Goal: Information Seeking & Learning: Learn about a topic

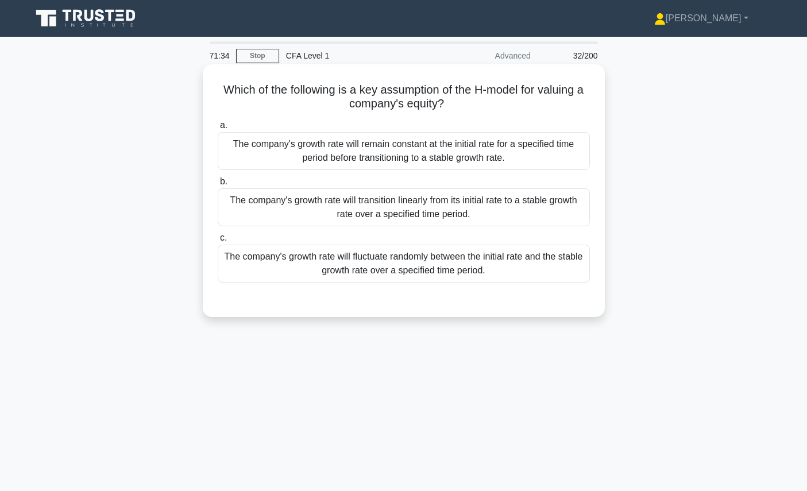
click at [569, 106] on h5 "Which of the following is a key assumption of the H-model for valuing a company…" at bounding box center [404, 97] width 375 height 29
click at [564, 159] on div "The company's growth rate will remain constant at the initial rate for a specif…" at bounding box center [404, 151] width 372 height 38
click at [218, 129] on input "a. The company's growth rate will remain constant at the initial rate for a spe…" at bounding box center [218, 125] width 0 height 7
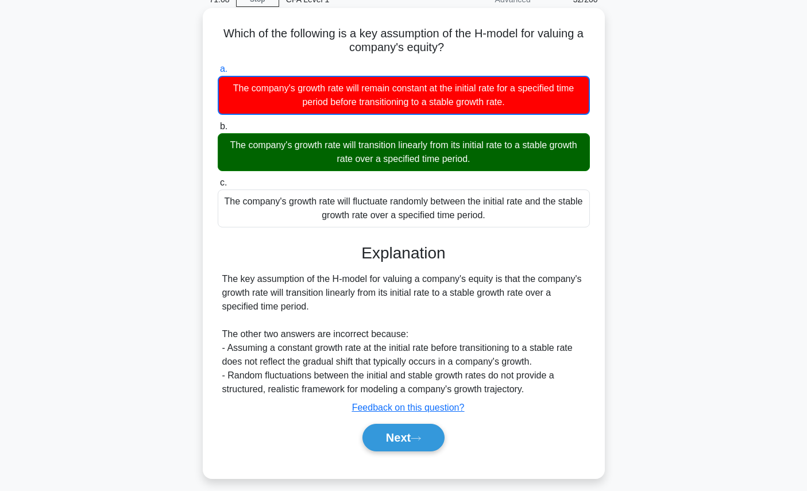
scroll to position [57, 0]
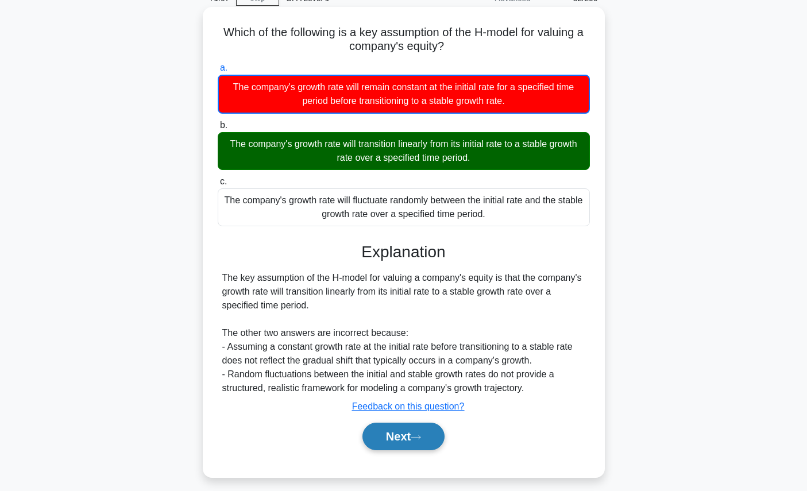
click at [429, 437] on button "Next" at bounding box center [404, 437] width 82 height 28
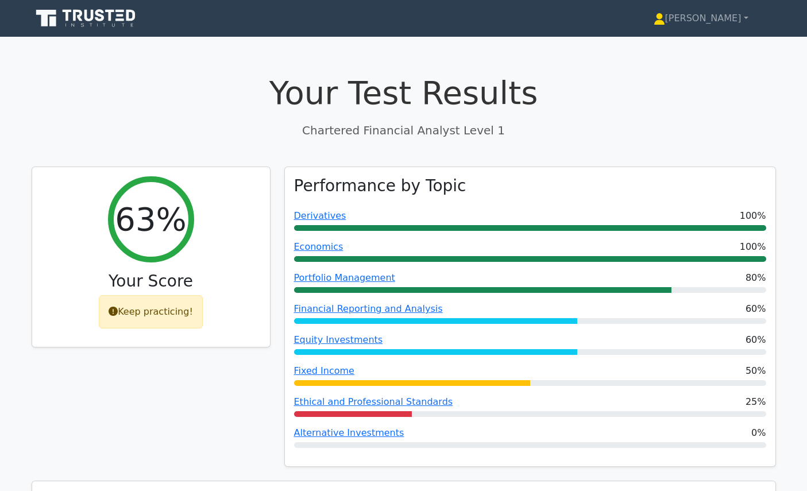
click at [128, 13] on icon at bounding box center [131, 15] width 9 height 11
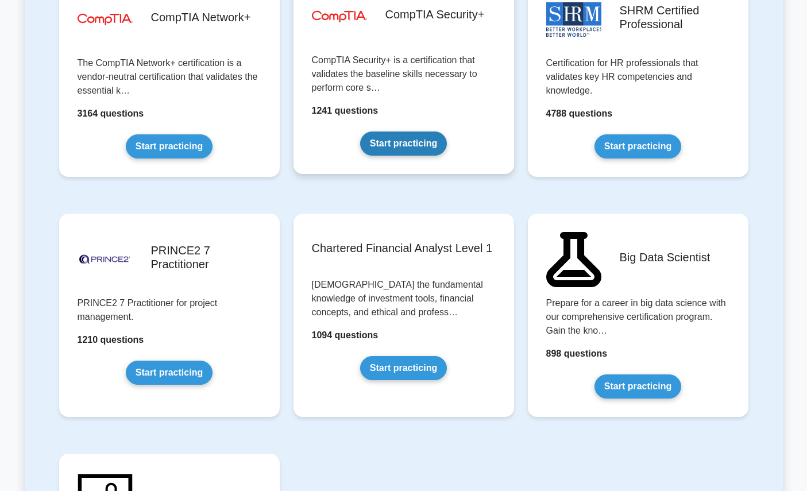
scroll to position [2425, 0]
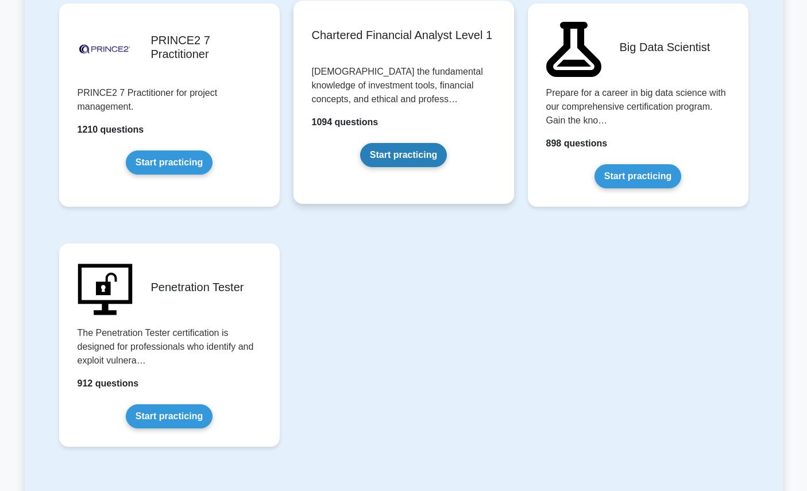
click at [383, 167] on link "Start practicing" at bounding box center [403, 155] width 87 height 24
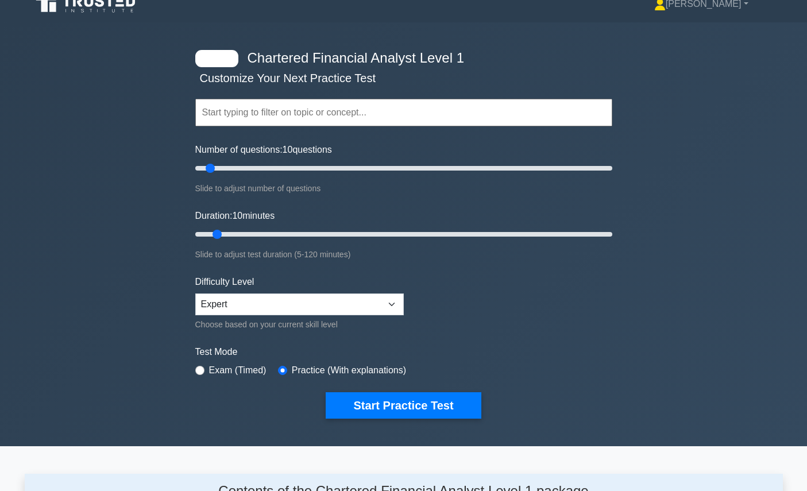
scroll to position [473, 0]
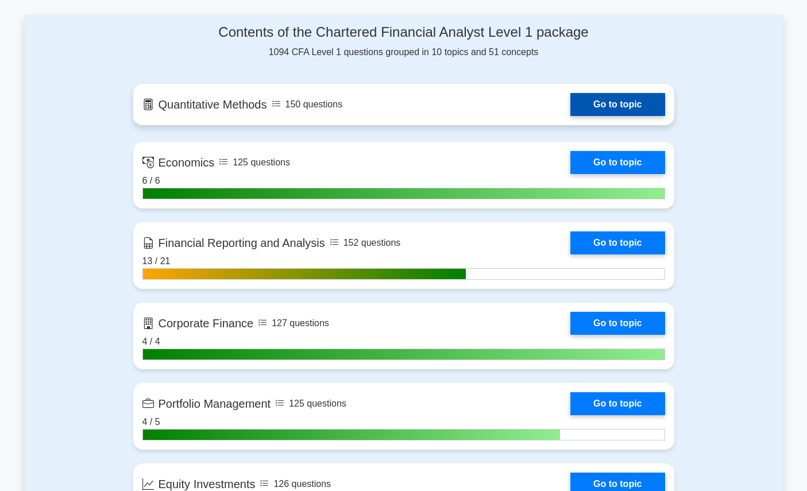
click at [614, 116] on link "Go to topic" at bounding box center [617, 104] width 94 height 23
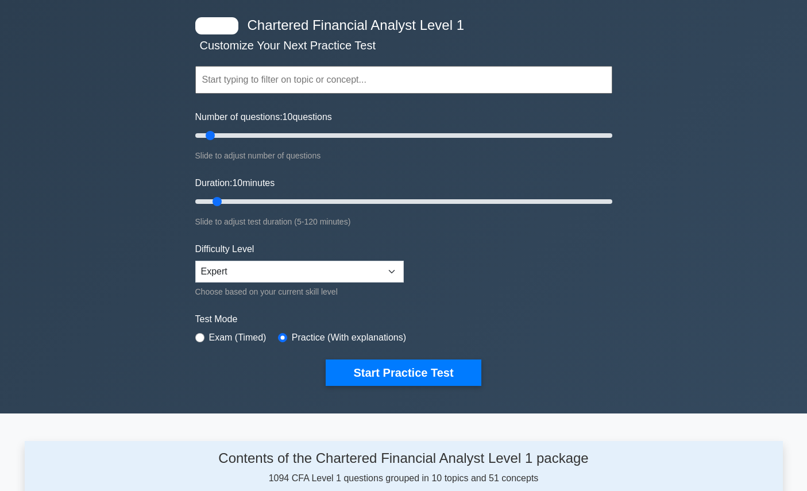
scroll to position [0, 0]
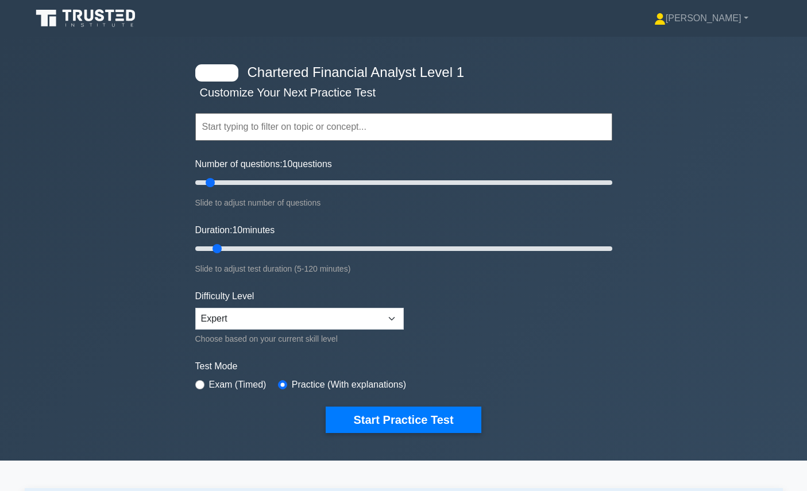
click at [399, 133] on input "text" at bounding box center [403, 127] width 417 height 28
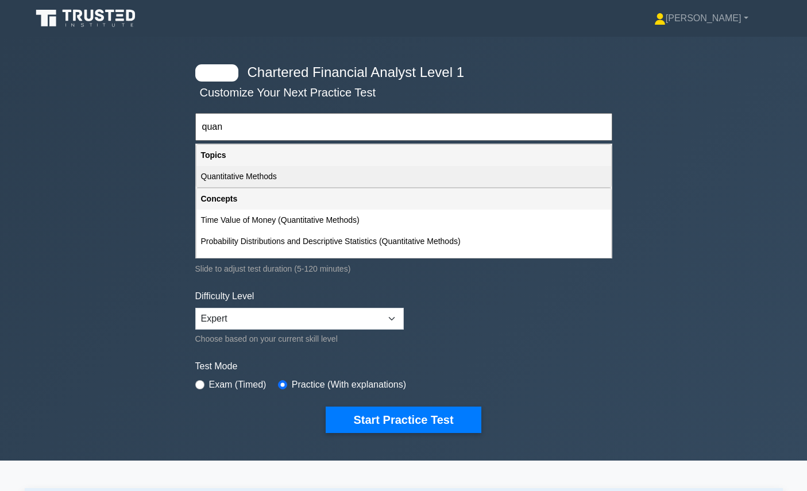
click at [374, 176] on div "Quantitative Methods" at bounding box center [403, 176] width 415 height 21
type input "Quantitative Methods"
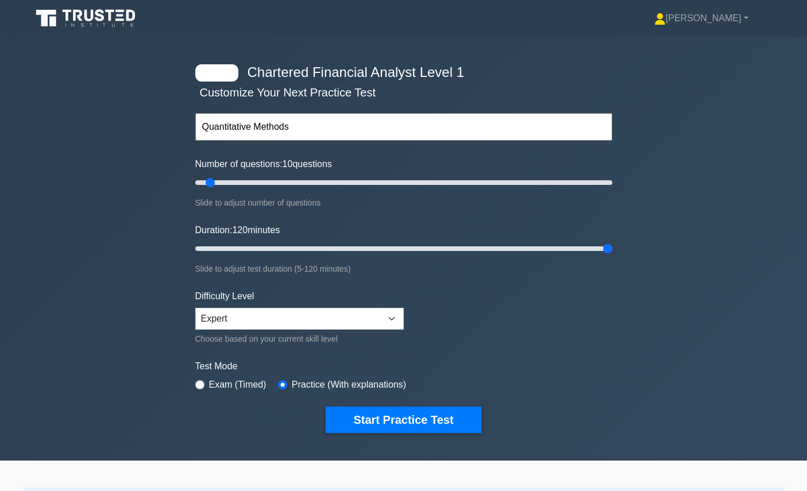
drag, startPoint x: 336, startPoint y: 249, endPoint x: 618, endPoint y: 250, distance: 282.1
type input "120"
click at [612, 250] on input "Duration: 120 minutes" at bounding box center [403, 249] width 417 height 14
click at [307, 179] on input "Number of questions: 55 questions" at bounding box center [403, 183] width 417 height 14
drag, startPoint x: 307, startPoint y: 179, endPoint x: 295, endPoint y: 179, distance: 12.1
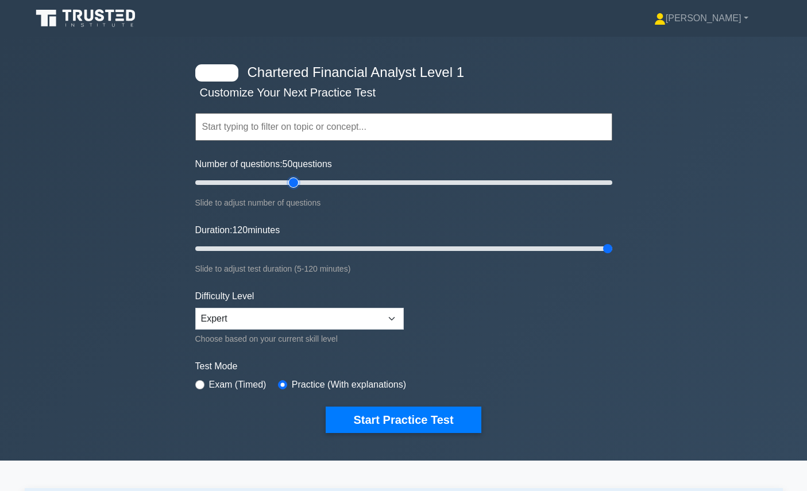
click at [295, 179] on input "Number of questions: 50 questions" at bounding box center [403, 183] width 417 height 14
drag, startPoint x: 295, startPoint y: 179, endPoint x: 255, endPoint y: 180, distance: 40.2
type input "30"
click at [255, 180] on input "Number of questions: 30 questions" at bounding box center [403, 183] width 417 height 14
click at [240, 380] on label "Exam (Timed)" at bounding box center [237, 385] width 57 height 14
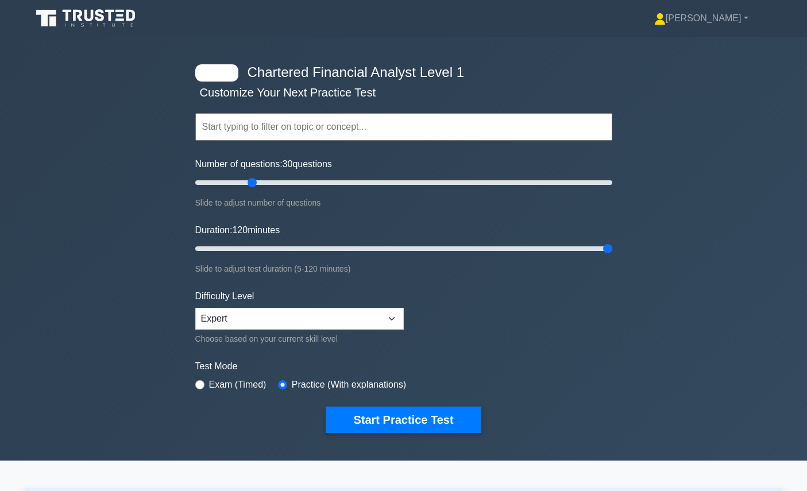
click at [249, 387] on label "Exam (Timed)" at bounding box center [237, 385] width 57 height 14
click at [214, 385] on label "Exam (Timed)" at bounding box center [237, 385] width 57 height 14
click at [203, 385] on div "Exam (Timed)" at bounding box center [230, 385] width 71 height 14
click at [198, 385] on input "radio" at bounding box center [199, 384] width 9 height 9
radio input "true"
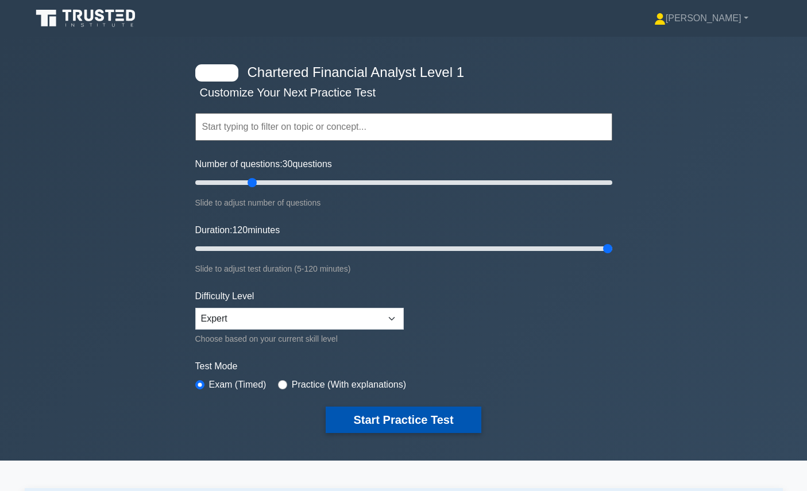
click at [395, 425] on button "Start Practice Test" at bounding box center [403, 420] width 155 height 26
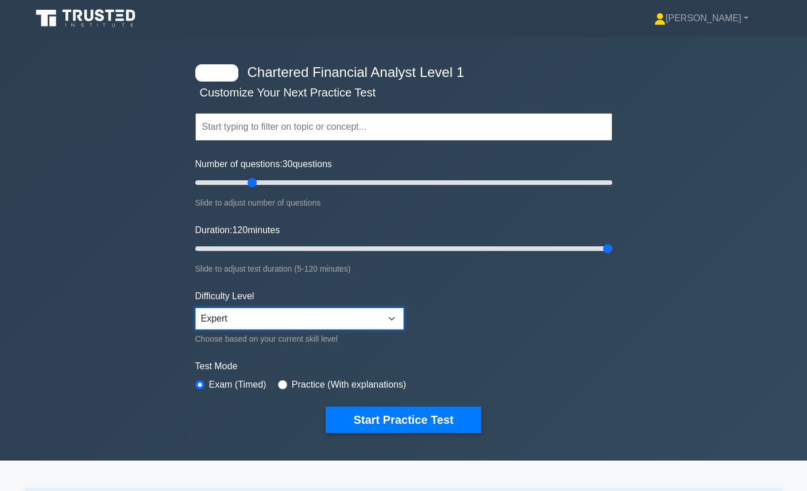
click at [274, 308] on select "Beginner Intermediate Expert" at bounding box center [299, 319] width 209 height 22
click at [195, 308] on select "Beginner Intermediate Expert" at bounding box center [299, 319] width 209 height 22
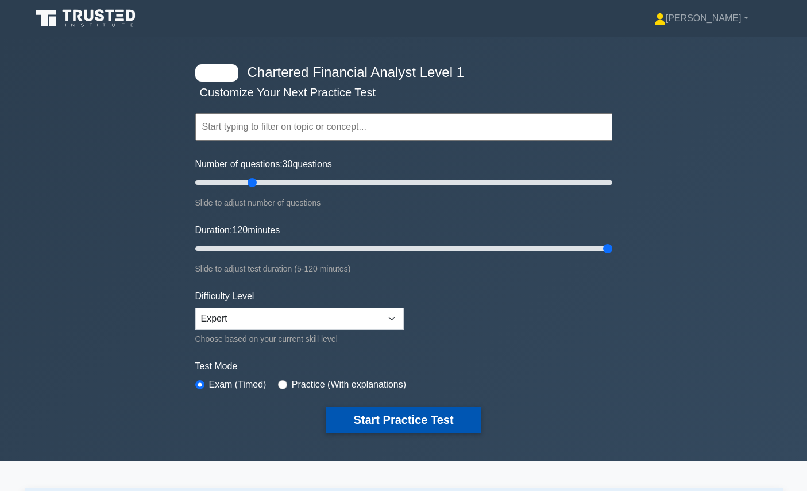
click at [386, 418] on button "Start Practice Test" at bounding box center [403, 420] width 155 height 26
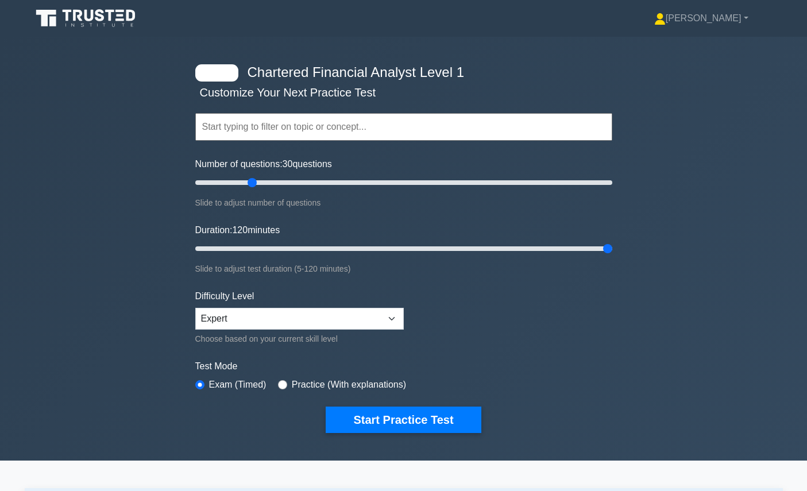
click at [311, 384] on label "Practice (With explanations)" at bounding box center [349, 385] width 114 height 14
click at [302, 385] on label "Practice (With explanations)" at bounding box center [349, 385] width 114 height 14
click at [290, 385] on div "Practice (With explanations)" at bounding box center [342, 385] width 128 height 14
click at [286, 385] on input "radio" at bounding box center [282, 384] width 9 height 9
radio input "true"
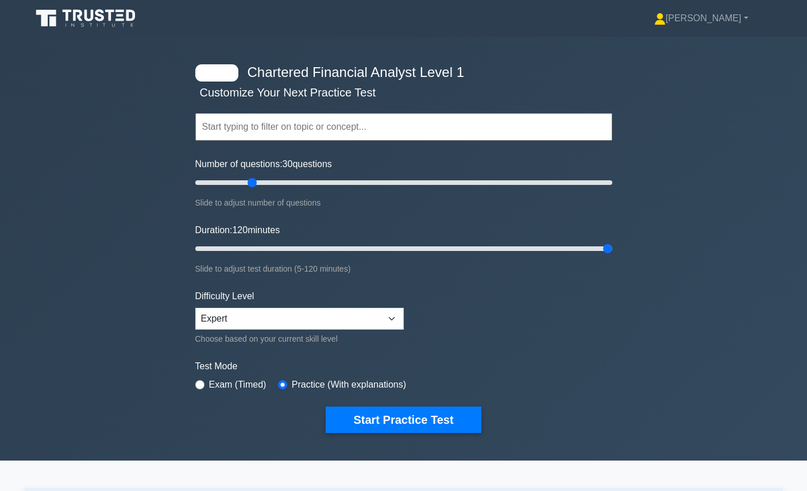
click at [315, 130] on input "text" at bounding box center [403, 127] width 417 height 28
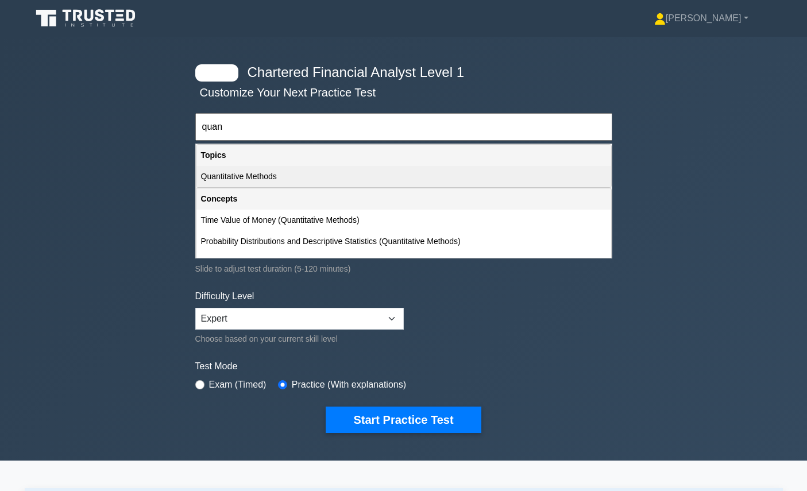
click at [269, 179] on div "Quantitative Methods" at bounding box center [403, 176] width 415 height 21
type input "Quantitative Methods"
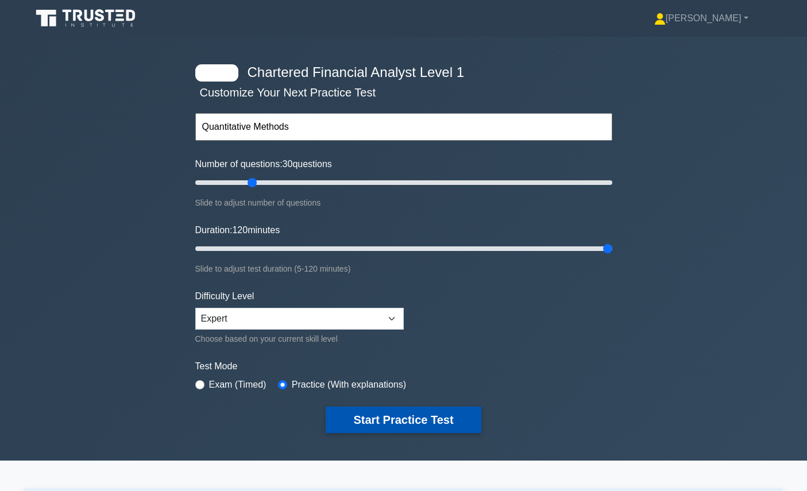
click at [364, 425] on button "Start Practice Test" at bounding box center [403, 420] width 155 height 26
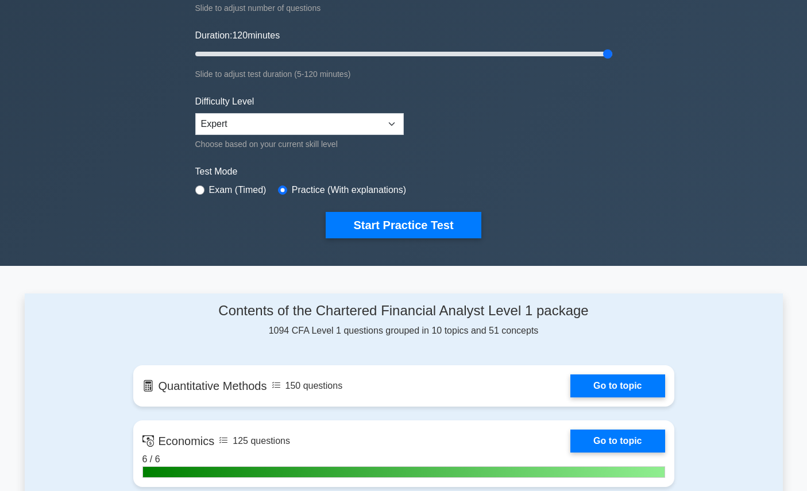
scroll to position [2, 0]
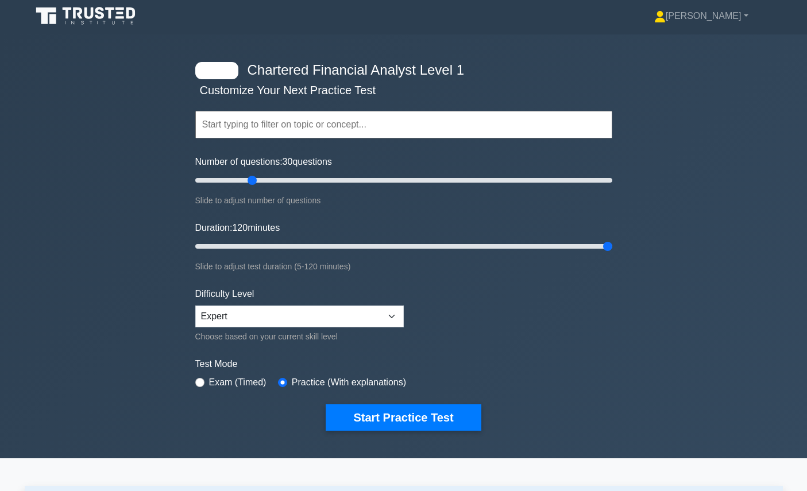
click at [327, 111] on input "text" at bounding box center [403, 125] width 417 height 28
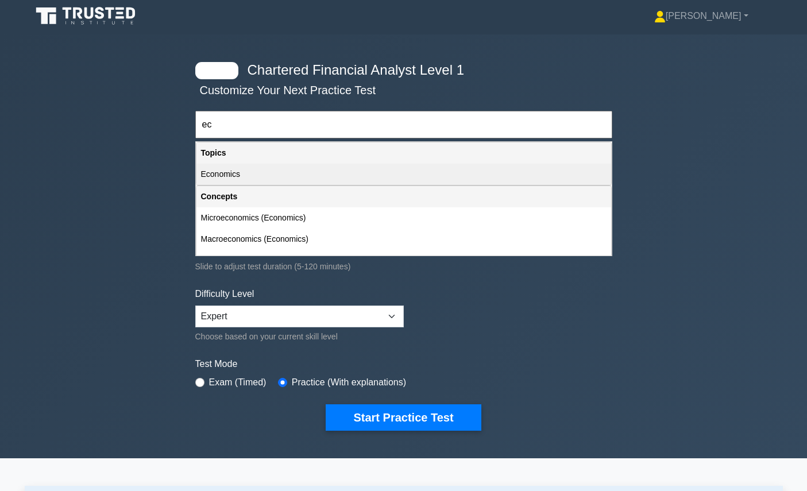
click at [317, 177] on div "Economics" at bounding box center [403, 174] width 415 height 21
type input "Economics"
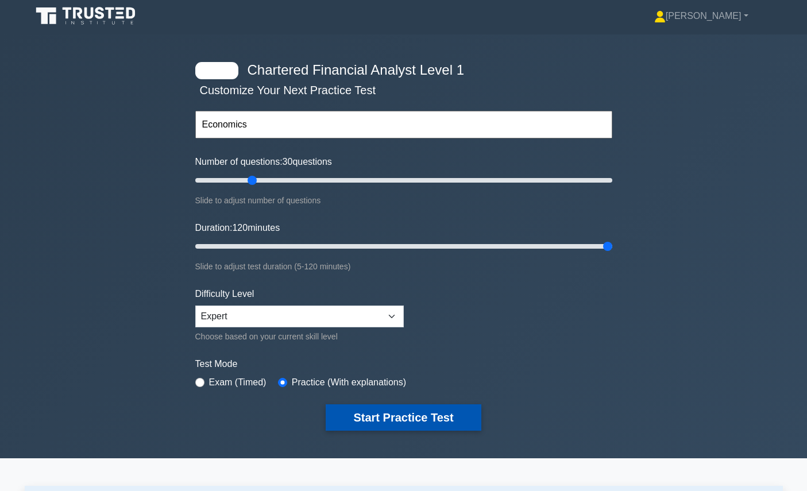
click at [390, 421] on button "Start Practice Test" at bounding box center [403, 417] width 155 height 26
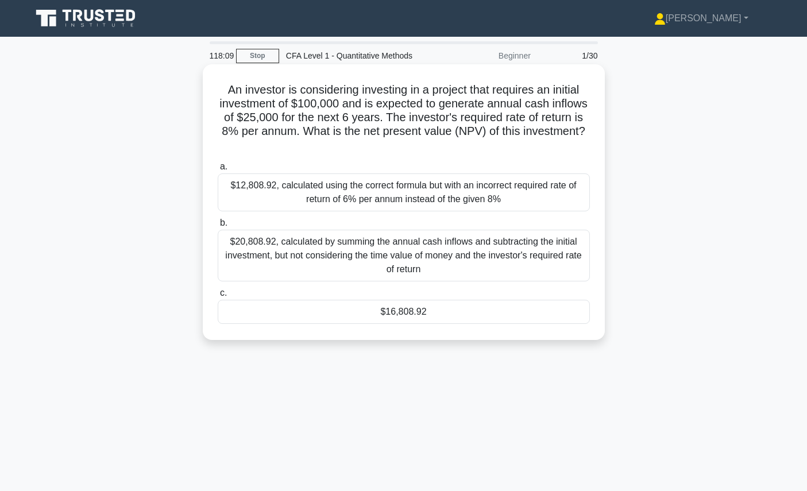
click at [499, 119] on h5 "An investor is considering investing in a project that requires an initial inve…" at bounding box center [404, 118] width 375 height 70
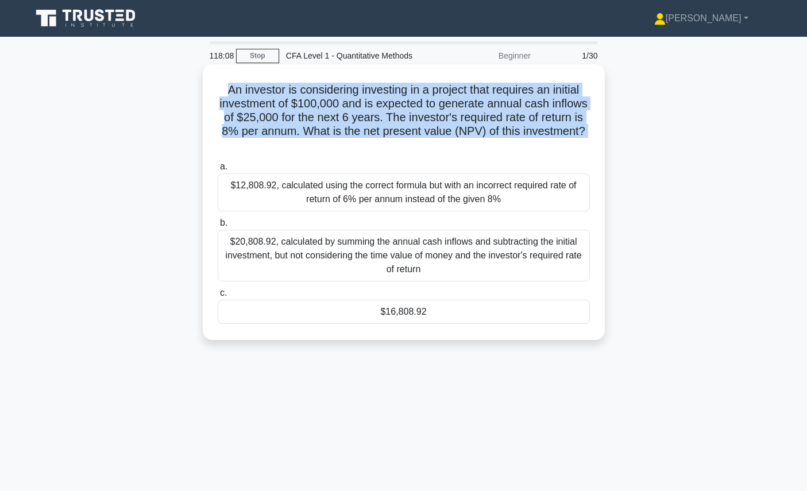
click at [499, 119] on h5 "An investor is considering investing in a project that requires an initial inve…" at bounding box center [404, 118] width 375 height 70
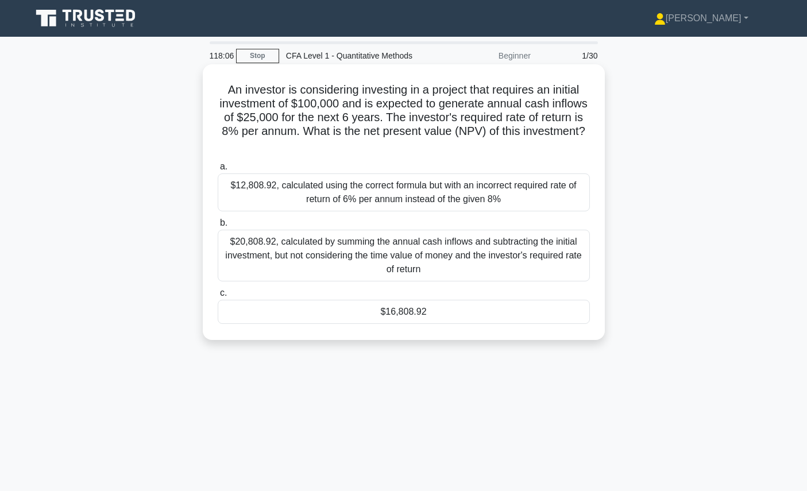
click at [461, 312] on div "$16,808.92" at bounding box center [404, 312] width 372 height 24
click at [218, 297] on input "c. $16,808.92" at bounding box center [218, 293] width 0 height 7
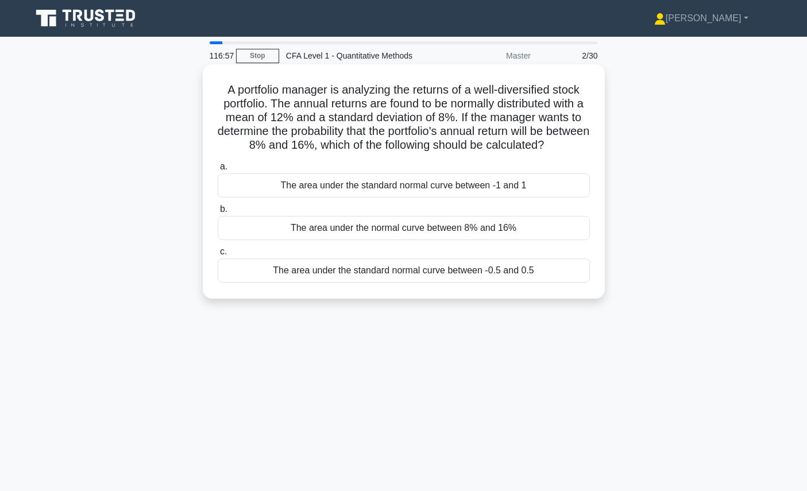
click at [487, 270] on div "The area under the standard normal curve between -0.5 and 0.5" at bounding box center [404, 271] width 372 height 24
click at [218, 256] on input "c. The area under the standard normal curve between -0.5 and 0.5" at bounding box center [218, 251] width 0 height 7
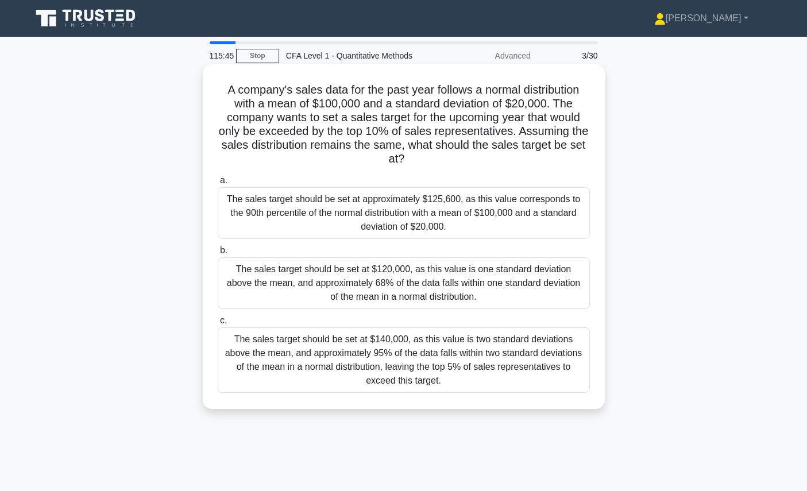
click at [533, 355] on div "The sales target should be set at $140,000, as this value is two standard devia…" at bounding box center [404, 359] width 372 height 65
click at [218, 325] on input "c. The sales target should be set at $140,000, as this value is two standard de…" at bounding box center [218, 320] width 0 height 7
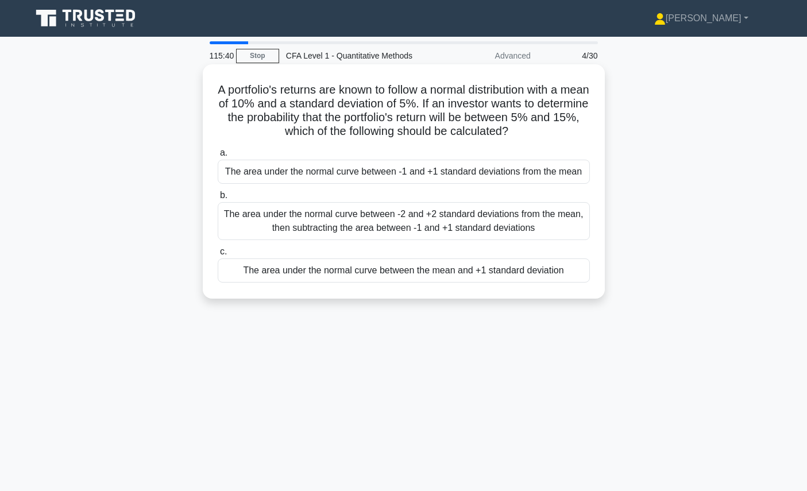
click at [569, 169] on div "The area under the normal curve between -1 and +1 standard deviations from the …" at bounding box center [404, 172] width 372 height 24
click at [218, 157] on input "a. The area under the normal curve between -1 and +1 standard deviations from t…" at bounding box center [218, 152] width 0 height 7
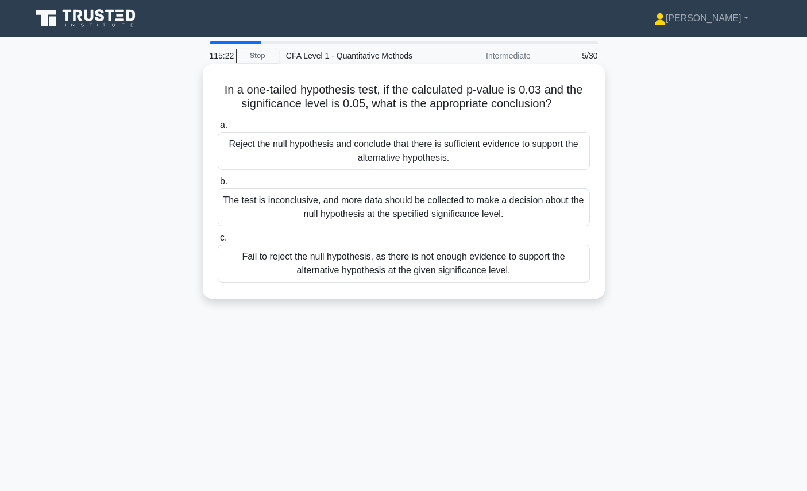
click at [570, 165] on div "Reject the null hypothesis and conclude that there is sufficient evidence to su…" at bounding box center [404, 151] width 372 height 38
click at [218, 129] on input "a. Reject the null hypothesis and conclude that there is sufficient evidence to…" at bounding box center [218, 125] width 0 height 7
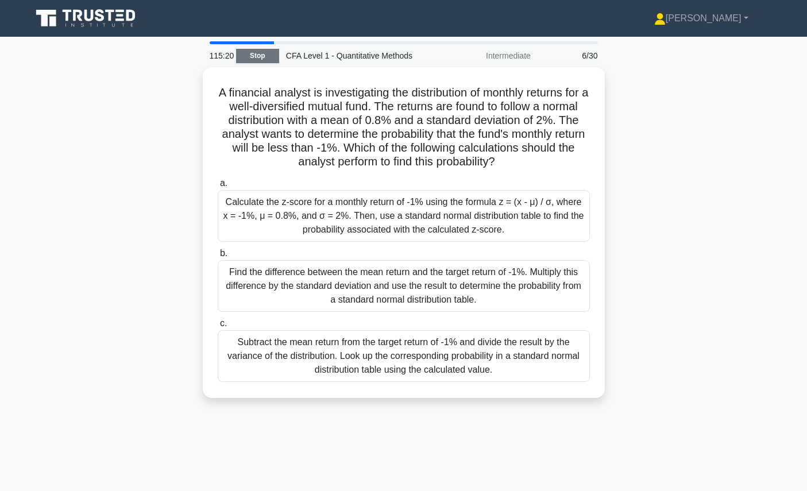
click at [262, 57] on link "Stop" at bounding box center [257, 56] width 43 height 14
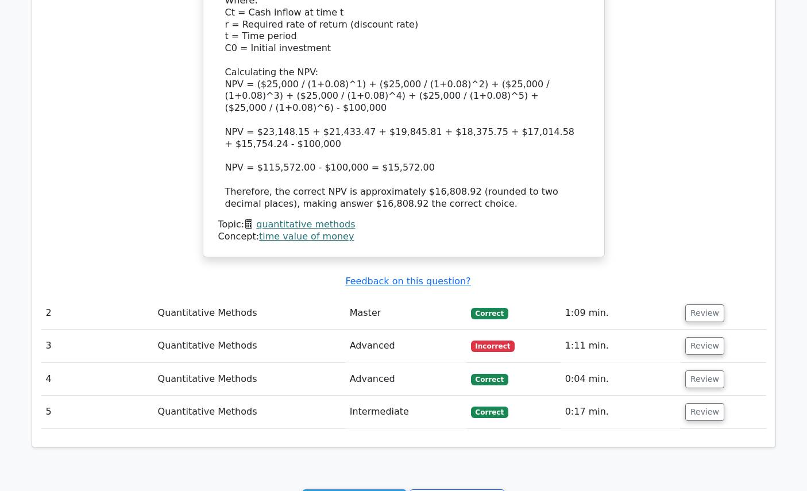
scroll to position [1166, 0]
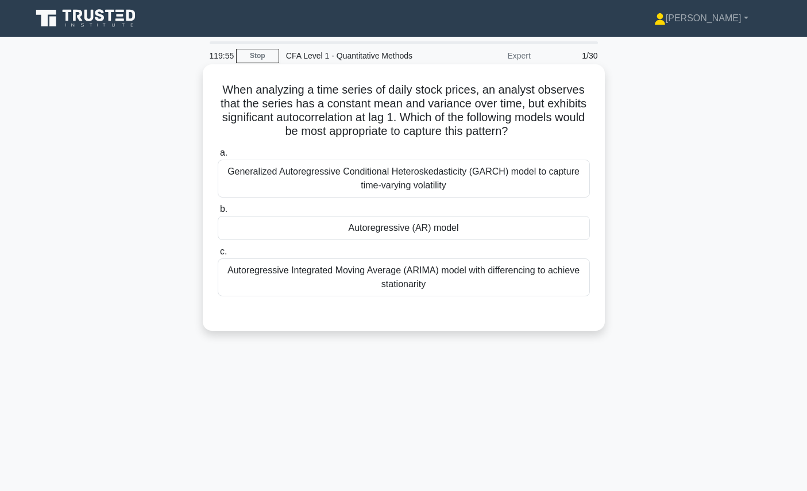
click at [388, 121] on h5 "When analyzing a time series of daily stock prices, an analyst observes that th…" at bounding box center [404, 111] width 375 height 56
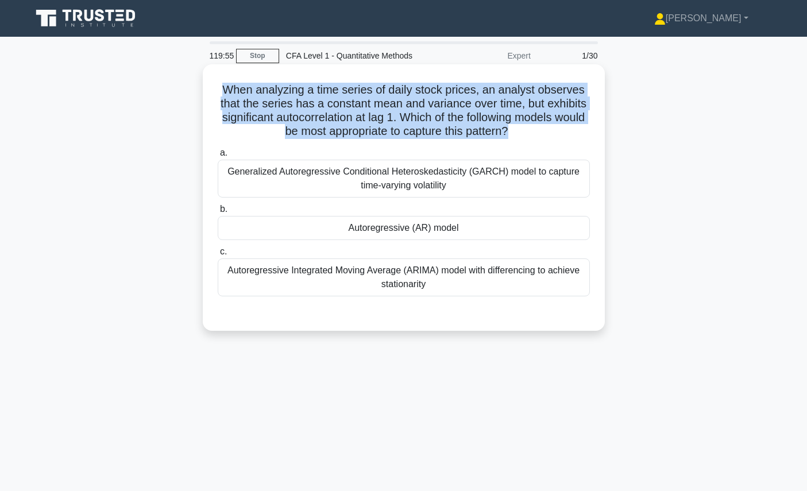
click at [388, 121] on h5 "When analyzing a time series of daily stock prices, an analyst observes that th…" at bounding box center [404, 111] width 375 height 56
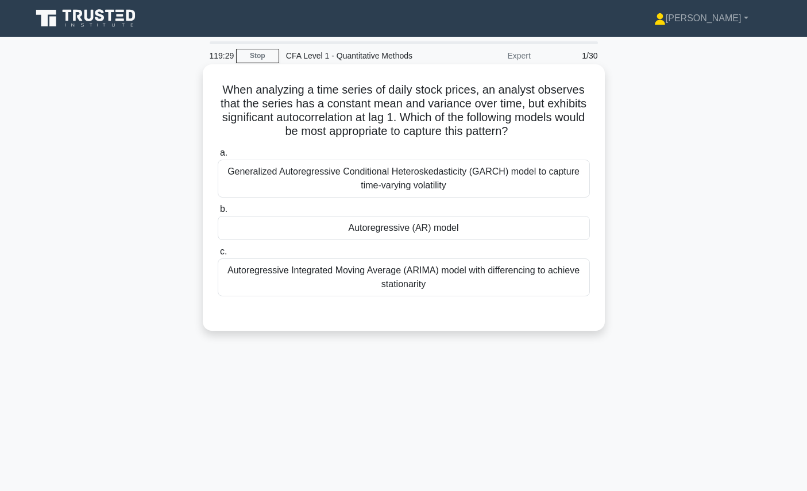
click at [533, 260] on div "Autoregressive Integrated Moving Average (ARIMA) model with differencing to ach…" at bounding box center [404, 278] width 372 height 38
click at [218, 256] on input "c. Autoregressive Integrated Moving Average (ARIMA) model with differencing to …" at bounding box center [218, 251] width 0 height 7
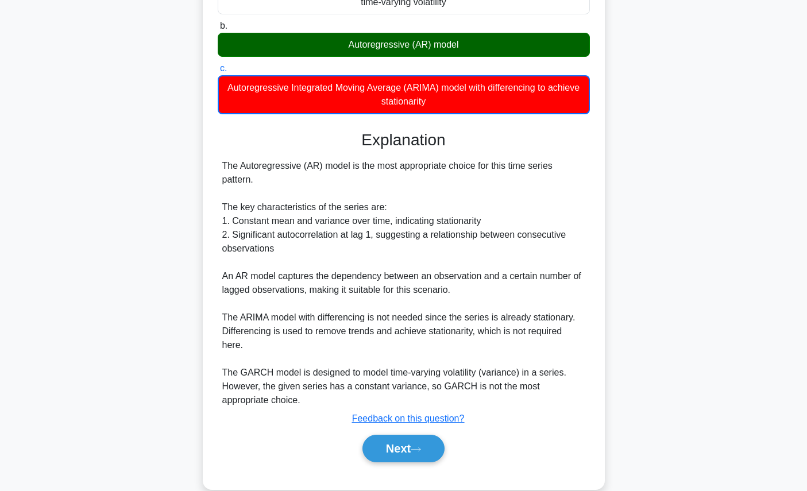
scroll to position [203, 0]
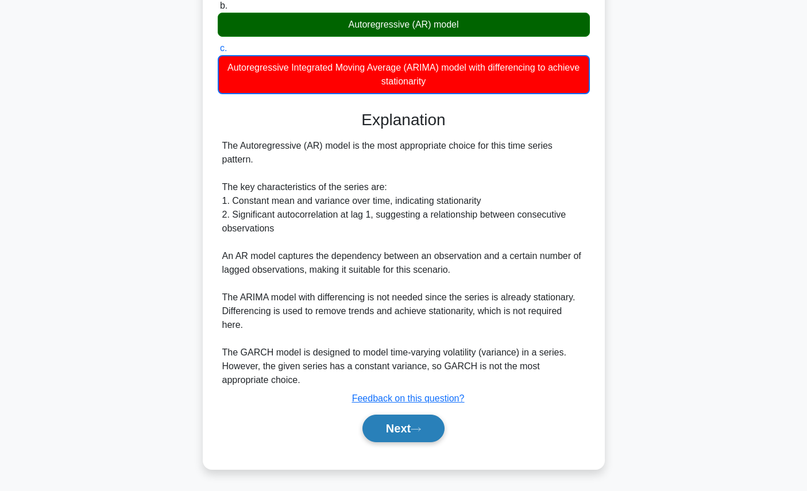
click at [411, 427] on button "Next" at bounding box center [404, 429] width 82 height 28
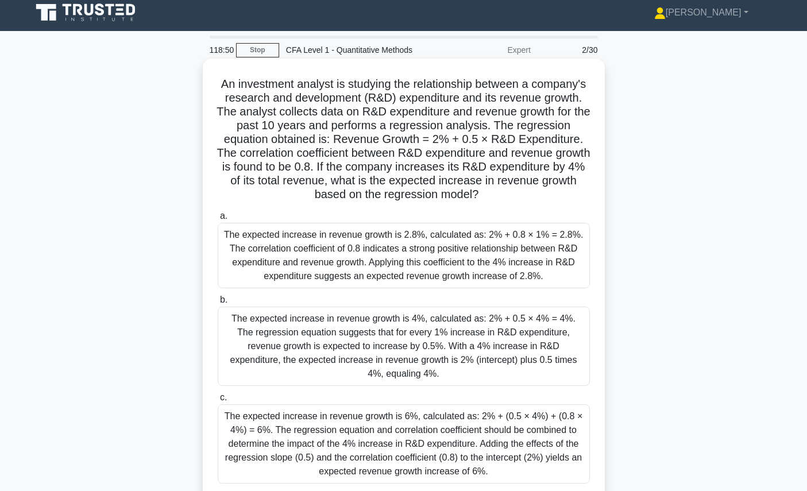
scroll to position [7, 0]
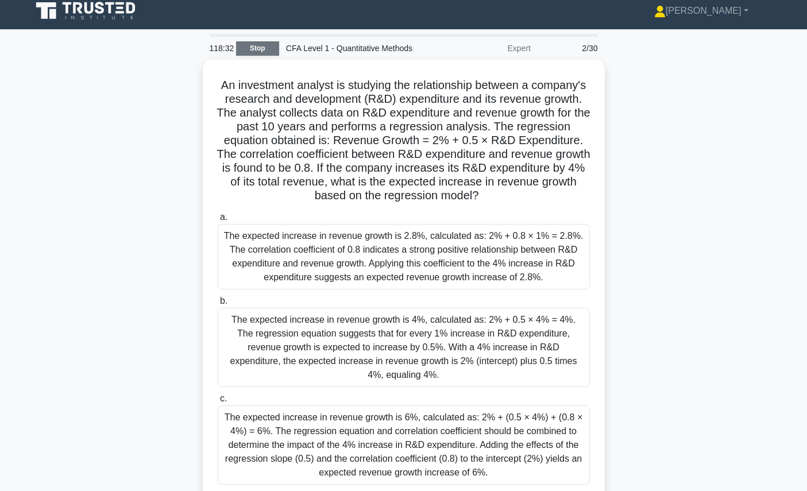
click at [259, 49] on link "Stop" at bounding box center [257, 48] width 43 height 14
click at [262, 49] on link "Stop" at bounding box center [257, 48] width 43 height 14
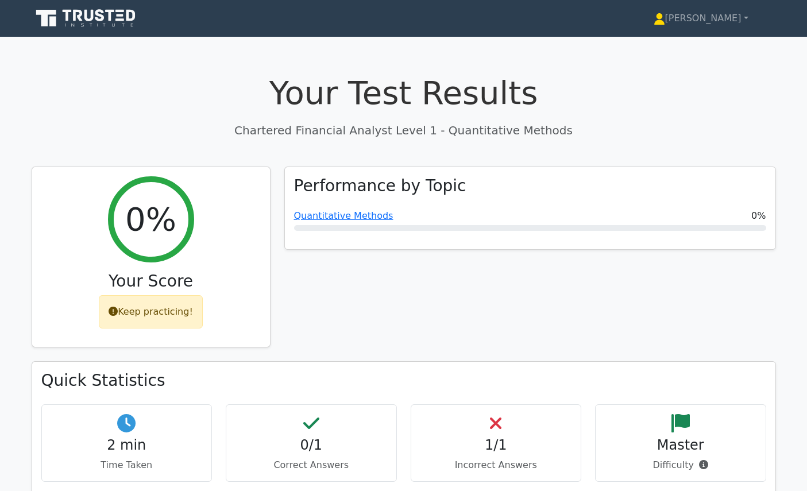
scroll to position [101, 0]
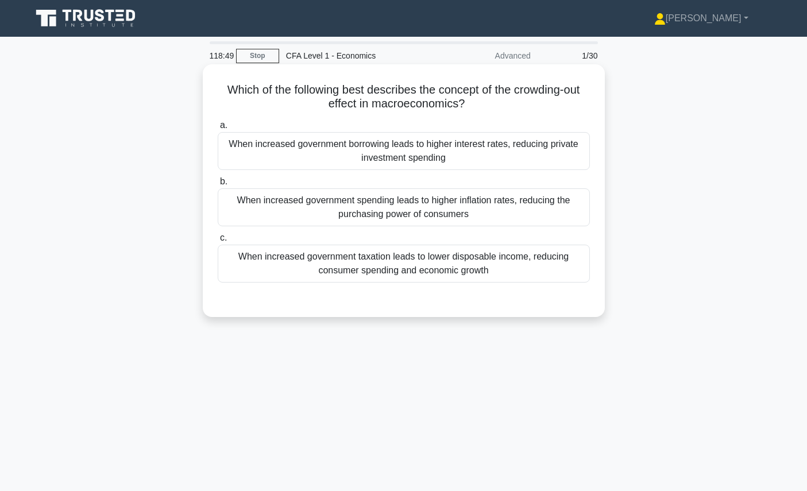
click at [444, 98] on h5 "Which of the following best describes the concept of the crowding-out effect in…" at bounding box center [404, 97] width 375 height 29
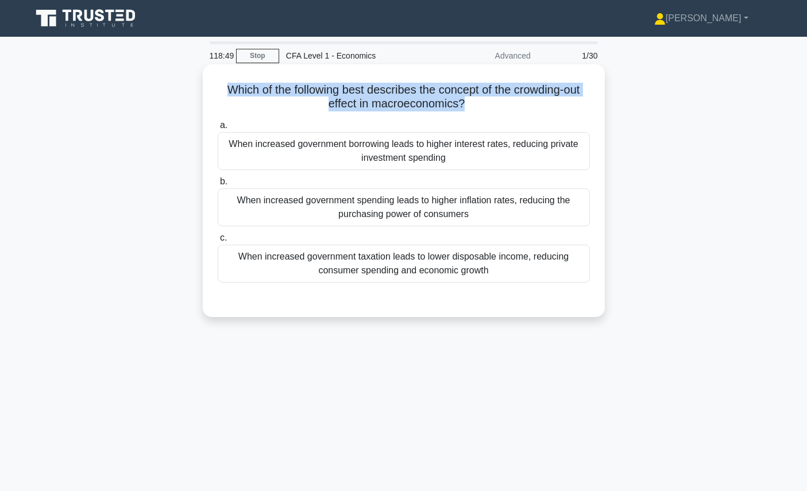
click at [444, 98] on h5 "Which of the following best describes the concept of the crowding-out effect in…" at bounding box center [404, 97] width 375 height 29
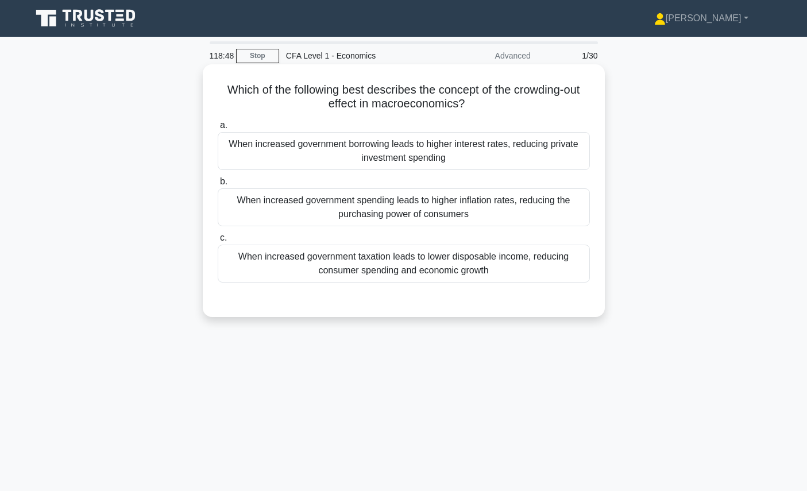
click at [463, 111] on h5 "Which of the following best describes the concept of the crowding-out effect in…" at bounding box center [404, 97] width 375 height 29
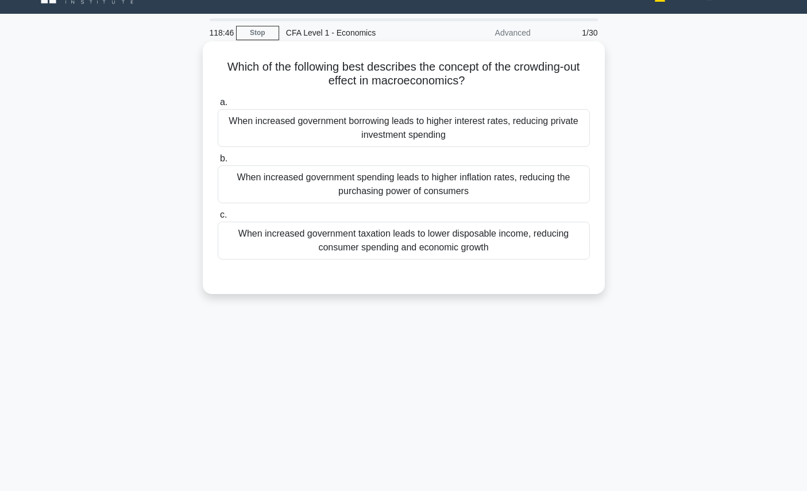
scroll to position [24, 0]
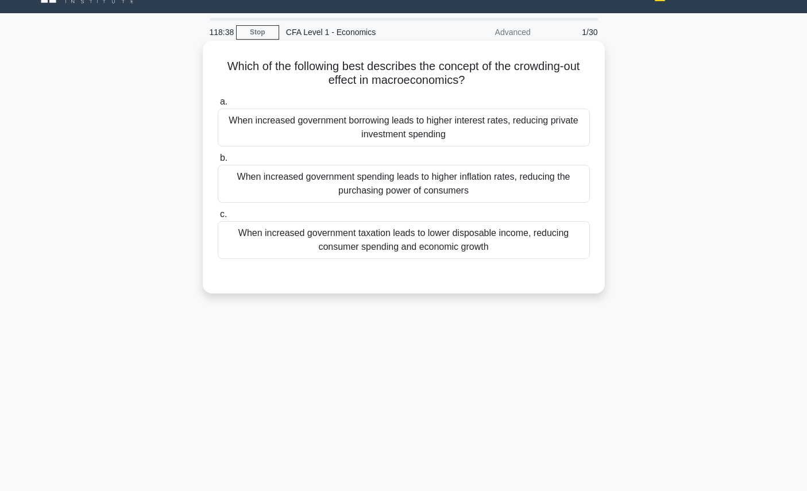
click at [456, 91] on div "Which of the following best describes the concept of the crowding-out effect in…" at bounding box center [403, 167] width 393 height 244
click at [456, 83] on h5 "Which of the following best describes the concept of the crowding-out effect in…" at bounding box center [404, 73] width 375 height 29
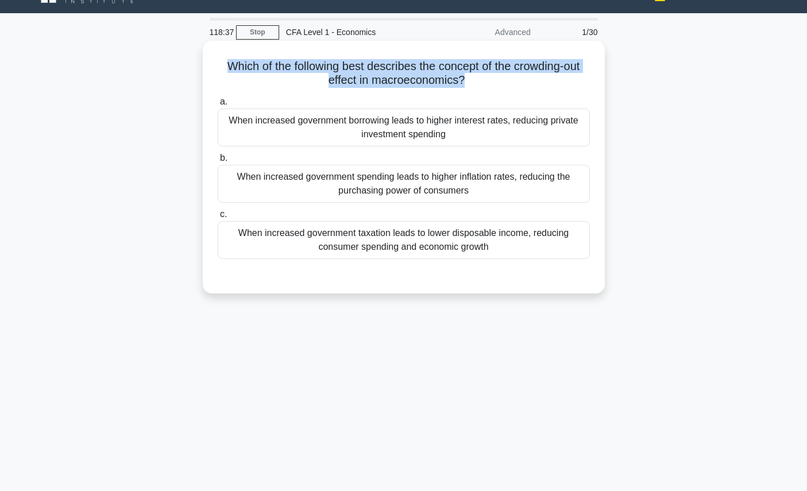
click at [456, 83] on h5 "Which of the following best describes the concept of the crowding-out effect in…" at bounding box center [404, 73] width 375 height 29
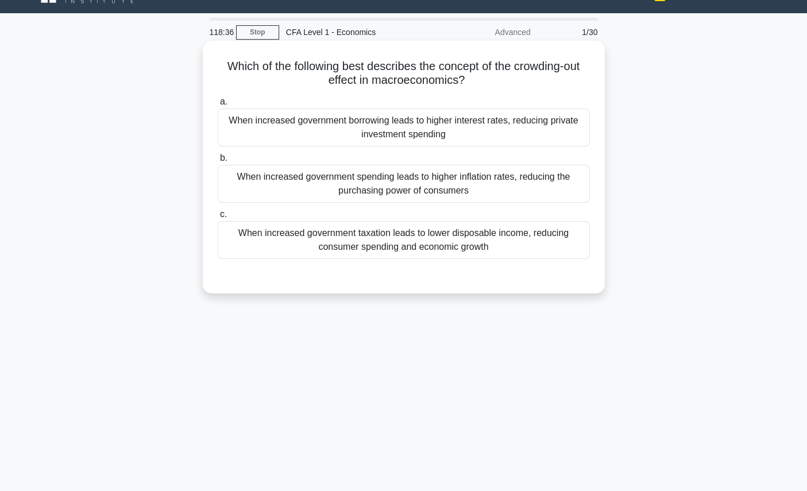
click at [484, 102] on label "a. When increased government borrowing leads to higher interest rates, reducing…" at bounding box center [404, 121] width 372 height 52
click at [218, 102] on input "a. When increased government borrowing leads to higher interest rates, reducing…" at bounding box center [218, 101] width 0 height 7
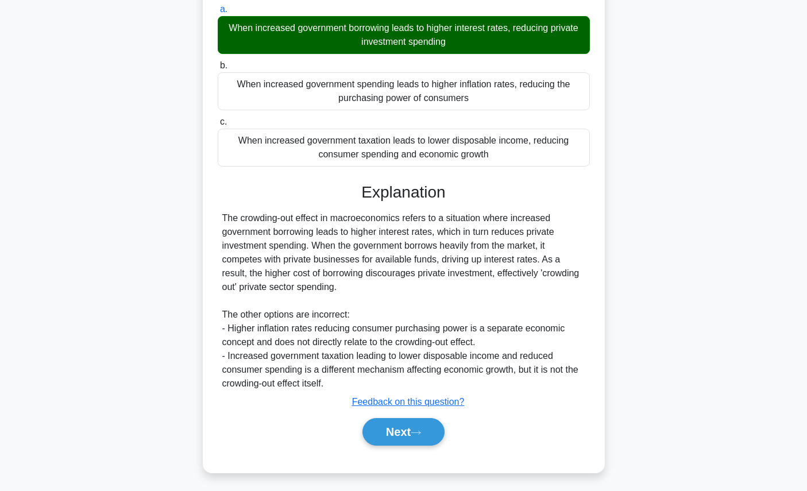
scroll to position [129, 0]
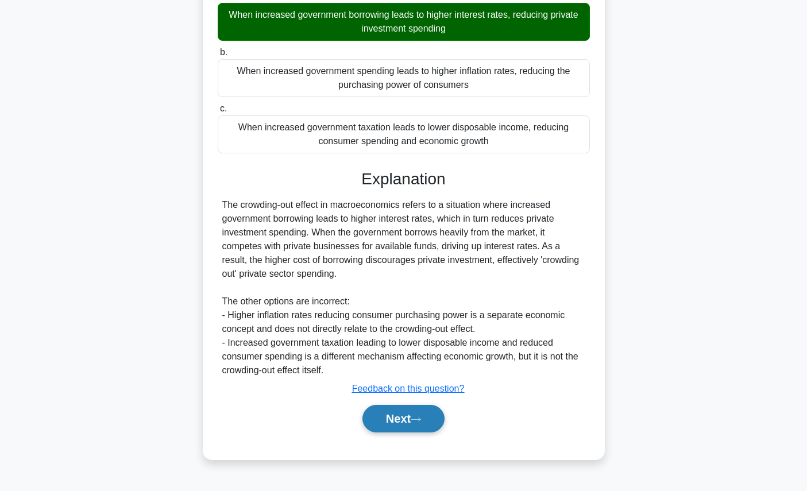
click at [398, 417] on button "Next" at bounding box center [404, 419] width 82 height 28
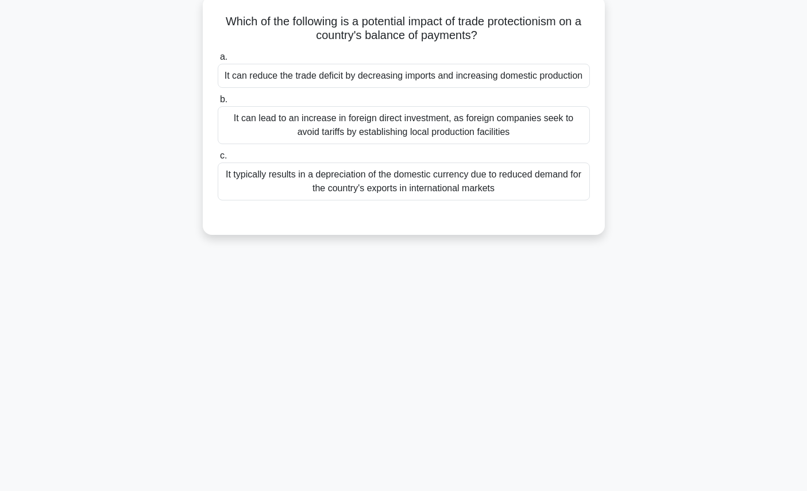
scroll to position [0, 0]
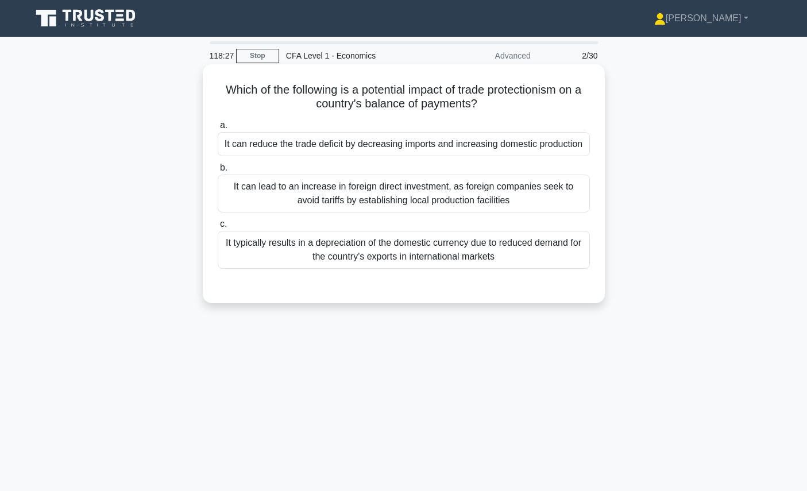
click at [446, 90] on h5 "Which of the following is a potential impact of trade protectionism on a countr…" at bounding box center [404, 97] width 375 height 29
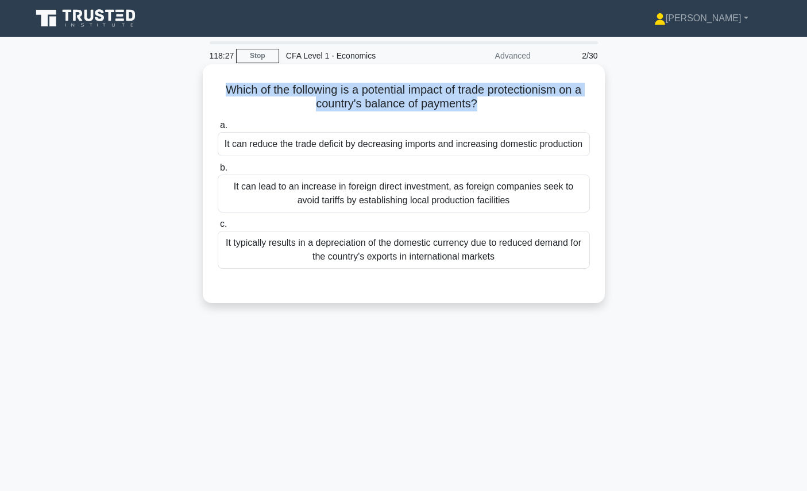
click at [446, 90] on h5 "Which of the following is a potential impact of trade protectionism on a countr…" at bounding box center [404, 97] width 375 height 29
click at [330, 101] on h5 "Which of the following is a potential impact of trade protectionism on a countr…" at bounding box center [404, 97] width 375 height 29
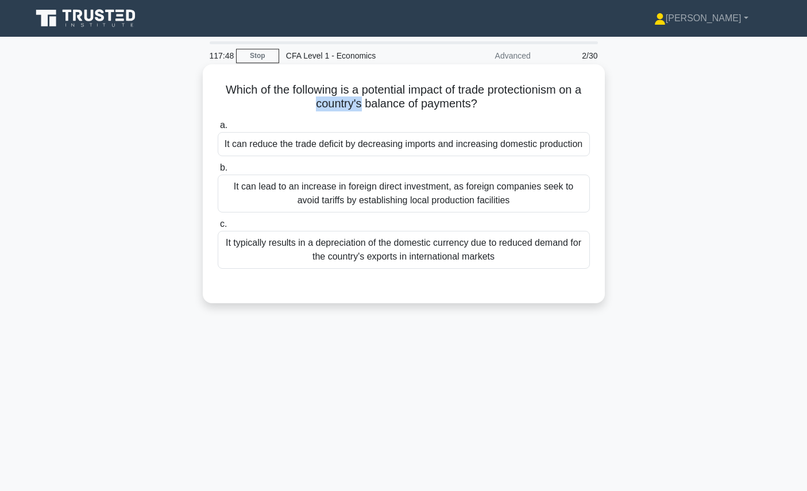
click at [330, 101] on h5 "Which of the following is a potential impact of trade protectionism on a countr…" at bounding box center [404, 97] width 375 height 29
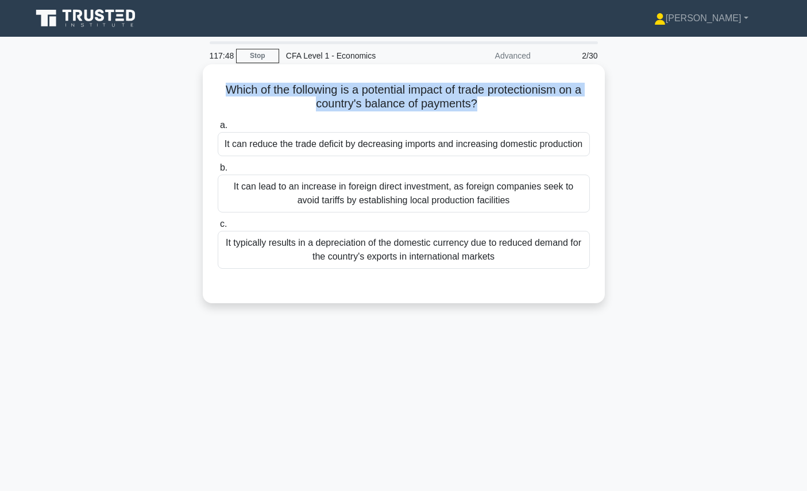
click at [330, 101] on h5 "Which of the following is a potential impact of trade protectionism on a countr…" at bounding box center [404, 97] width 375 height 29
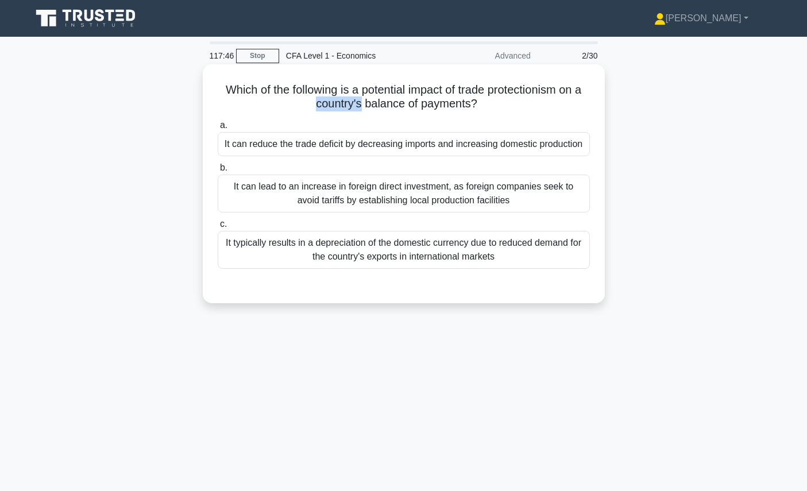
click at [330, 101] on h5 "Which of the following is a potential impact of trade protectionism on a countr…" at bounding box center [404, 97] width 375 height 29
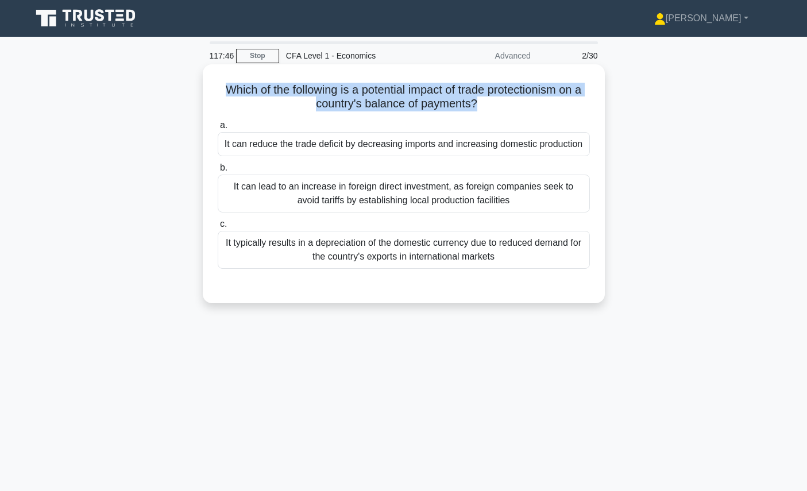
click at [330, 101] on h5 "Which of the following is a potential impact of trade protectionism on a countr…" at bounding box center [404, 97] width 375 height 29
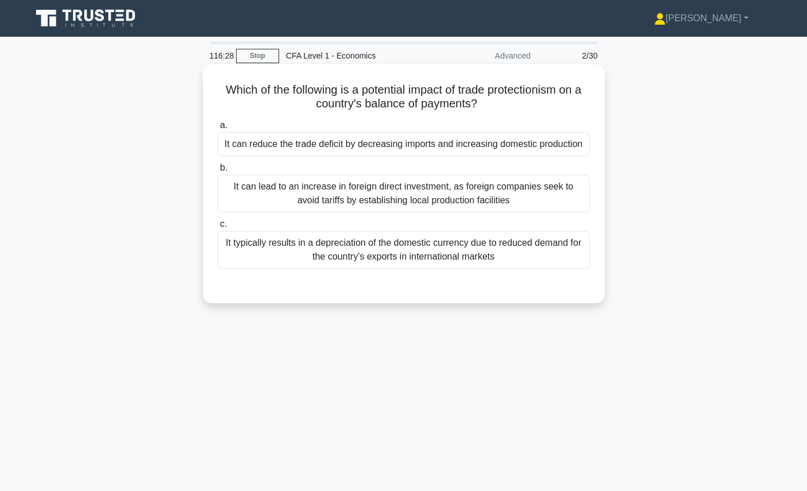
click at [314, 144] on div "It can reduce the trade deficit by decreasing imports and increasing domestic p…" at bounding box center [404, 144] width 372 height 24
click at [218, 129] on input "a. It can reduce the trade deficit by decreasing imports and increasing domesti…" at bounding box center [218, 125] width 0 height 7
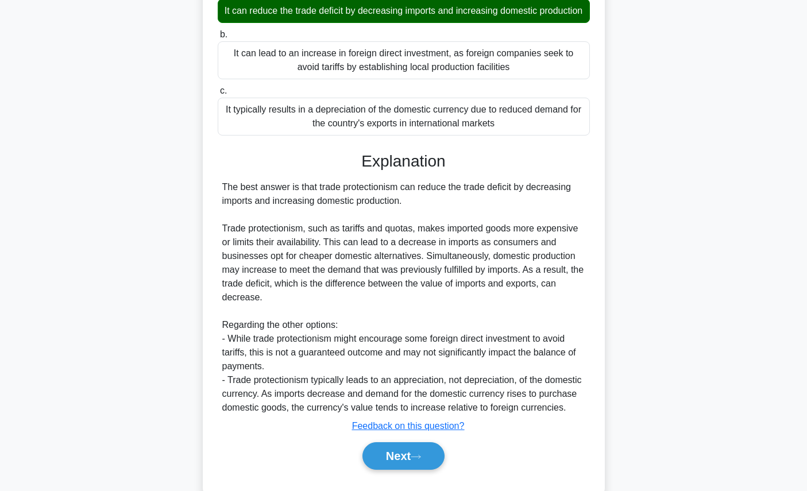
scroll to position [138, 0]
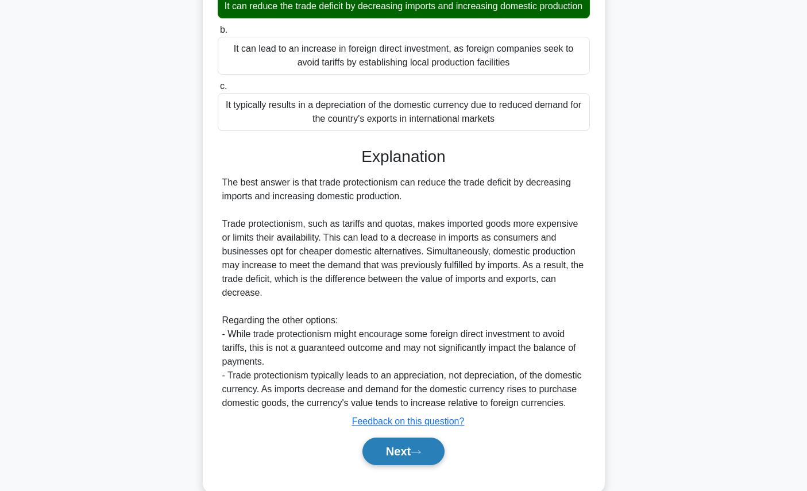
click at [373, 450] on button "Next" at bounding box center [404, 452] width 82 height 28
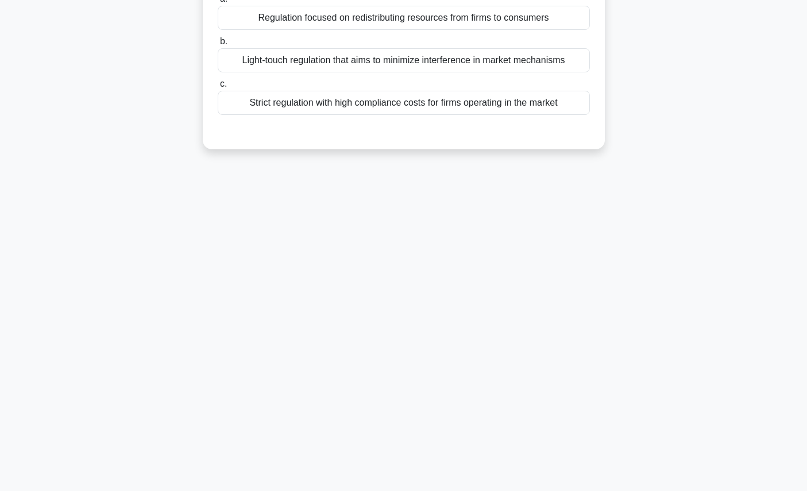
scroll to position [0, 0]
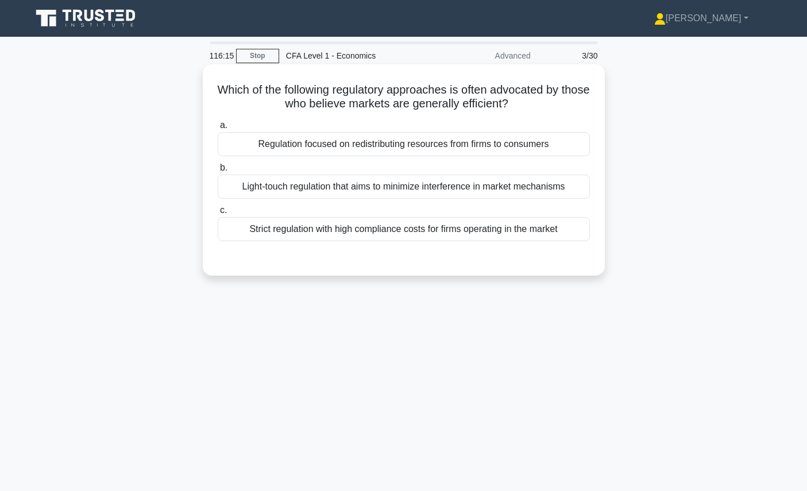
click at [520, 90] on h5 "Which of the following regulatory approaches is often advocated by those who be…" at bounding box center [404, 97] width 375 height 29
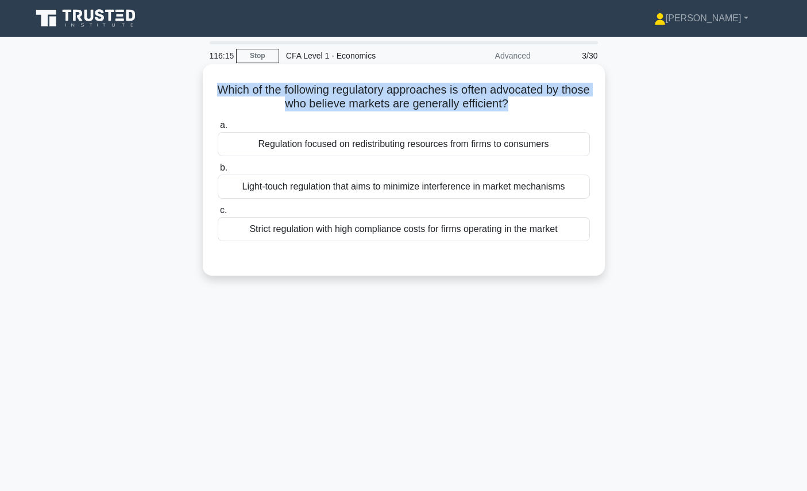
click at [520, 90] on h5 "Which of the following regulatory approaches is often advocated by those who be…" at bounding box center [404, 97] width 375 height 29
click at [520, 91] on h5 "Which of the following regulatory approaches is often advocated by those who be…" at bounding box center [404, 97] width 375 height 29
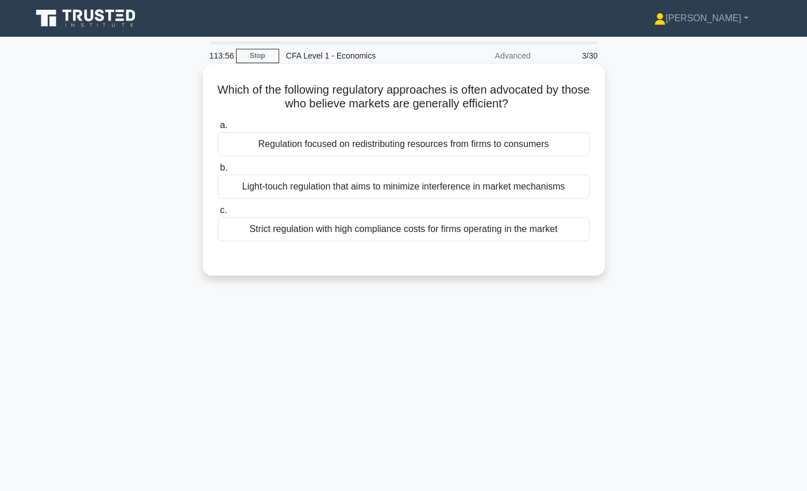
click at [460, 95] on h5 "Which of the following regulatory approaches is often advocated by those who be…" at bounding box center [404, 97] width 375 height 29
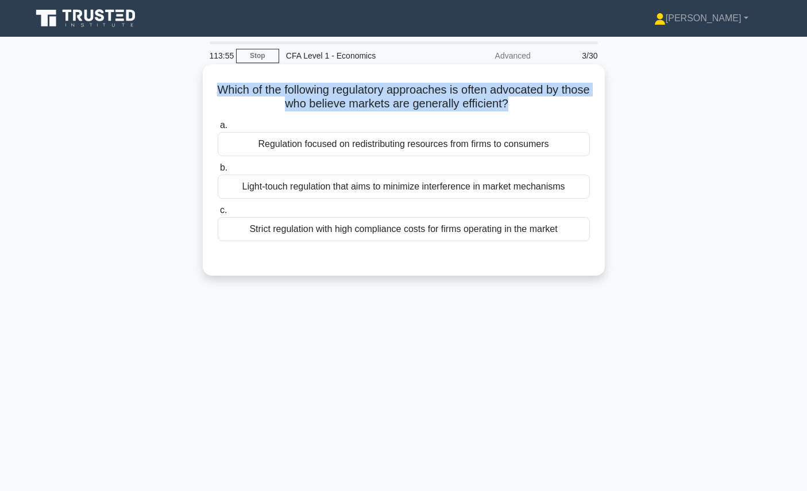
click at [460, 95] on h5 "Which of the following regulatory approaches is often advocated by those who be…" at bounding box center [404, 97] width 375 height 29
click at [461, 113] on div "Which of the following regulatory approaches is often advocated by those who be…" at bounding box center [403, 170] width 393 height 202
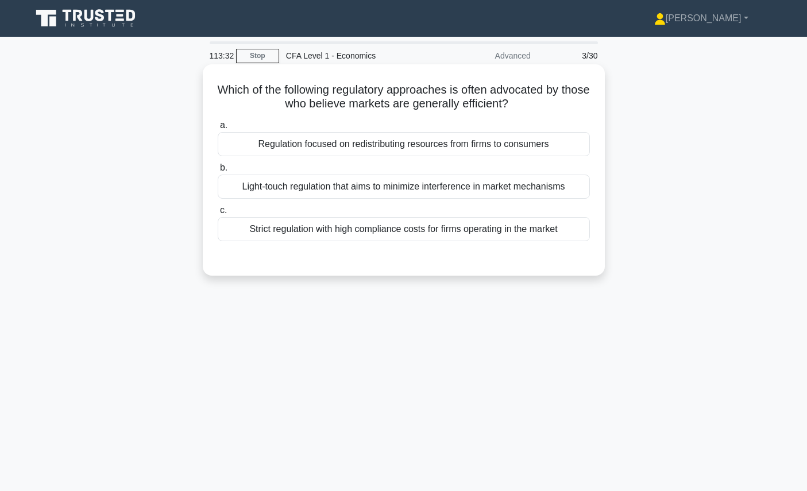
click at [472, 188] on div "Light-touch regulation that aims to minimize interference in market mechanisms" at bounding box center [404, 187] width 372 height 24
click at [218, 172] on input "b. Light-touch regulation that aims to minimize interference in market mechanis…" at bounding box center [218, 167] width 0 height 7
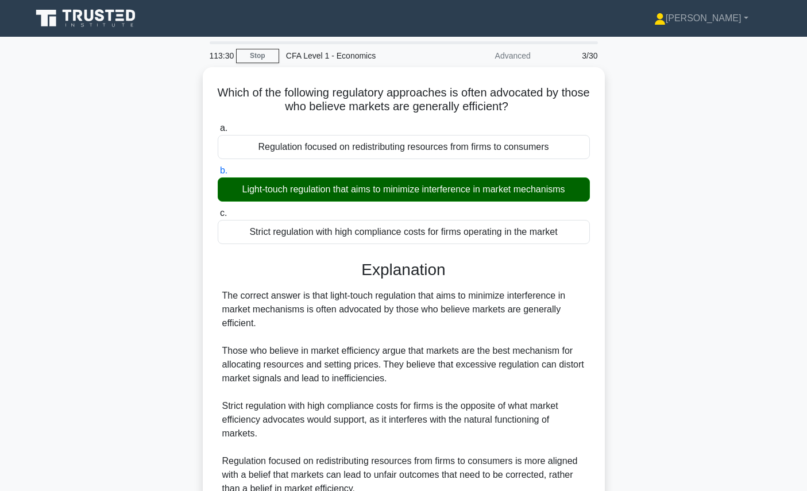
scroll to position [129, 0]
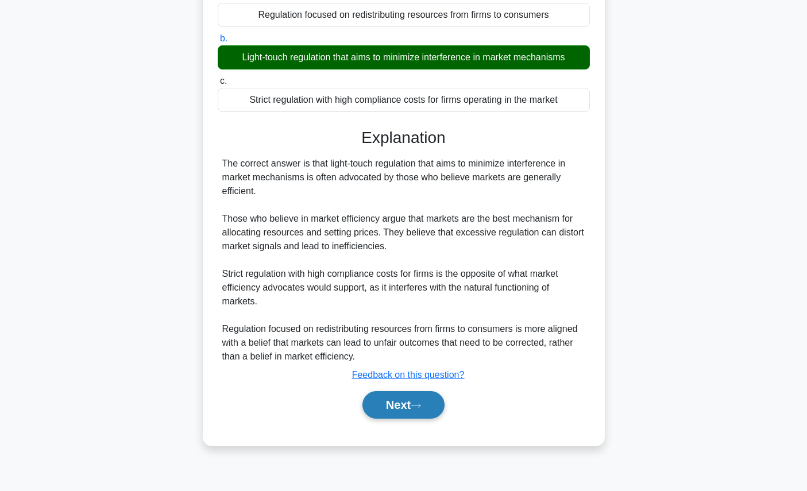
click at [431, 393] on button "Next" at bounding box center [404, 405] width 82 height 28
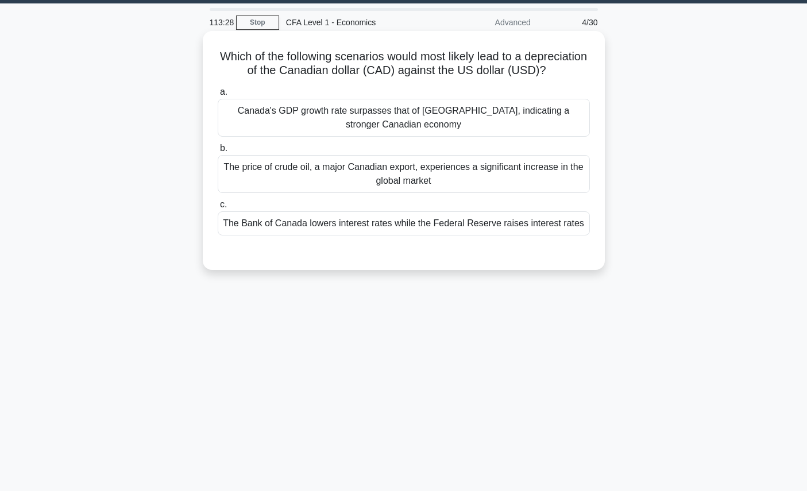
scroll to position [0, 0]
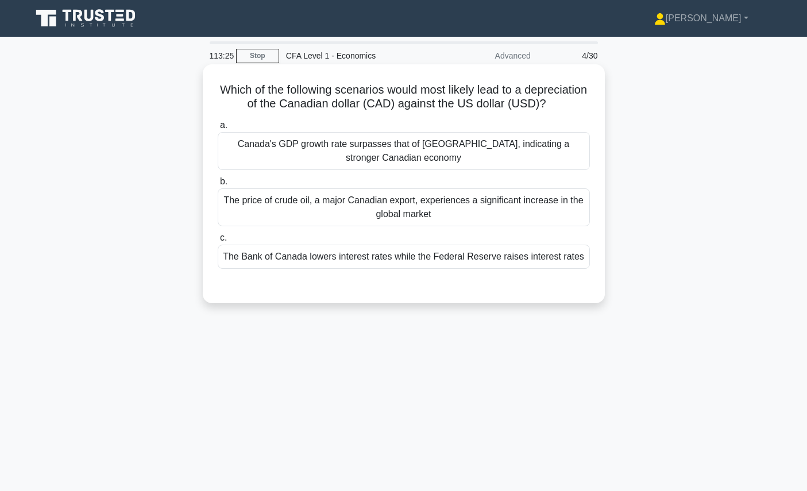
click at [431, 96] on h5 "Which of the following scenarios would most likely lead to a depreciation of th…" at bounding box center [404, 97] width 375 height 29
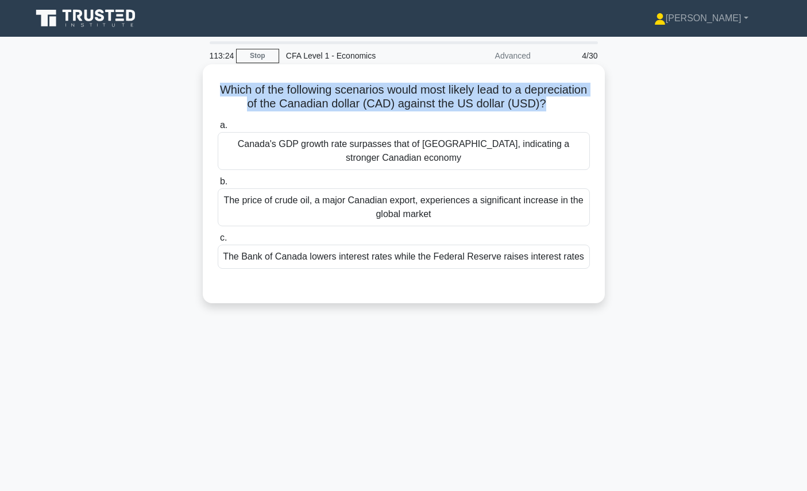
click at [431, 96] on h5 "Which of the following scenarios would most likely lead to a depreciation of th…" at bounding box center [404, 97] width 375 height 29
click at [438, 105] on h5 "Which of the following scenarios would most likely lead to a depreciation of th…" at bounding box center [404, 97] width 375 height 29
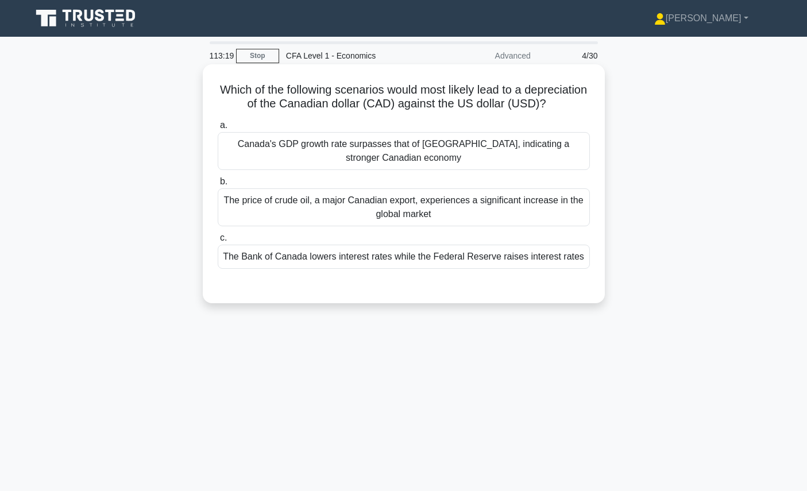
click at [438, 105] on h5 "Which of the following scenarios would most likely lead to a depreciation of th…" at bounding box center [404, 97] width 375 height 29
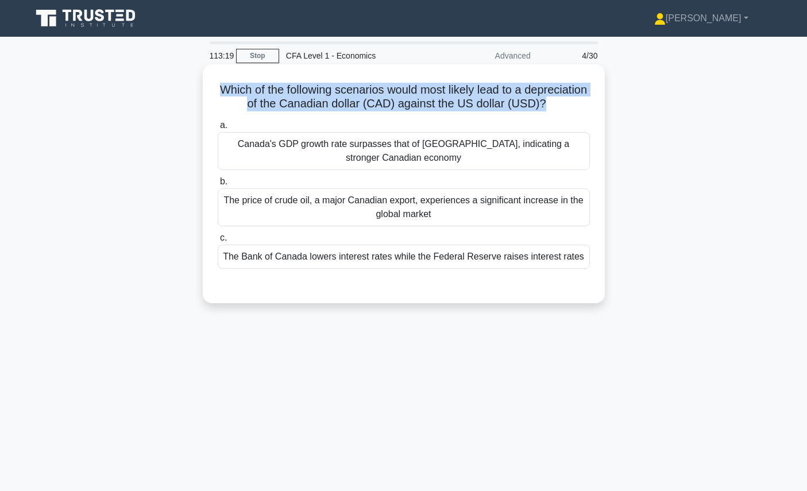
click at [438, 105] on h5 "Which of the following scenarios would most likely lead to a depreciation of th…" at bounding box center [404, 97] width 375 height 29
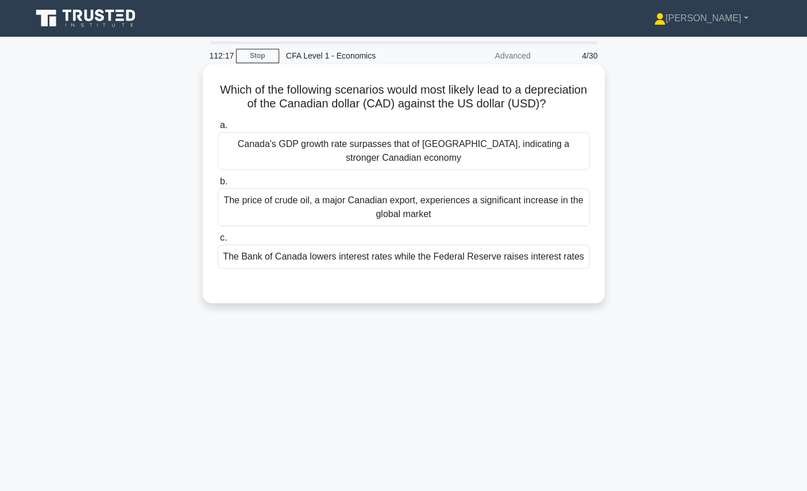
click at [444, 253] on div "The Bank of Canada lowers interest rates while the Federal Reserve raises inter…" at bounding box center [404, 257] width 372 height 24
click at [218, 242] on input "c. The Bank of Canada lowers interest rates while the Federal Reserve raises in…" at bounding box center [218, 237] width 0 height 7
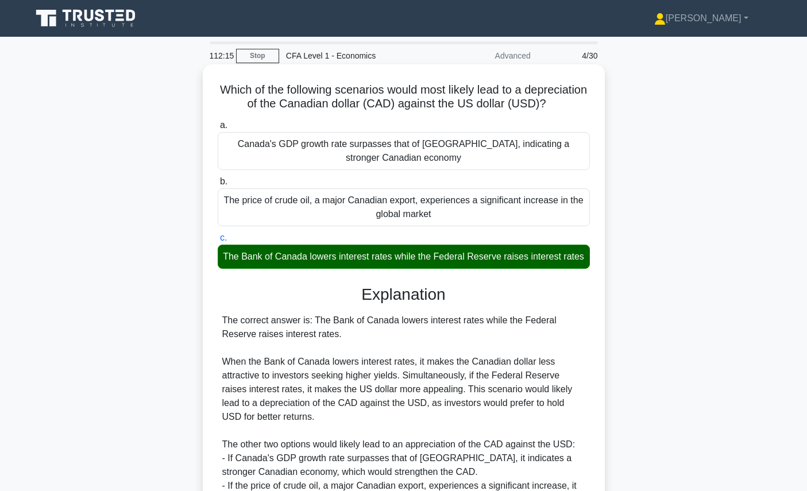
scroll to position [129, 0]
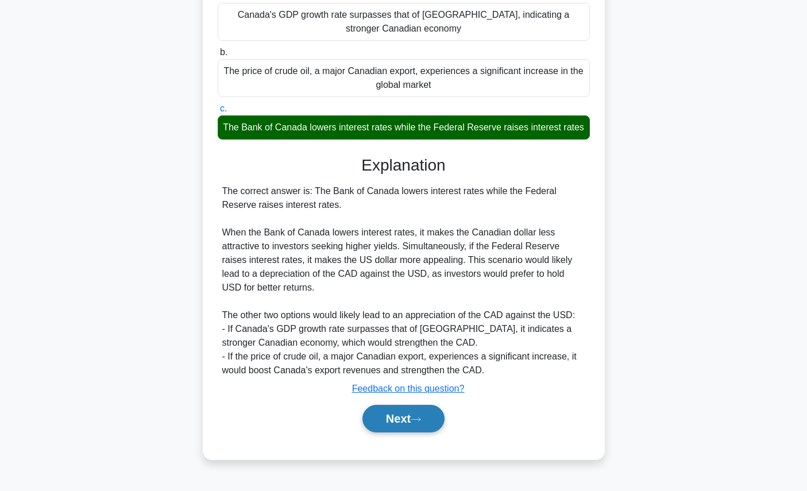
click at [403, 422] on button "Next" at bounding box center [404, 419] width 82 height 28
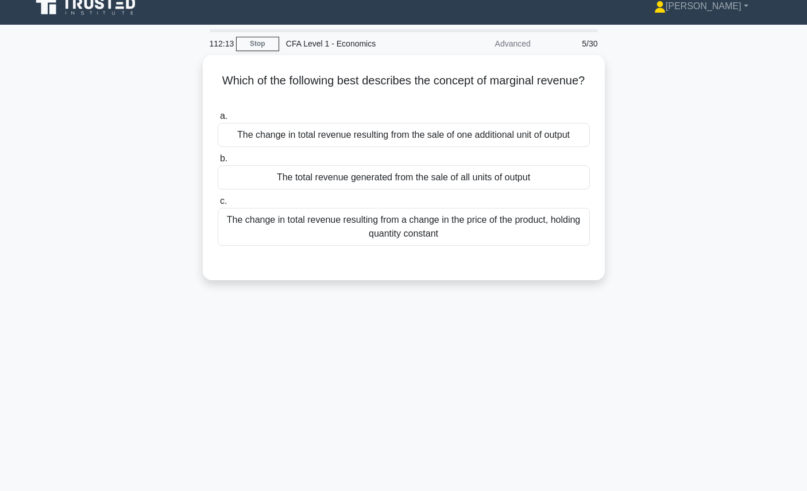
scroll to position [0, 0]
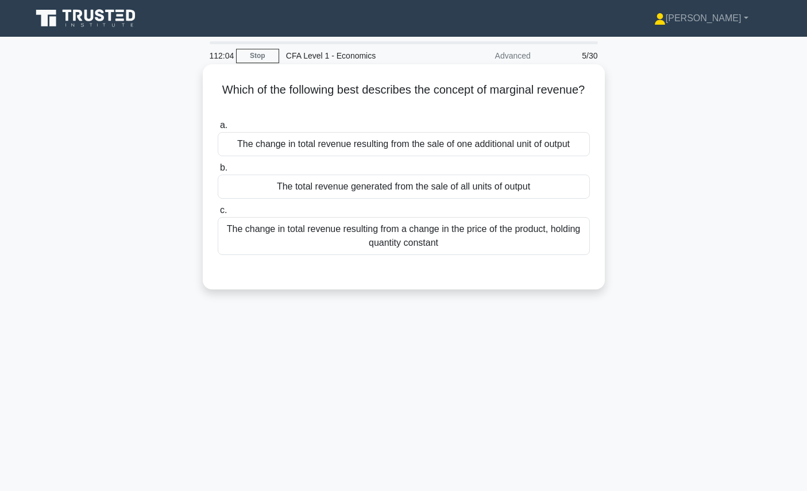
click at [467, 143] on div "The change in total revenue resulting from the sale of one additional unit of o…" at bounding box center [404, 144] width 372 height 24
click at [218, 129] on input "a. The change in total revenue resulting from the sale of one additional unit o…" at bounding box center [218, 125] width 0 height 7
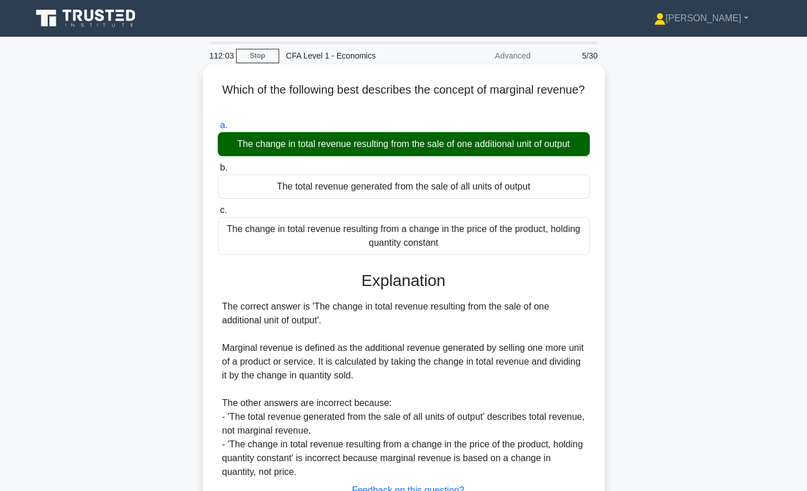
scroll to position [129, 0]
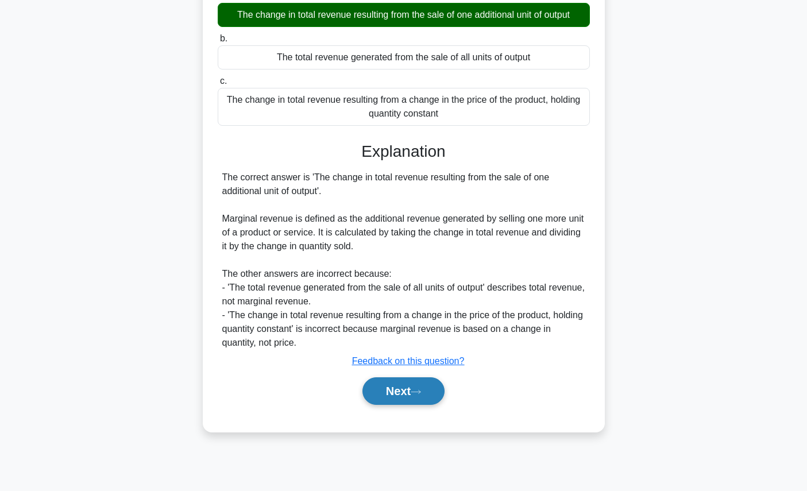
click at [394, 388] on button "Next" at bounding box center [404, 391] width 82 height 28
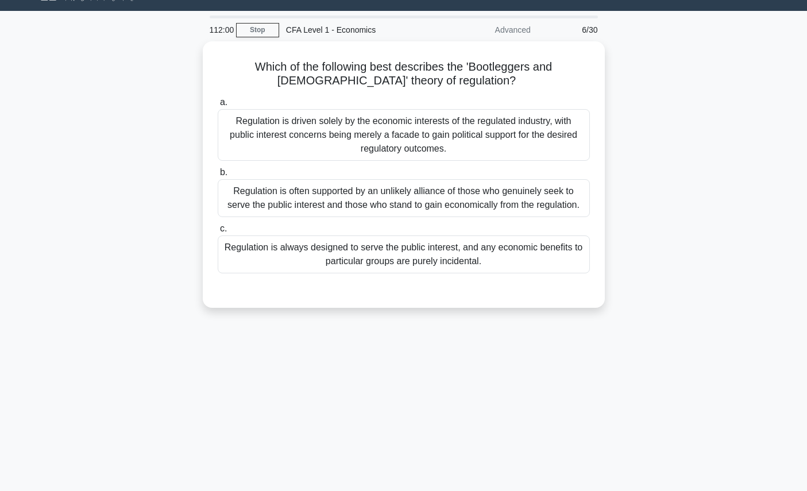
scroll to position [0, 0]
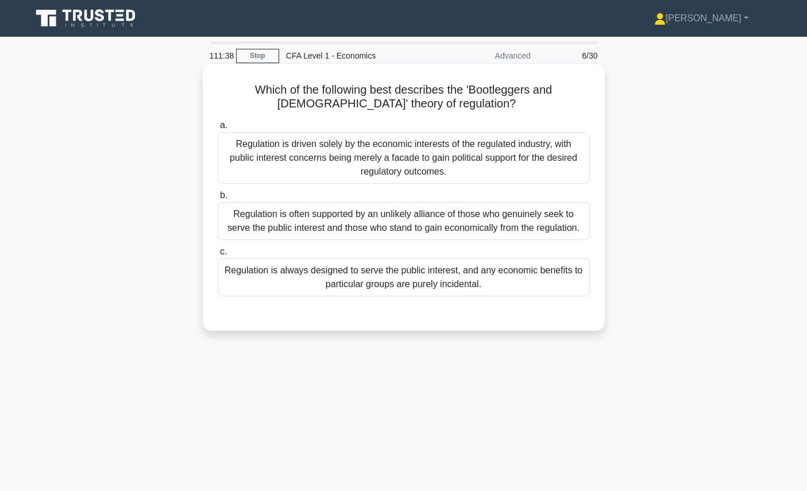
click at [441, 231] on div "Regulation is often supported by an unlikely alliance of those who genuinely se…" at bounding box center [404, 221] width 372 height 38
click at [218, 199] on input "b. Regulation is often supported by an unlikely alliance of those who genuinely…" at bounding box center [218, 195] width 0 height 7
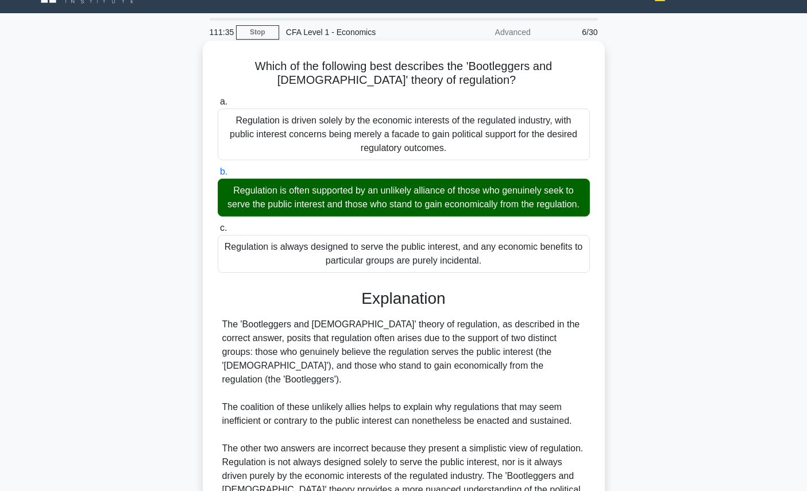
scroll to position [133, 0]
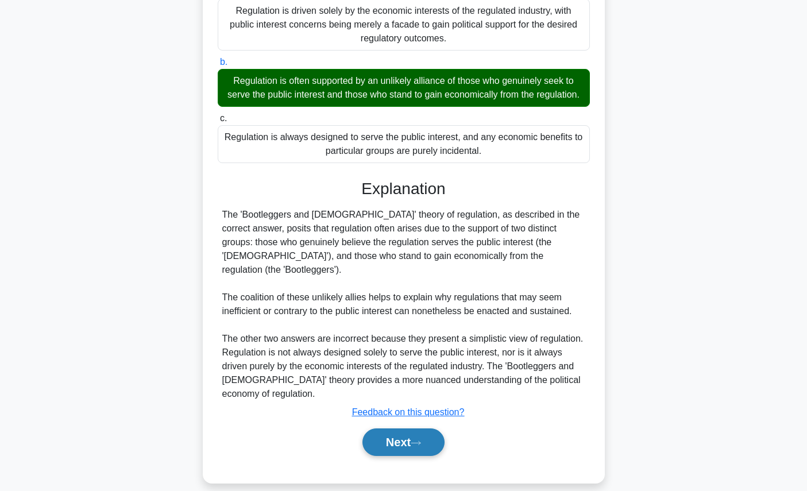
click at [419, 438] on button "Next" at bounding box center [404, 443] width 82 height 28
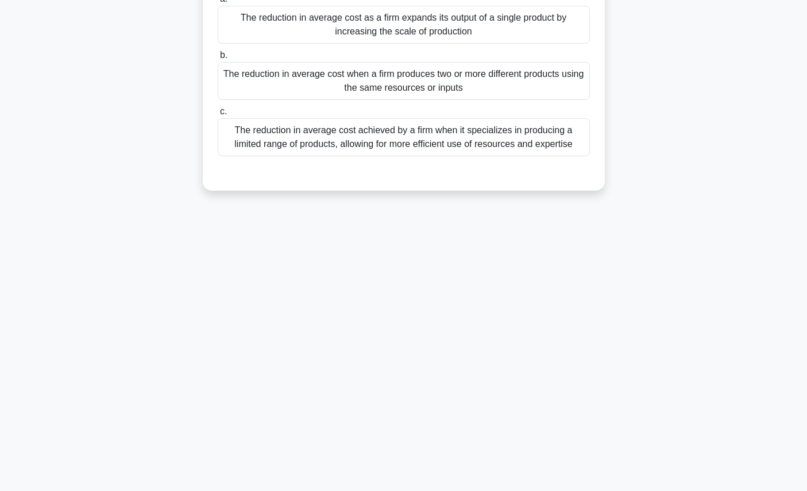
scroll to position [0, 0]
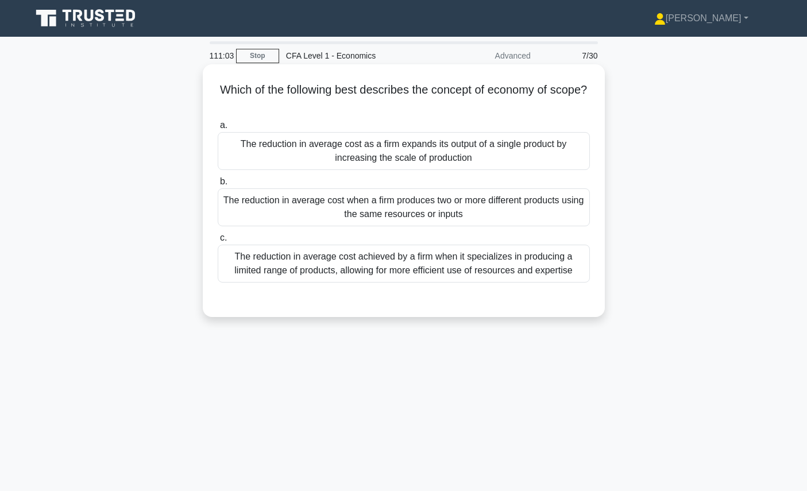
click at [459, 265] on div "The reduction in average cost achieved by a firm when it specializes in produci…" at bounding box center [404, 264] width 372 height 38
click at [218, 242] on input "c. The reduction in average cost achieved by a firm when it specializes in prod…" at bounding box center [218, 237] width 0 height 7
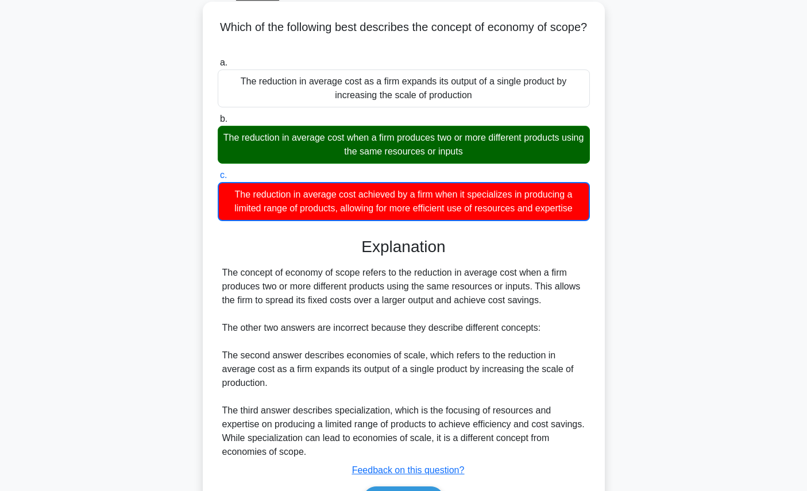
scroll to position [134, 0]
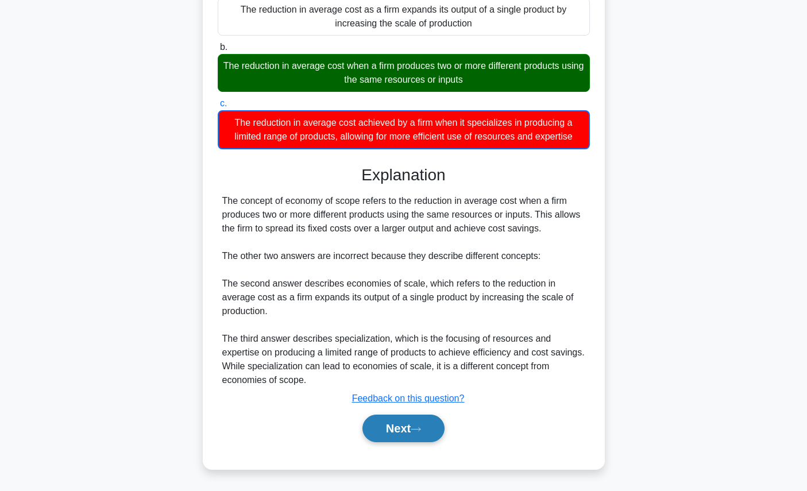
click at [418, 423] on button "Next" at bounding box center [404, 429] width 82 height 28
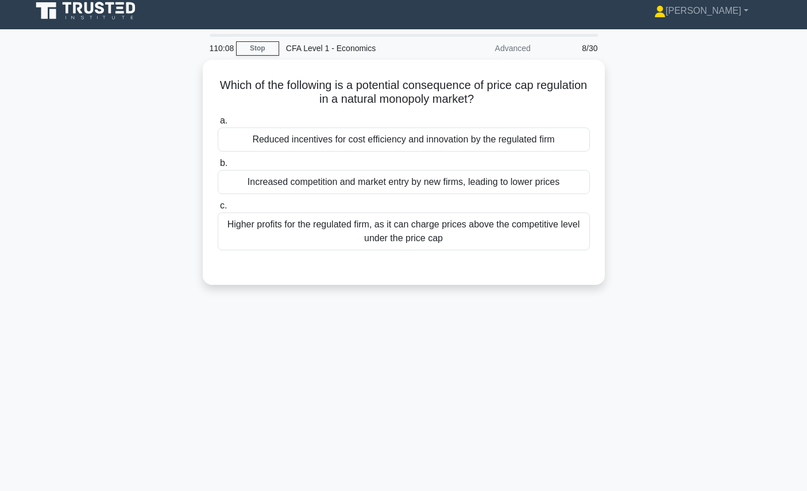
scroll to position [9, 0]
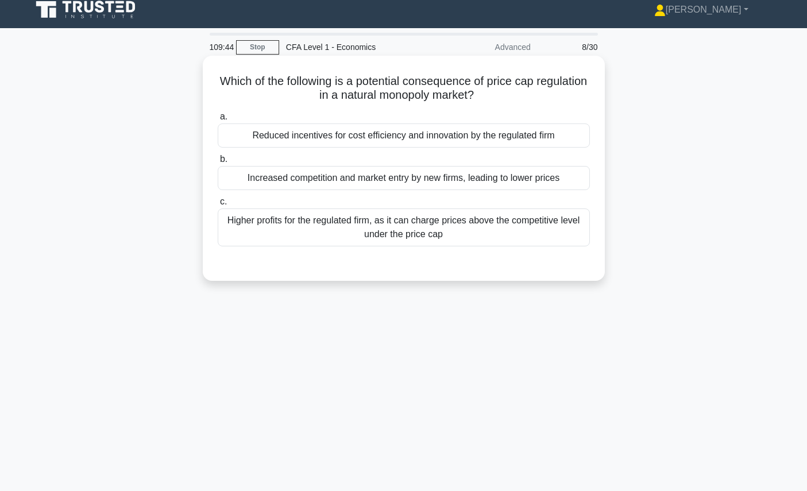
click at [443, 179] on div "Increased competition and market entry by new firms, leading to lower prices" at bounding box center [404, 178] width 372 height 24
click at [218, 163] on input "b. Increased competition and market entry by new firms, leading to lower prices" at bounding box center [218, 159] width 0 height 7
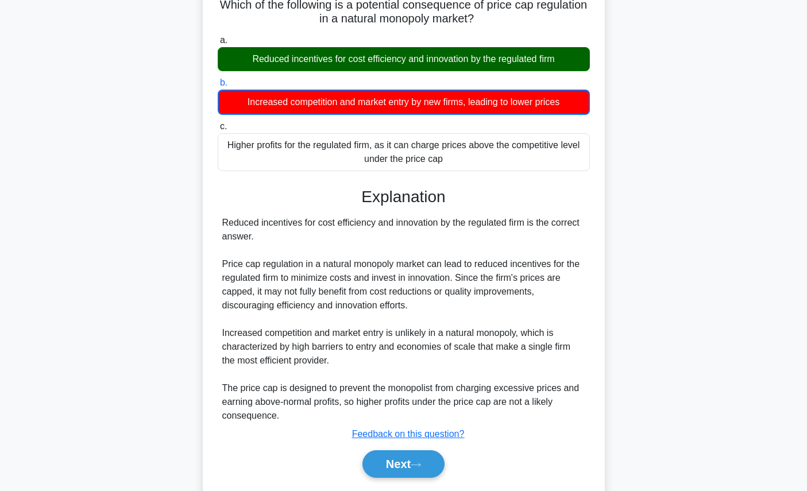
scroll to position [86, 0]
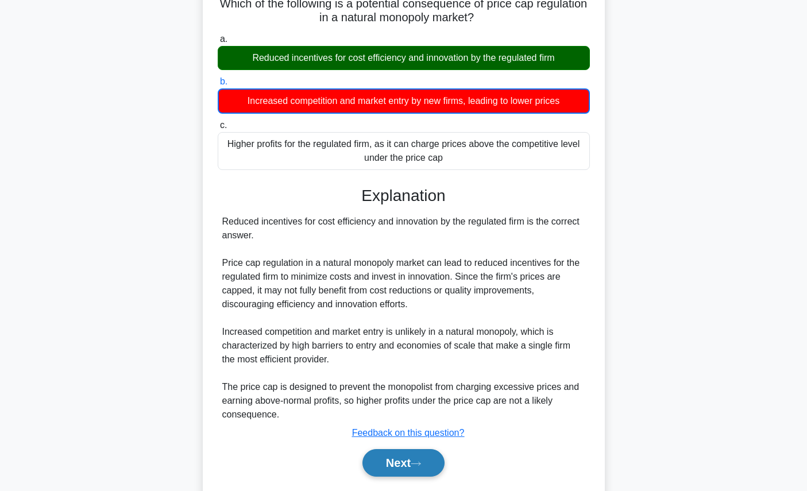
click at [407, 461] on button "Next" at bounding box center [404, 463] width 82 height 28
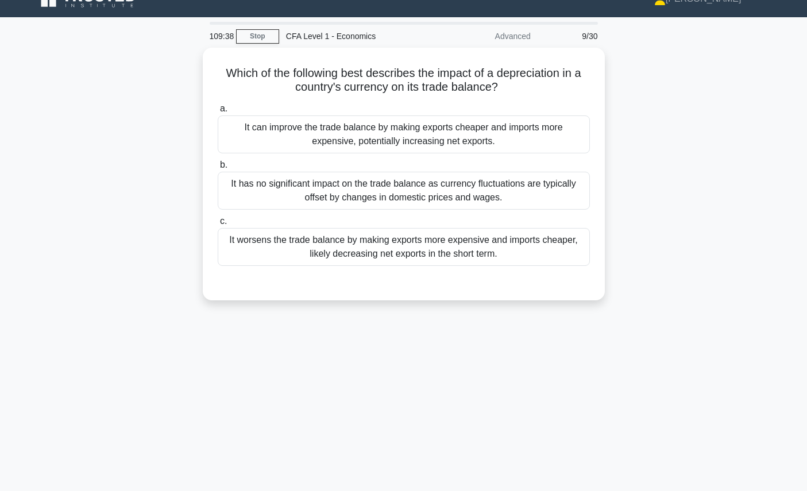
scroll to position [0, 0]
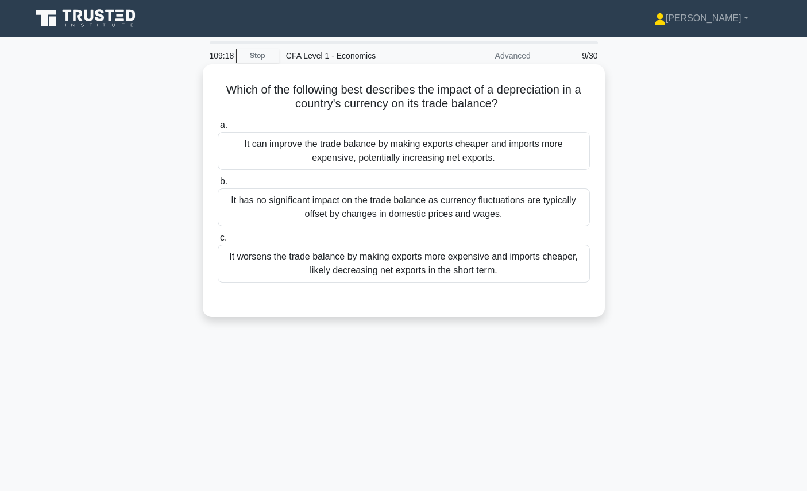
click at [513, 157] on div "It can improve the trade balance by making exports cheaper and imports more exp…" at bounding box center [404, 151] width 372 height 38
click at [218, 129] on input "a. It can improve the trade balance by making exports cheaper and imports more …" at bounding box center [218, 125] width 0 height 7
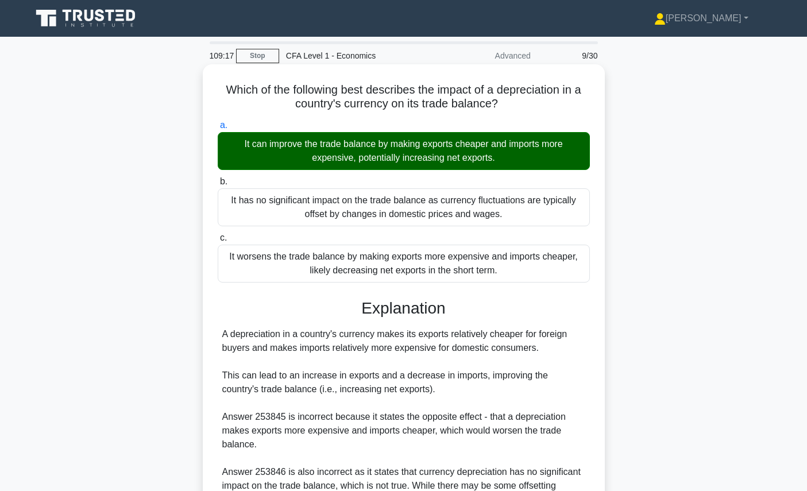
scroll to position [129, 0]
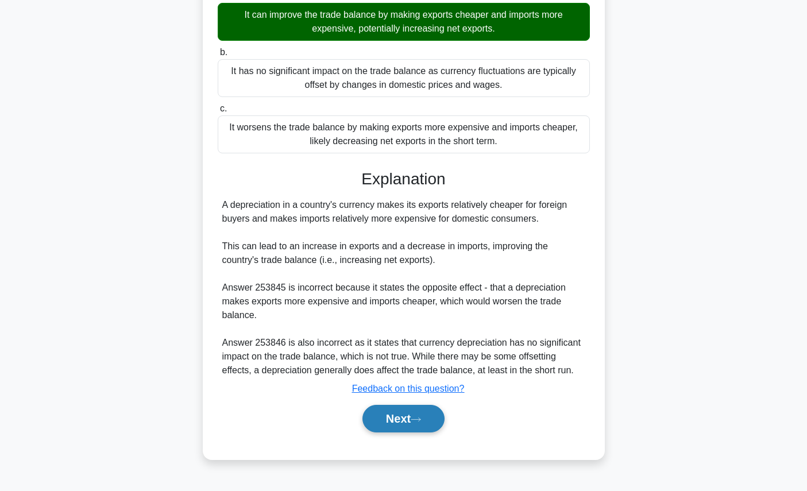
click at [416, 421] on icon at bounding box center [416, 420] width 10 height 6
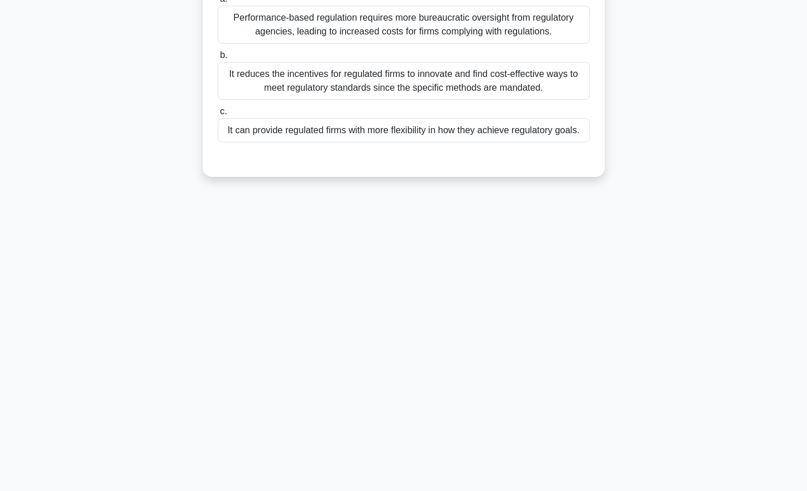
scroll to position [0, 0]
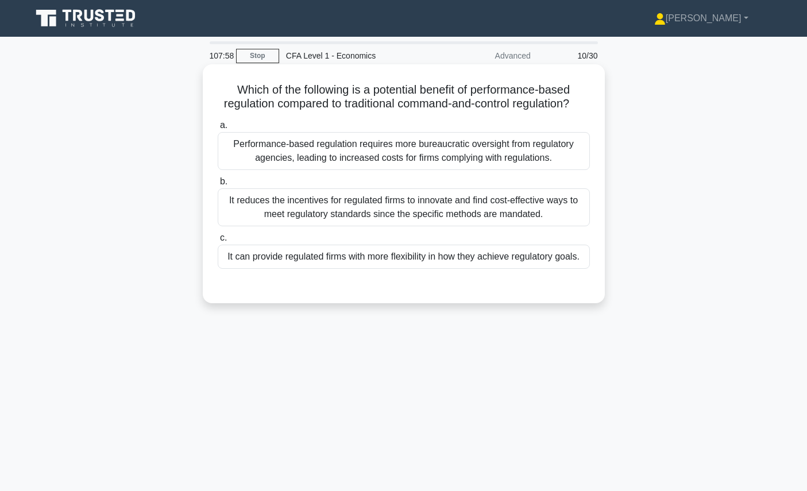
click at [444, 149] on div "Performance-based regulation requires more bureaucratic oversight from regulato…" at bounding box center [404, 151] width 372 height 38
click at [218, 129] on input "a. Performance-based regulation requires more bureaucratic oversight from regul…" at bounding box center [218, 125] width 0 height 7
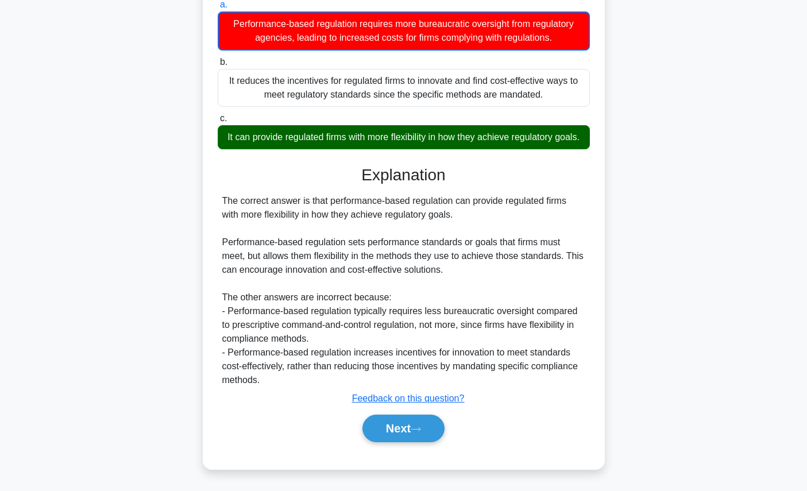
scroll to position [129, 0]
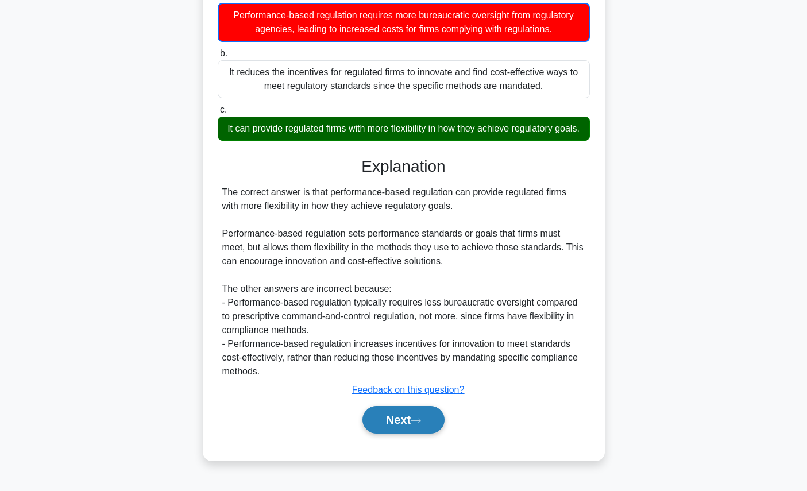
click at [431, 422] on button "Next" at bounding box center [404, 420] width 82 height 28
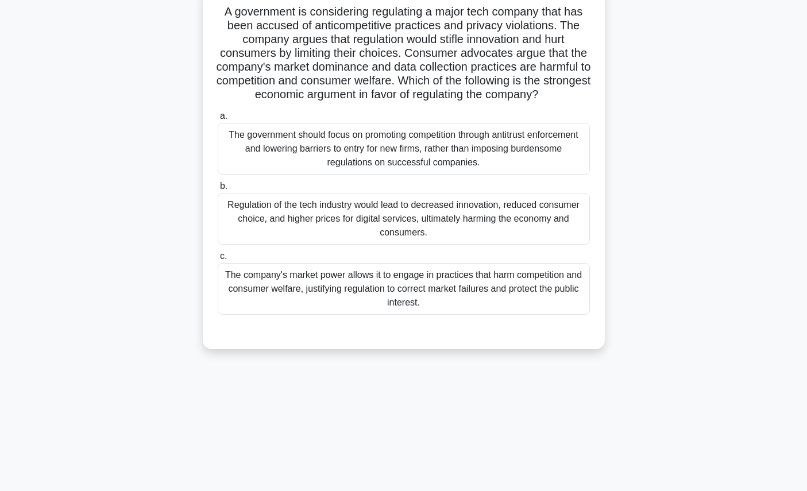
scroll to position [0, 0]
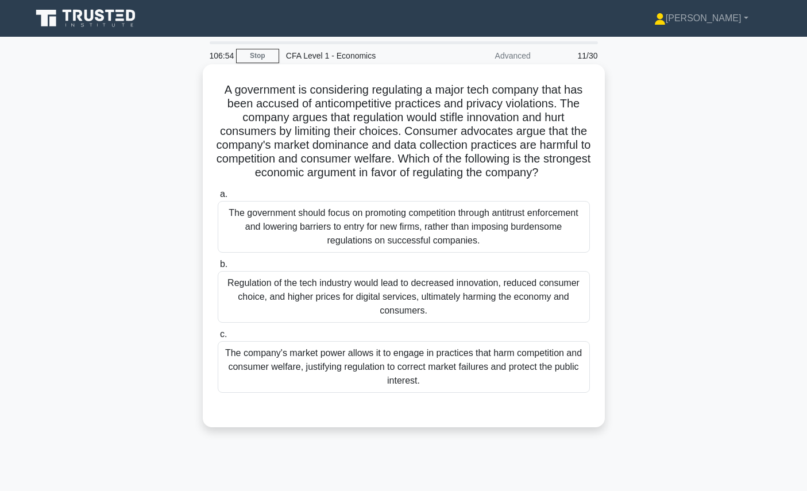
click at [478, 171] on h5 "A government is considering regulating a major tech company that has been accus…" at bounding box center [404, 132] width 375 height 98
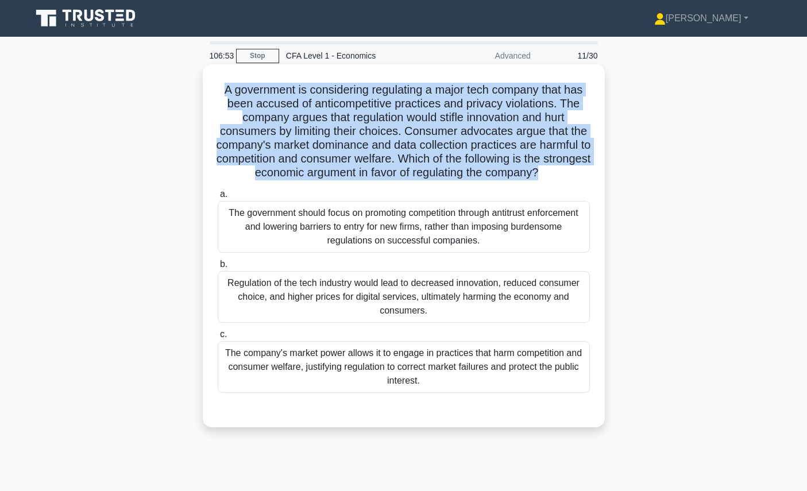
click at [478, 171] on h5 "A government is considering regulating a major tech company that has been accus…" at bounding box center [404, 132] width 375 height 98
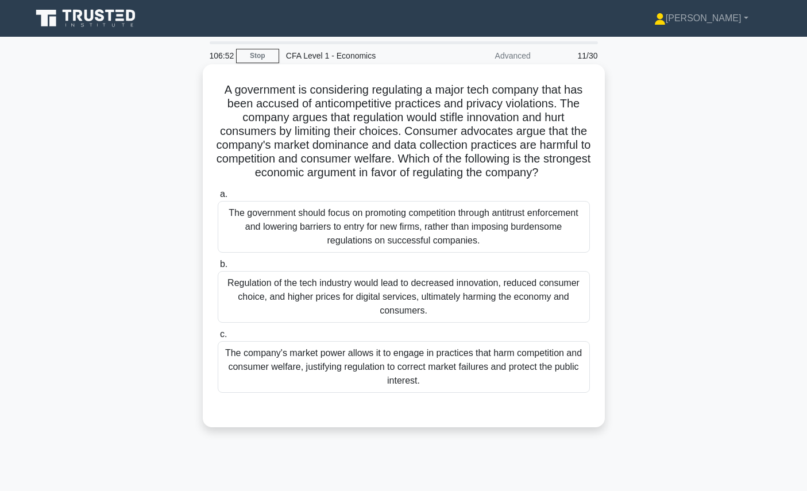
click at [479, 164] on h5 "A government is considering regulating a major tech company that has been accus…" at bounding box center [404, 132] width 375 height 98
click at [498, 226] on div "The government should focus on promoting competition through antitrust enforcem…" at bounding box center [404, 227] width 372 height 52
click at [218, 198] on input "a. The government should focus on promoting competition through antitrust enfor…" at bounding box center [218, 194] width 0 height 7
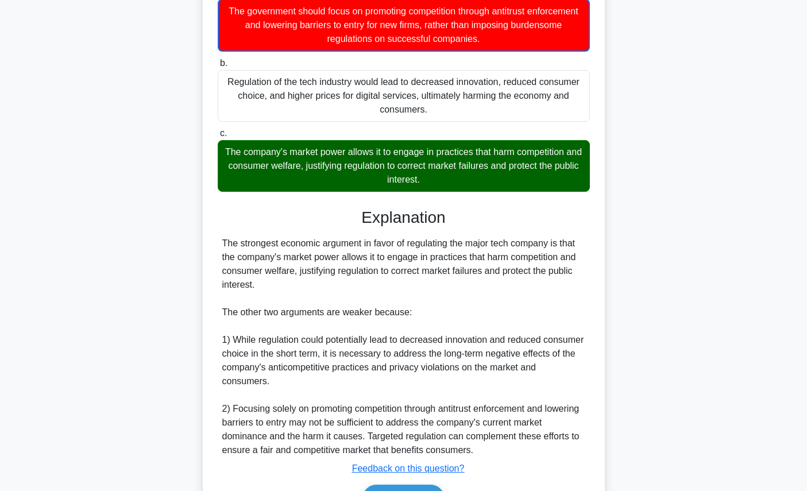
scroll to position [243, 0]
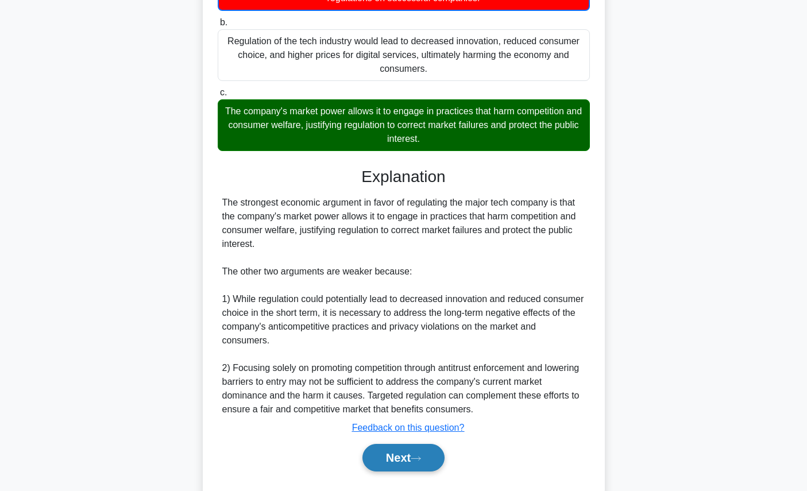
click at [413, 444] on button "Next" at bounding box center [404, 458] width 82 height 28
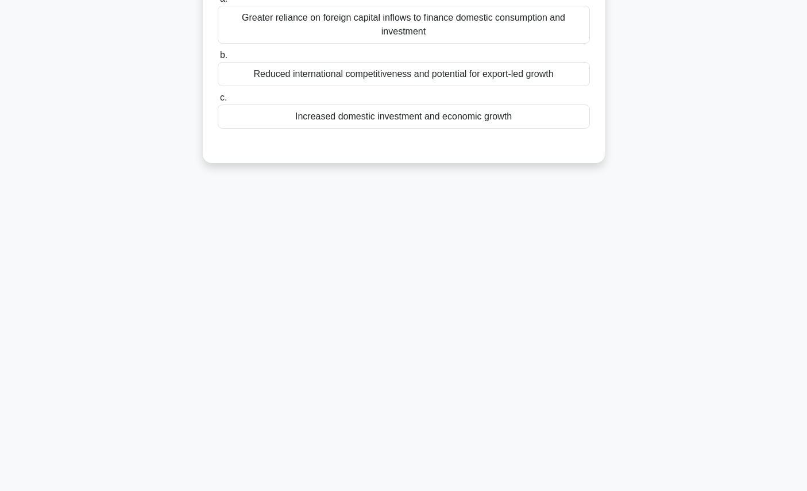
scroll to position [0, 0]
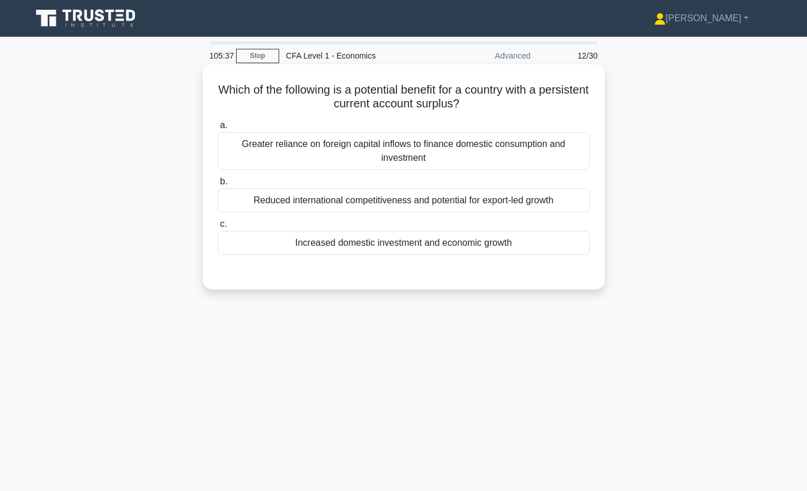
click at [465, 194] on div "Reduced international competitiveness and potential for export-led growth" at bounding box center [404, 200] width 372 height 24
click at [218, 186] on input "b. Reduced international competitiveness and potential for export-led growth" at bounding box center [218, 181] width 0 height 7
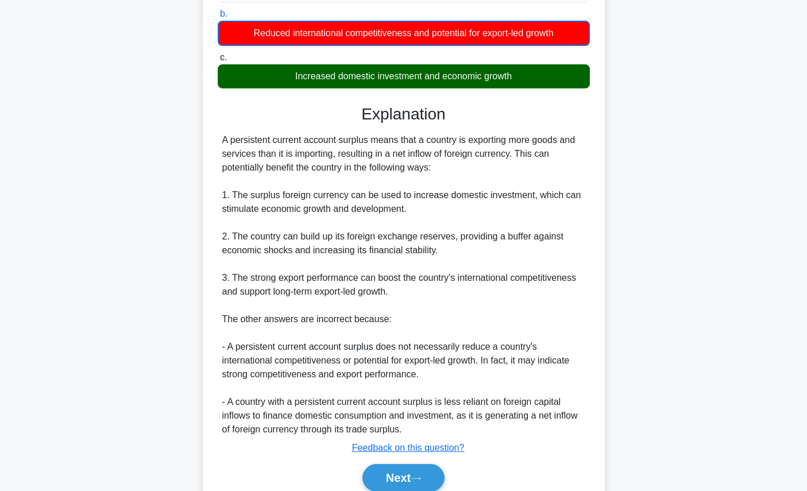
scroll to position [205, 0]
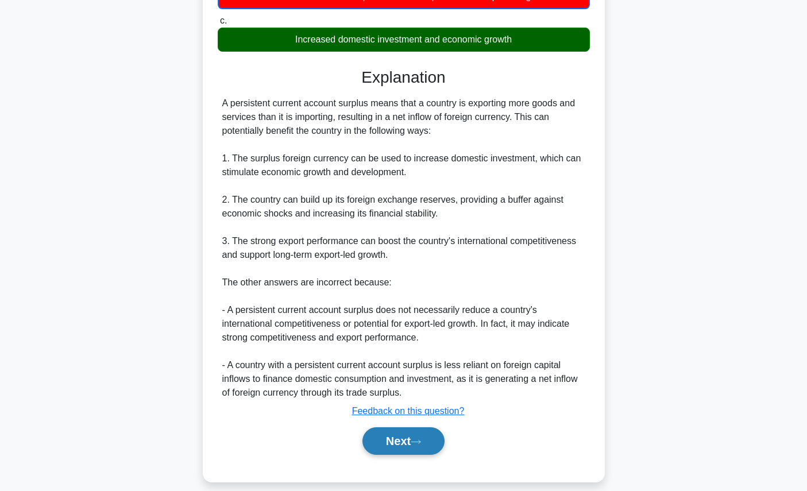
click at [420, 442] on icon at bounding box center [415, 441] width 9 height 3
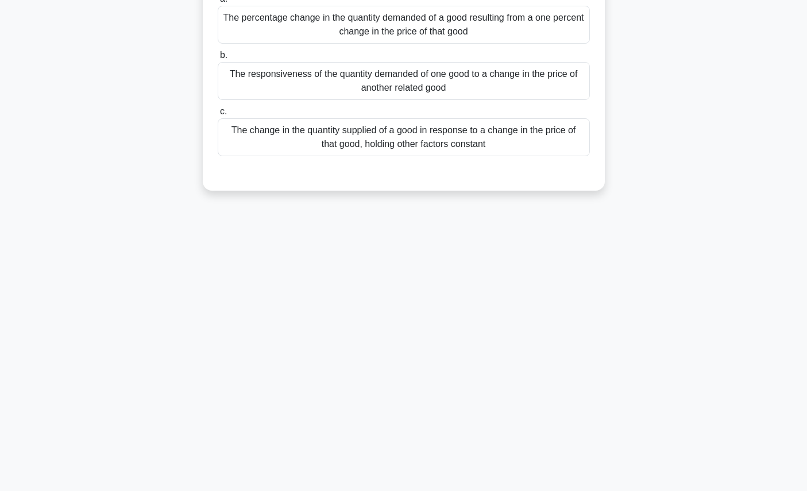
scroll to position [0, 0]
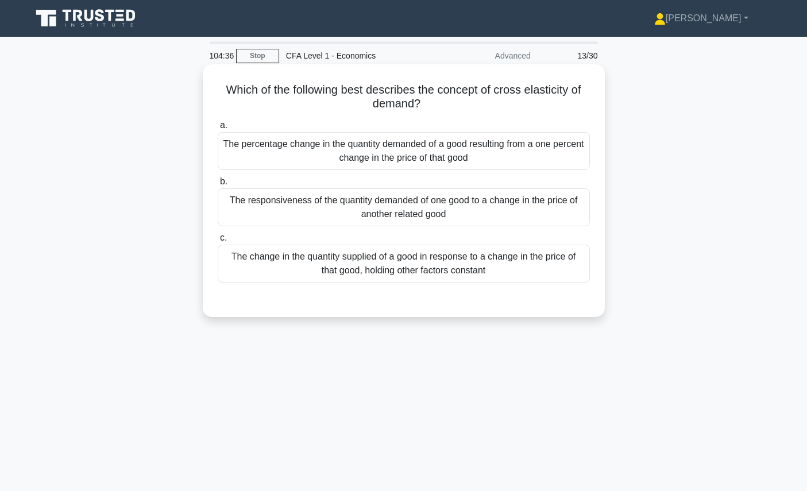
click at [456, 212] on div "The responsiveness of the quantity demanded of one good to a change in the pric…" at bounding box center [404, 207] width 372 height 38
click at [218, 186] on input "b. The responsiveness of the quantity demanded of one good to a change in the p…" at bounding box center [218, 181] width 0 height 7
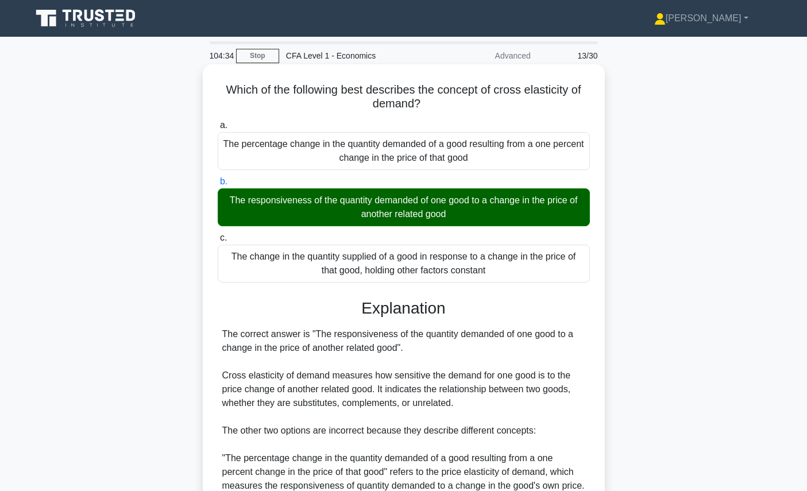
scroll to position [175, 0]
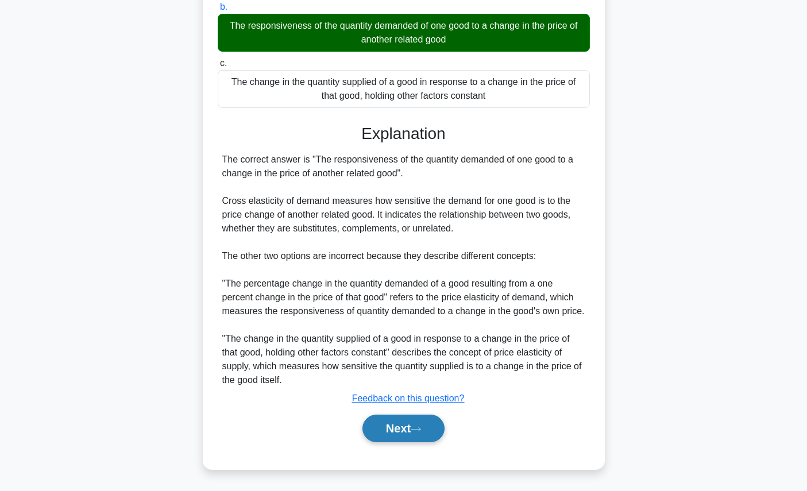
click at [421, 428] on icon at bounding box center [416, 429] width 10 height 6
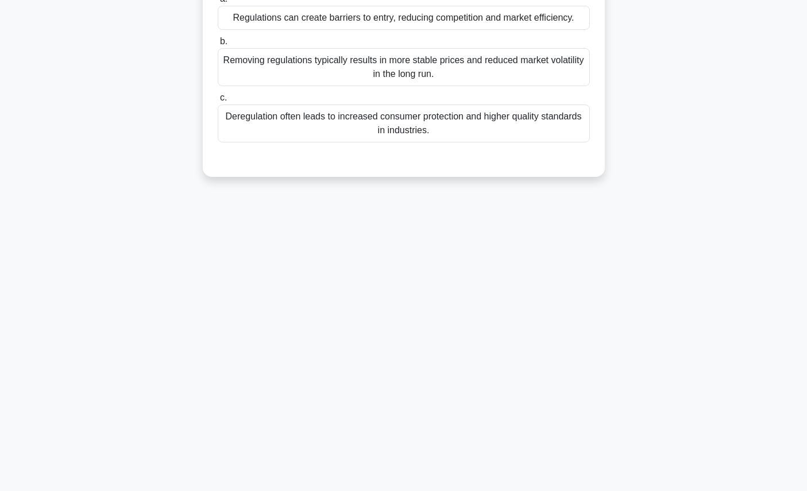
scroll to position [0, 0]
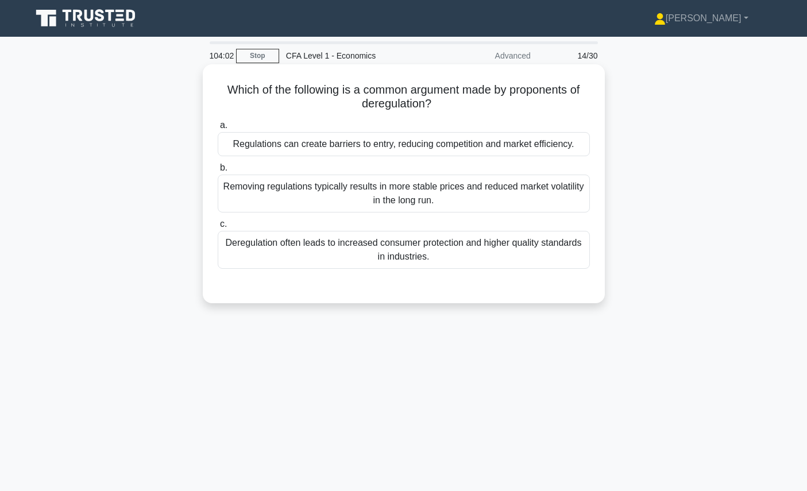
click at [430, 244] on div "Deregulation often leads to increased consumer protection and higher quality st…" at bounding box center [404, 250] width 372 height 38
click at [218, 228] on input "c. Deregulation often leads to increased consumer protection and higher quality…" at bounding box center [218, 224] width 0 height 7
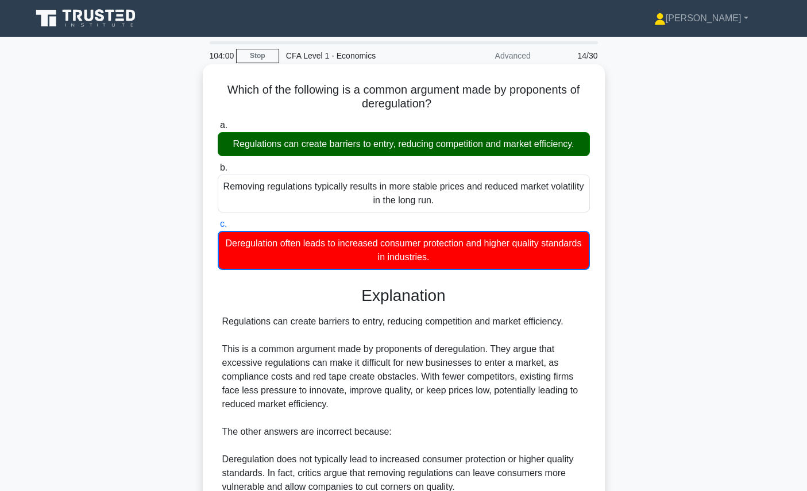
scroll to position [162, 0]
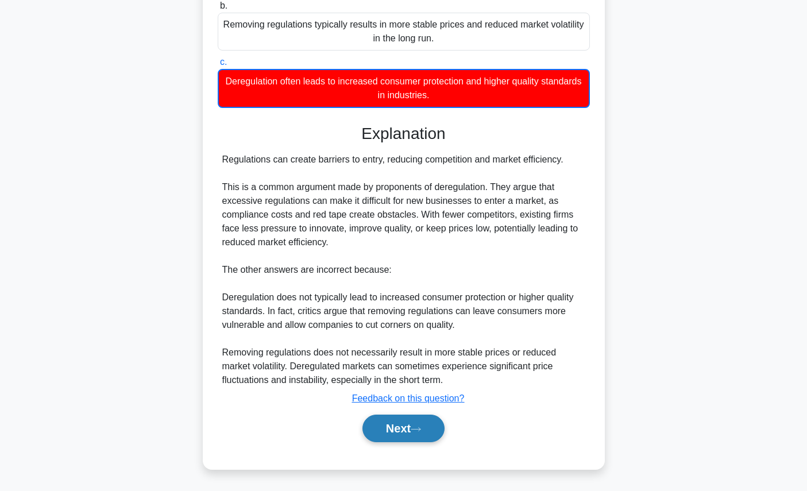
click at [415, 429] on button "Next" at bounding box center [404, 429] width 82 height 28
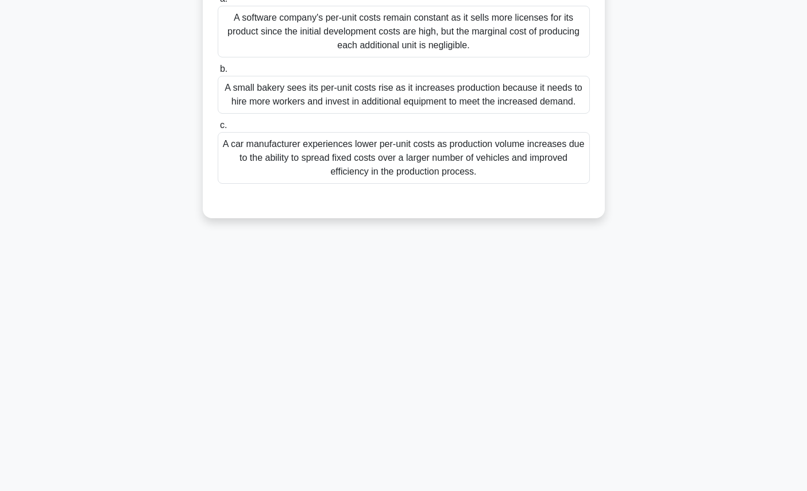
scroll to position [0, 0]
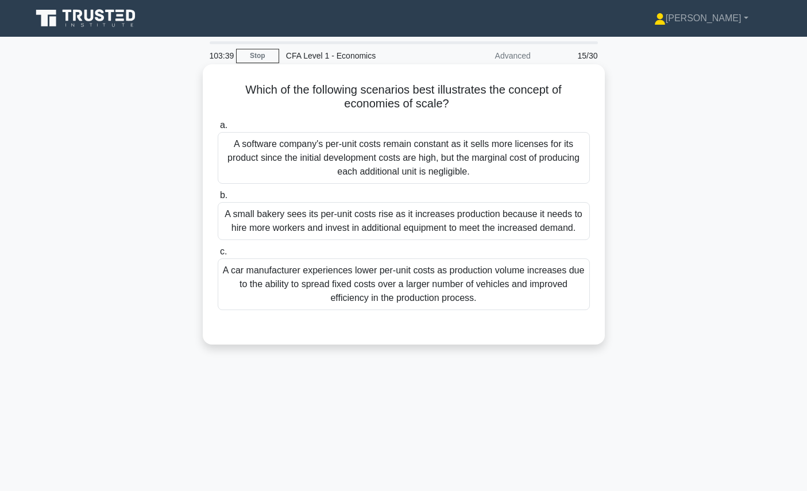
click at [441, 286] on div "A car manufacturer experiences lower per-unit costs as production volume increa…" at bounding box center [404, 285] width 372 height 52
click at [218, 256] on input "c. A car manufacturer experiences lower per-unit costs as production volume inc…" at bounding box center [218, 251] width 0 height 7
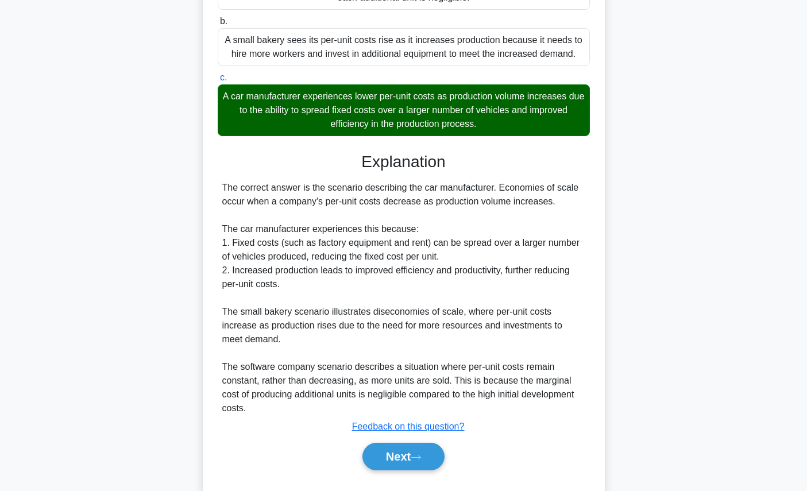
scroll to position [202, 0]
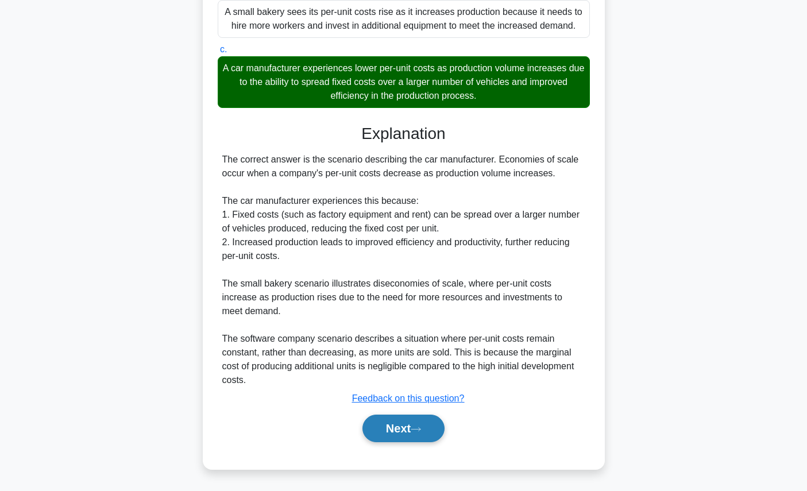
click at [434, 419] on button "Next" at bounding box center [404, 429] width 82 height 28
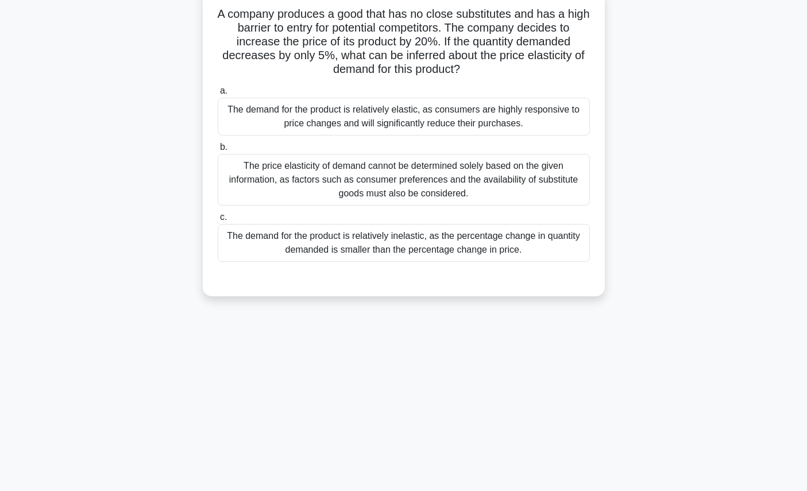
scroll to position [0, 0]
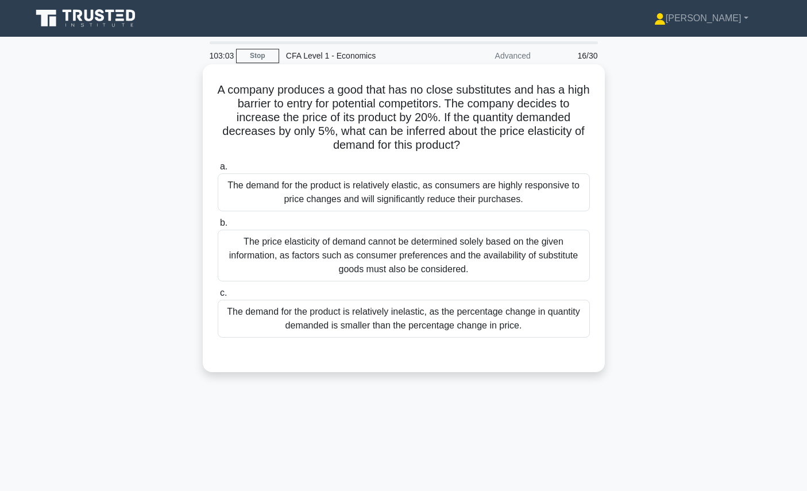
click at [526, 323] on div "The demand for the product is relatively inelastic, as the percentage change in…" at bounding box center [404, 319] width 372 height 38
click at [218, 297] on input "c. The demand for the product is relatively inelastic, as the percentage change…" at bounding box center [218, 293] width 0 height 7
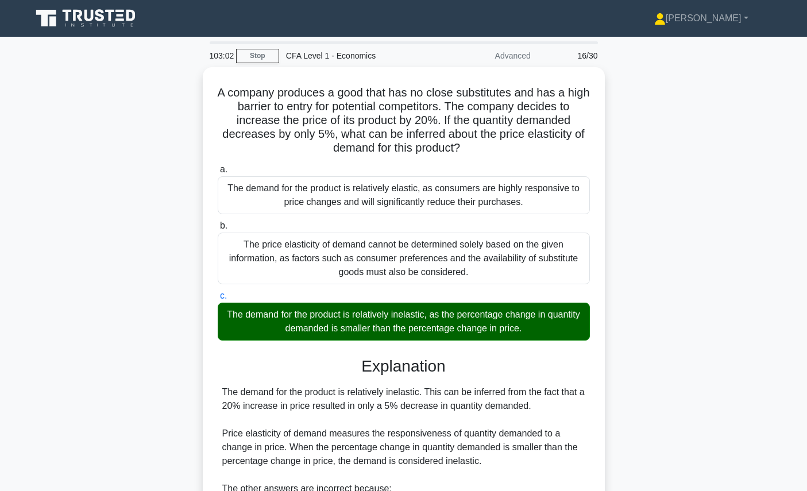
scroll to position [175, 0]
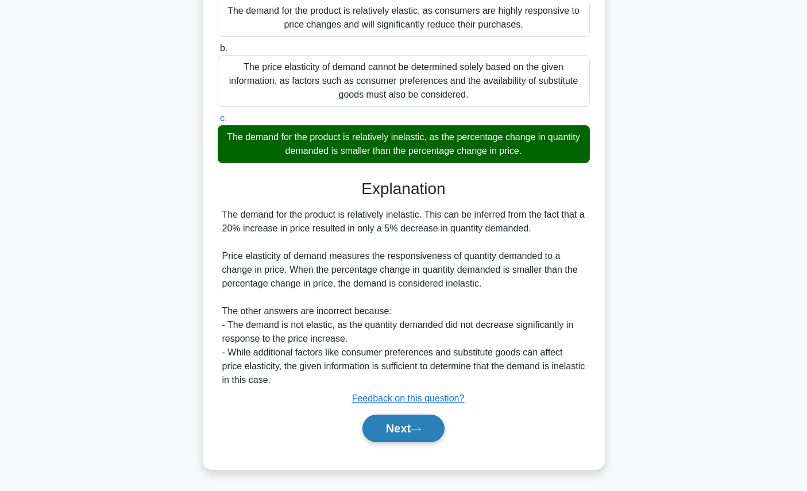
click at [432, 426] on button "Next" at bounding box center [404, 429] width 82 height 28
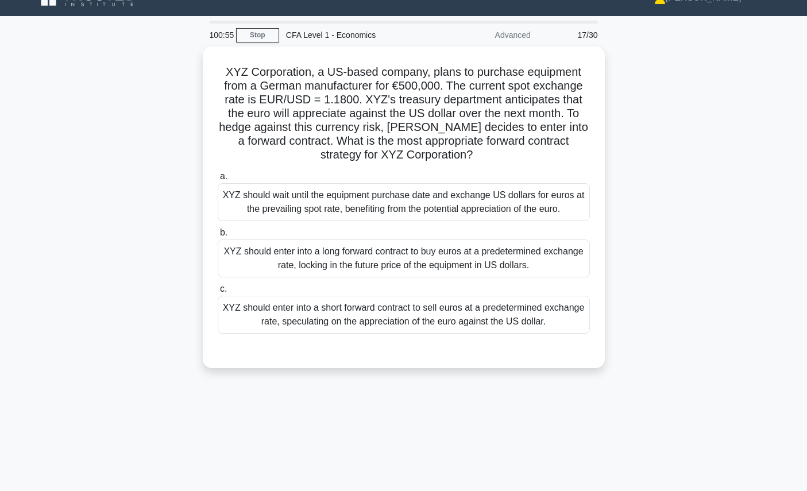
scroll to position [24, 0]
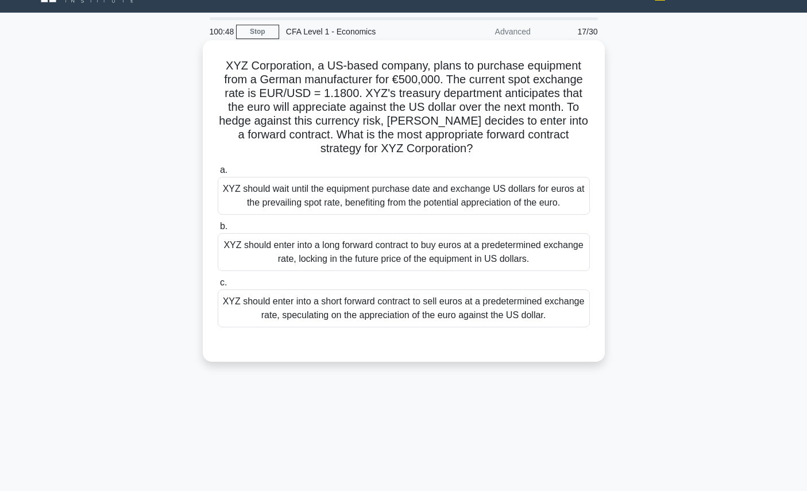
click at [552, 254] on div "XYZ should enter into a long forward contract to buy euros at a predetermined e…" at bounding box center [404, 252] width 372 height 38
click at [218, 230] on input "b. XYZ should enter into a long forward contract to buy euros at a predetermine…" at bounding box center [218, 226] width 0 height 7
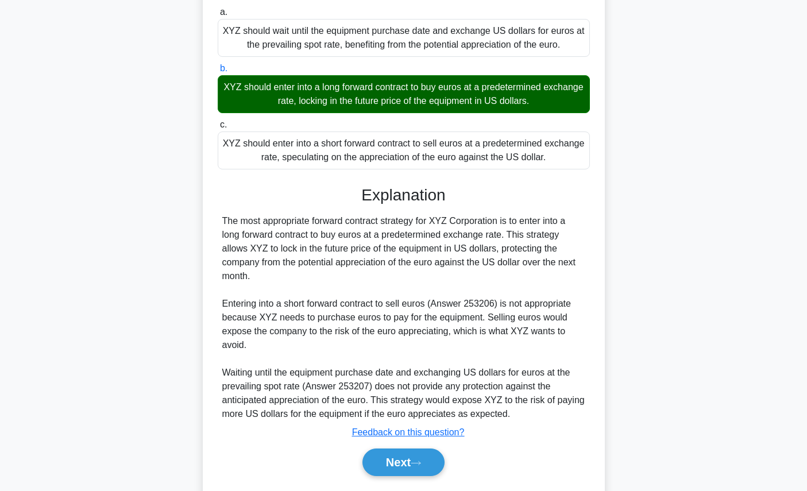
scroll to position [216, 0]
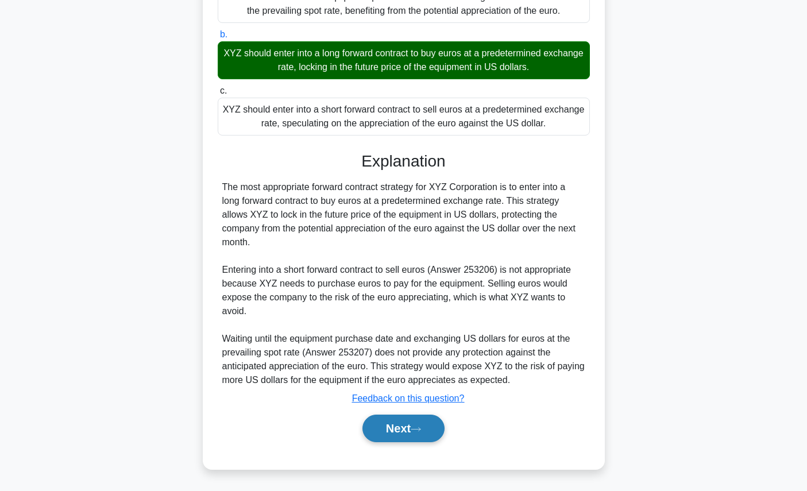
click at [424, 422] on button "Next" at bounding box center [404, 429] width 82 height 28
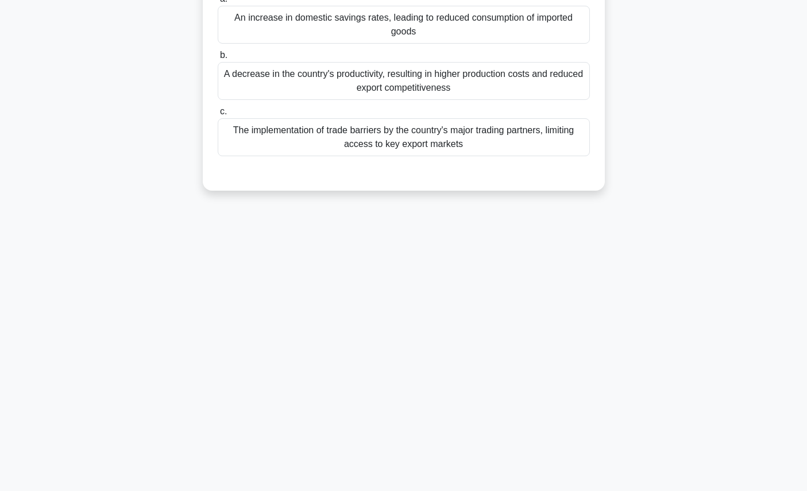
scroll to position [0, 0]
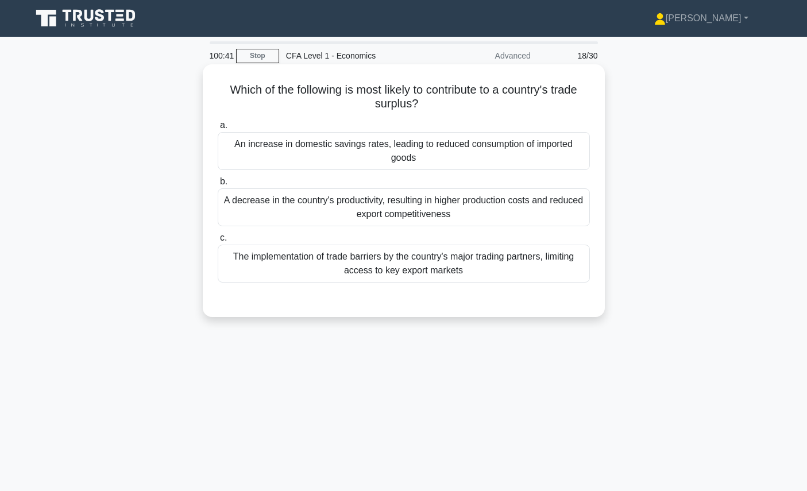
click at [514, 84] on h5 "Which of the following is most likely to contribute to a country's trade surplu…" at bounding box center [404, 97] width 375 height 29
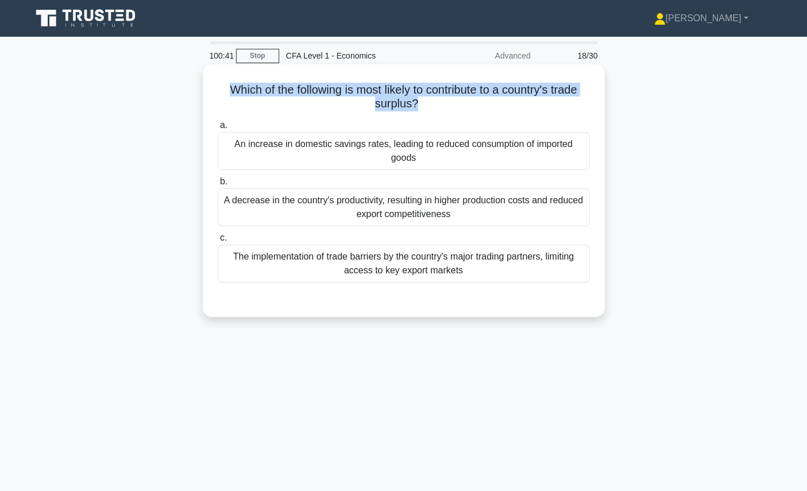
click at [514, 84] on h5 "Which of the following is most likely to contribute to a country's trade surplu…" at bounding box center [404, 97] width 375 height 29
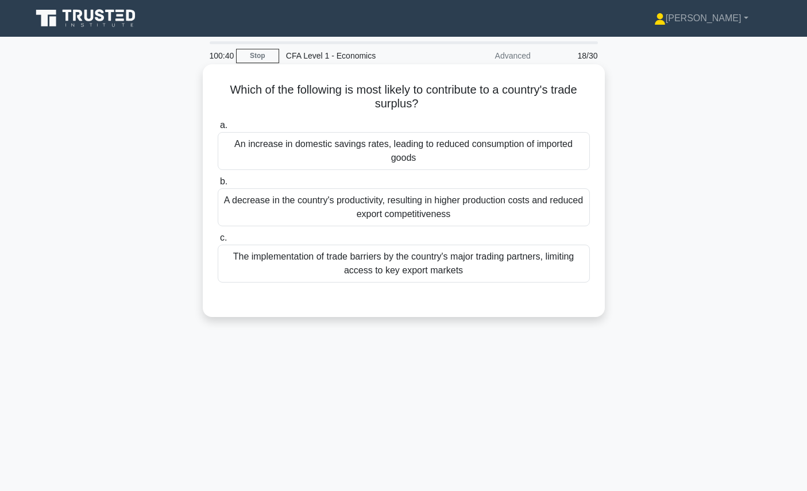
click at [516, 97] on h5 "Which of the following is most likely to contribute to a country's trade surplu…" at bounding box center [404, 97] width 375 height 29
click at [493, 90] on h5 "Which of the following is most likely to contribute to a country's trade surplu…" at bounding box center [404, 97] width 375 height 29
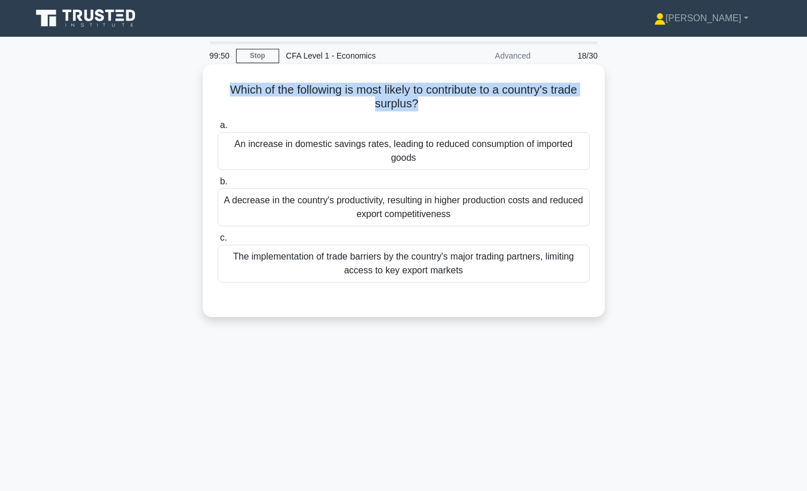
click at [493, 90] on h5 "Which of the following is most likely to contribute to a country's trade surplu…" at bounding box center [404, 97] width 375 height 29
click at [509, 105] on h5 "Which of the following is most likely to contribute to a country's trade surplu…" at bounding box center [404, 97] width 375 height 29
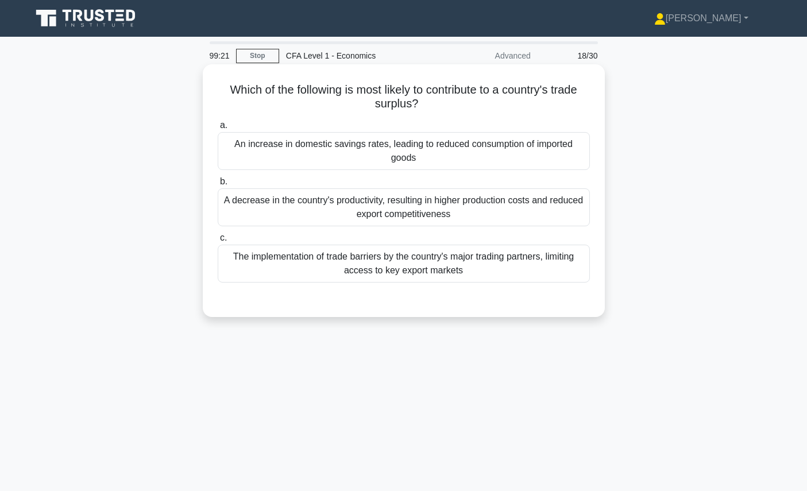
click at [501, 150] on div "An increase in domestic savings rates, leading to reduced consumption of import…" at bounding box center [404, 151] width 372 height 38
click at [218, 129] on input "a. An increase in domestic savings rates, leading to reduced consumption of imp…" at bounding box center [218, 125] width 0 height 7
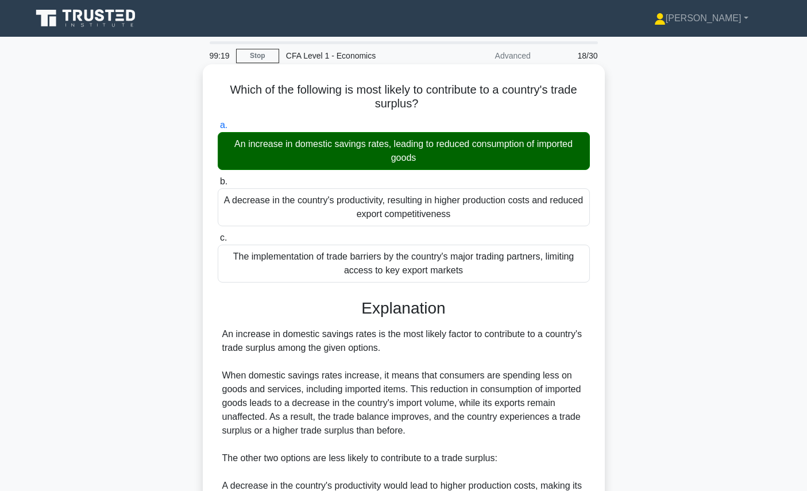
scroll to position [188, 0]
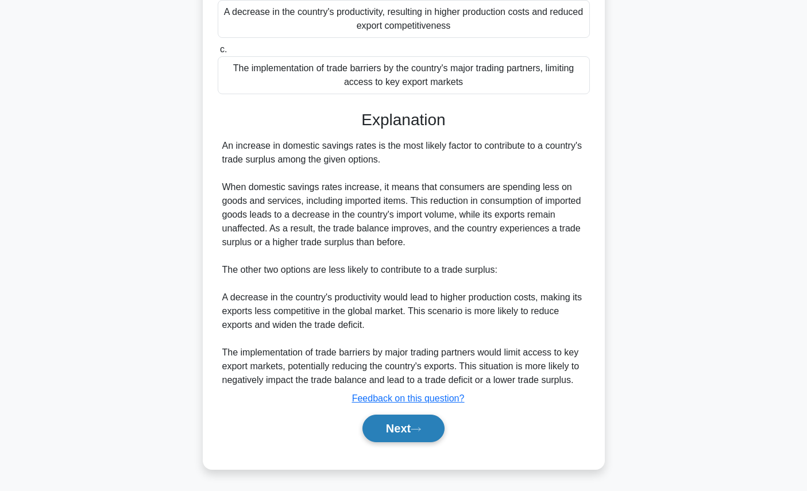
click at [418, 429] on icon at bounding box center [416, 429] width 10 height 6
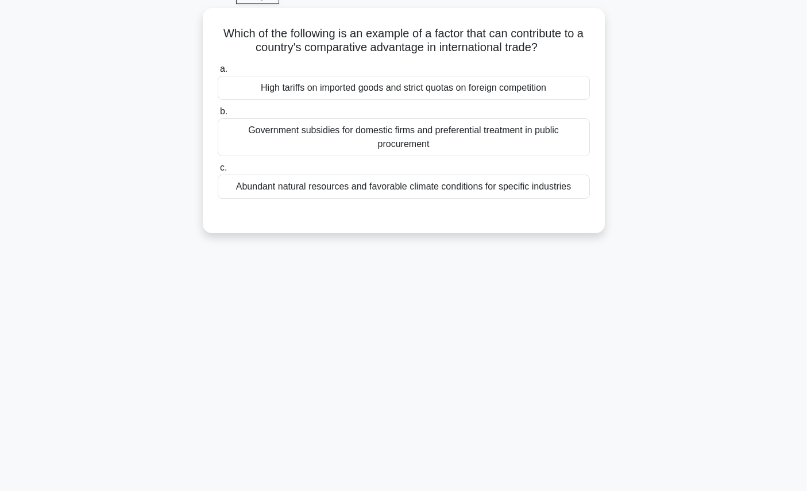
scroll to position [0, 0]
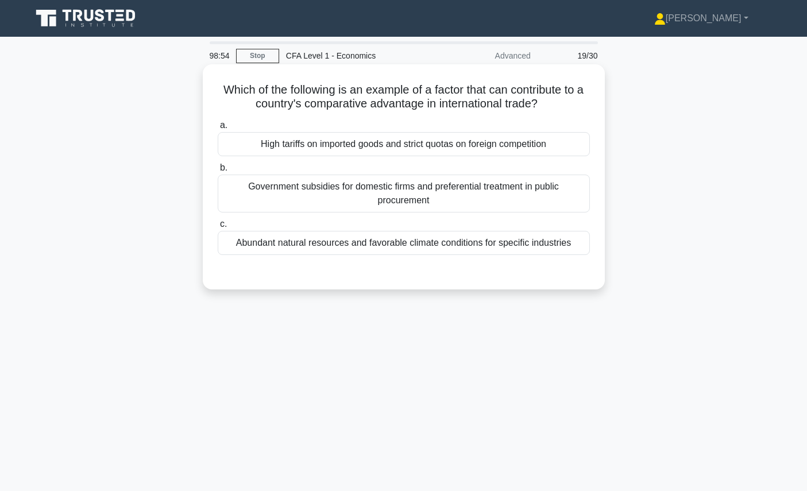
click at [448, 244] on div "Abundant natural resources and favorable climate conditions for specific indust…" at bounding box center [404, 243] width 372 height 24
click at [218, 228] on input "c. Abundant natural resources and favorable climate conditions for specific ind…" at bounding box center [218, 224] width 0 height 7
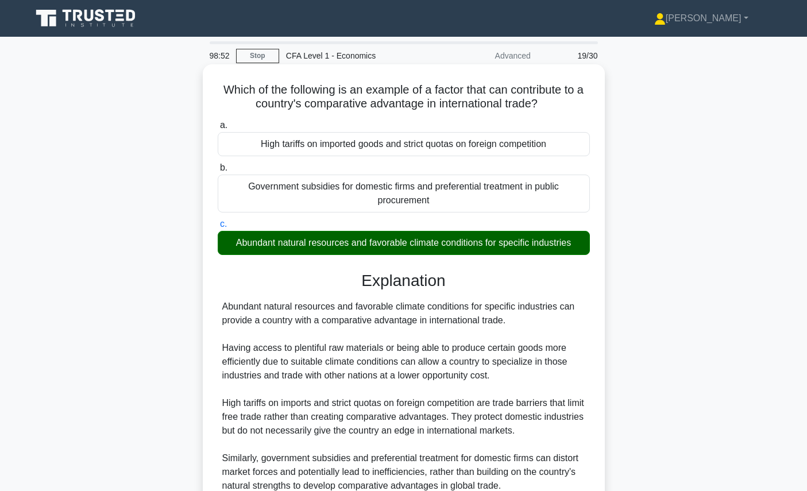
scroll to position [129, 0]
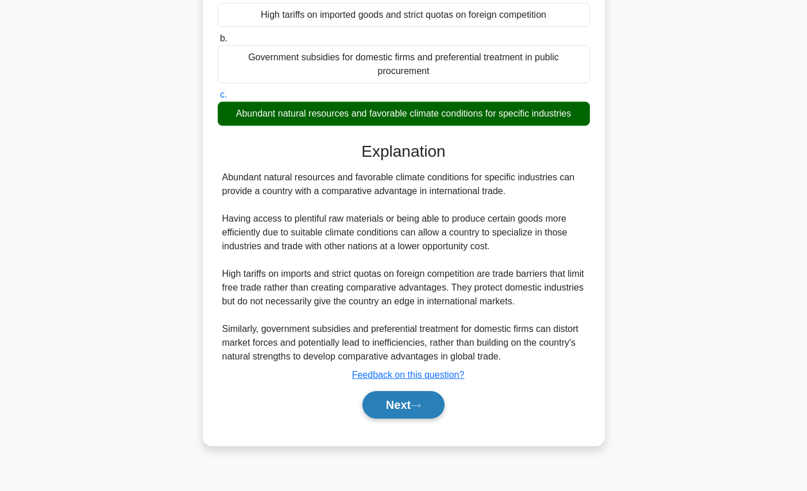
click at [415, 407] on button "Next" at bounding box center [404, 405] width 82 height 28
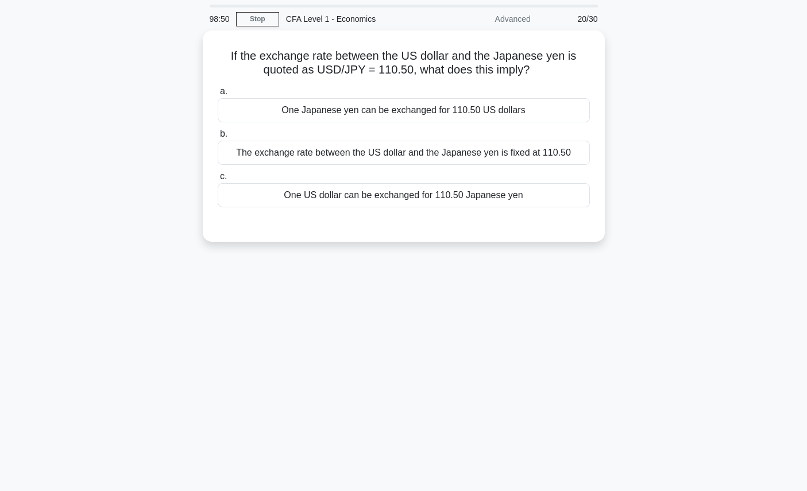
scroll to position [0, 0]
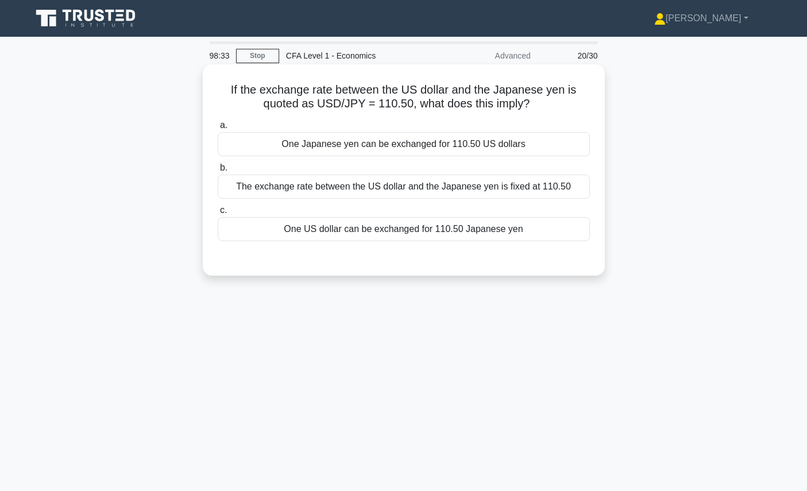
click at [441, 230] on div "One US dollar can be exchanged for 110.50 Japanese yen" at bounding box center [404, 229] width 372 height 24
click at [218, 214] on input "c. One US dollar can be exchanged for 110.50 Japanese yen" at bounding box center [218, 210] width 0 height 7
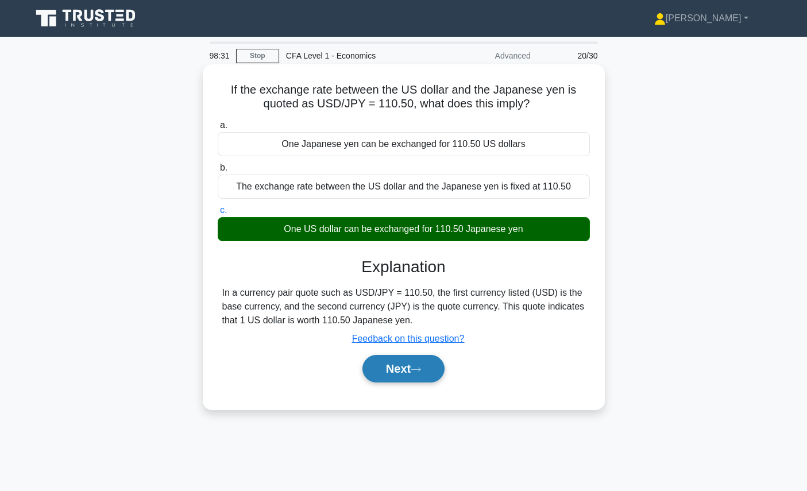
click at [415, 381] on button "Next" at bounding box center [404, 369] width 82 height 28
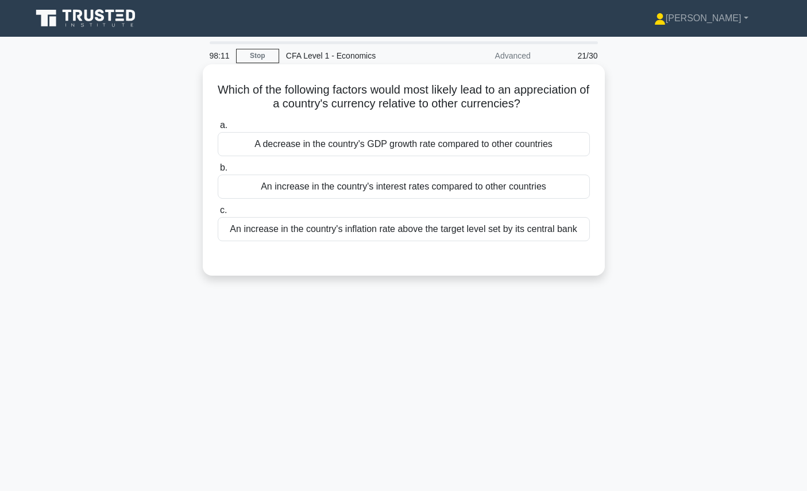
click at [408, 102] on h5 "Which of the following factors would most likely lead to an appreciation of a c…" at bounding box center [404, 97] width 375 height 29
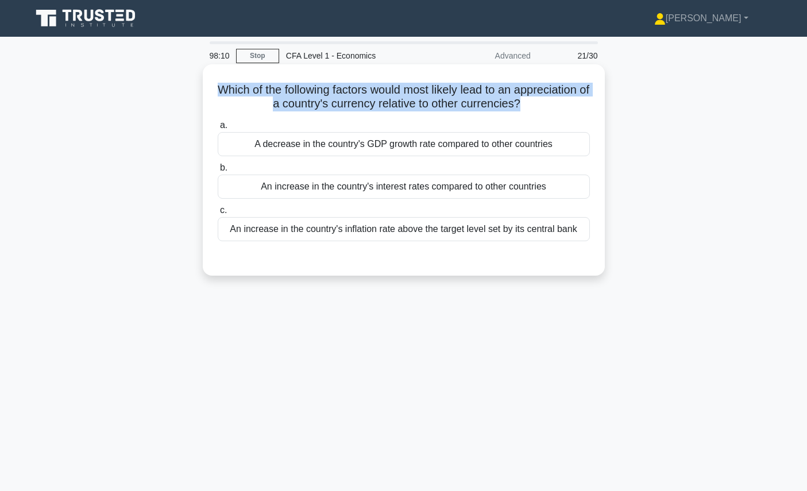
click at [408, 102] on h5 "Which of the following factors would most likely lead to an appreciation of a c…" at bounding box center [404, 97] width 375 height 29
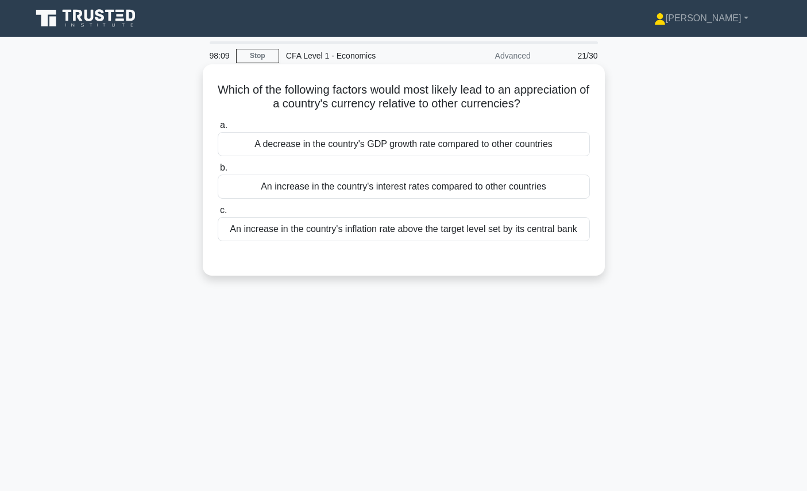
click at [421, 114] on div "Which of the following factors would most likely lead to an appreciation of a c…" at bounding box center [403, 170] width 393 height 202
click at [423, 101] on h5 "Which of the following factors would most likely lead to an appreciation of a c…" at bounding box center [404, 97] width 375 height 29
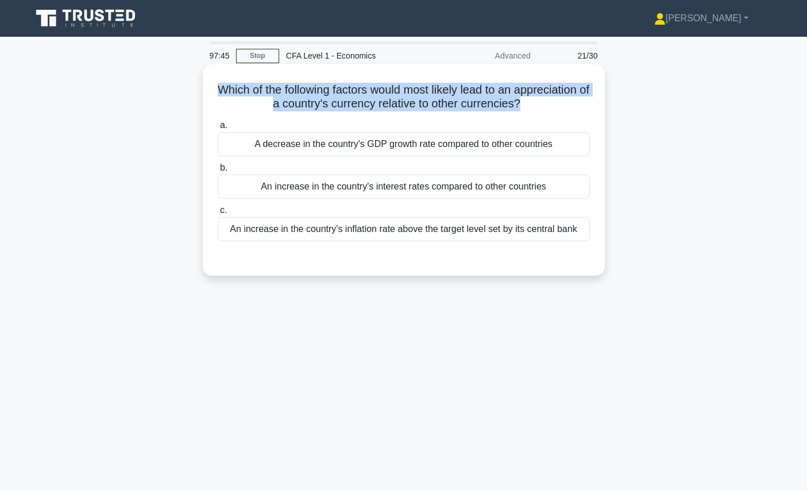
click at [423, 101] on h5 "Which of the following factors would most likely lead to an appreciation of a c…" at bounding box center [404, 97] width 375 height 29
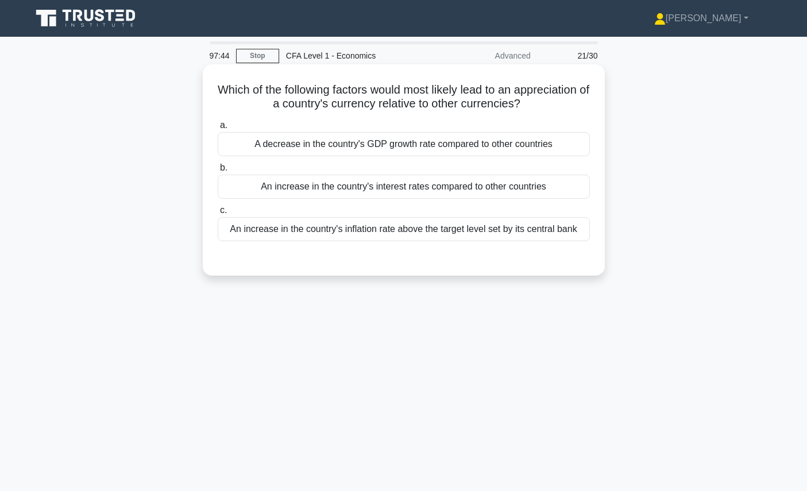
click at [422, 103] on h5 "Which of the following factors would most likely lead to an appreciation of a c…" at bounding box center [404, 97] width 375 height 29
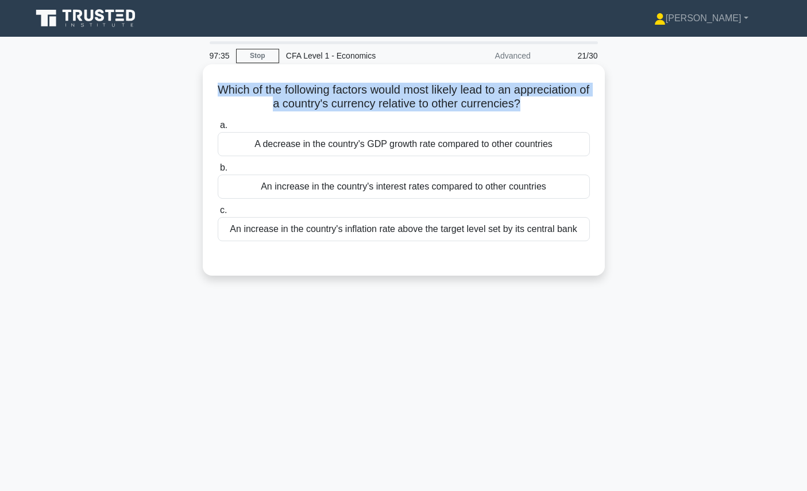
click at [422, 103] on h5 "Which of the following factors would most likely lead to an appreciation of a c…" at bounding box center [404, 97] width 375 height 29
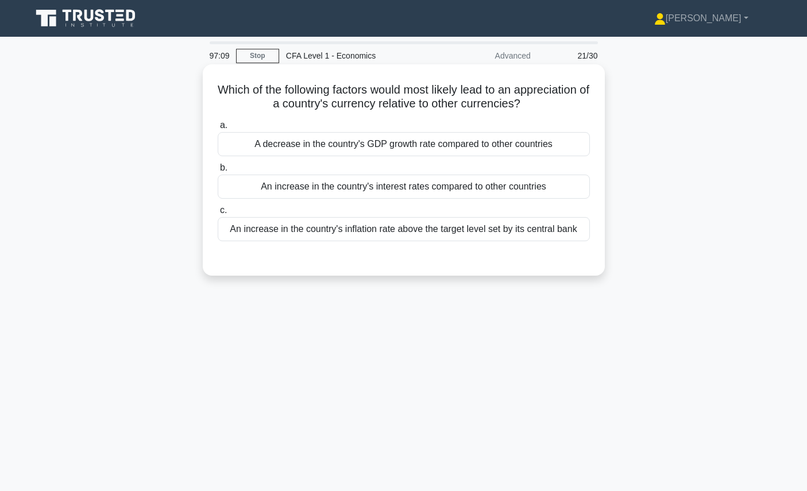
click at [398, 119] on label "a. A decrease in the country's GDP growth rate compared to other countries" at bounding box center [404, 137] width 372 height 38
click at [218, 122] on input "a. A decrease in the country's GDP growth rate compared to other countries" at bounding box center [218, 125] width 0 height 7
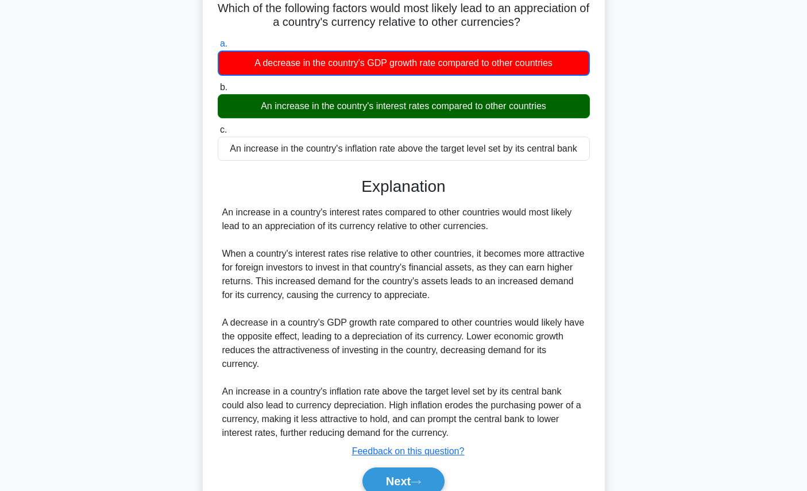
scroll to position [134, 0]
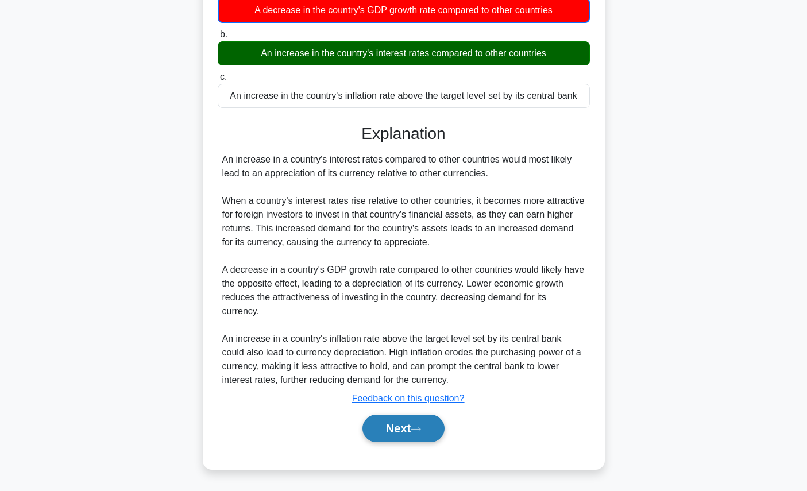
click at [412, 419] on button "Next" at bounding box center [404, 429] width 82 height 28
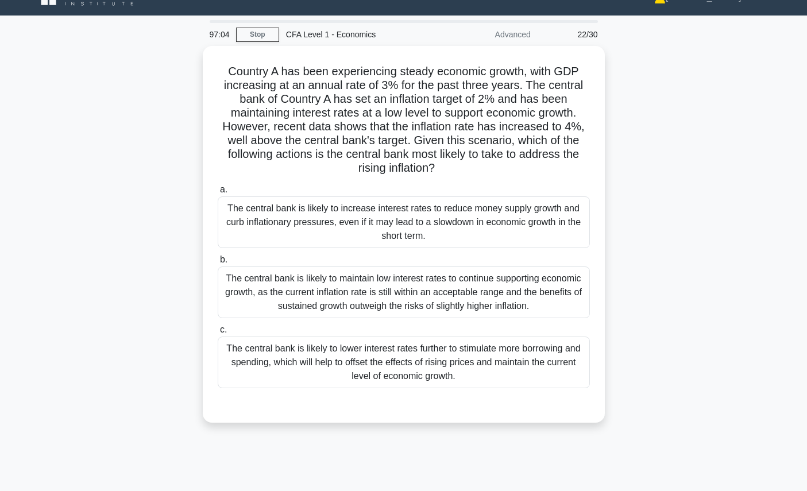
scroll to position [0, 0]
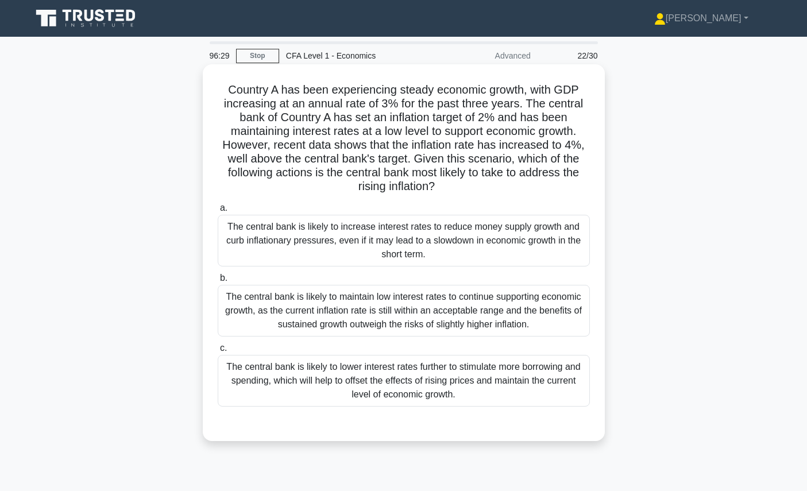
click at [488, 236] on div "The central bank is likely to increase interest rates to reduce money supply gr…" at bounding box center [404, 241] width 372 height 52
click at [218, 212] on input "a. The central bank is likely to increase interest rates to reduce money supply…" at bounding box center [218, 208] width 0 height 7
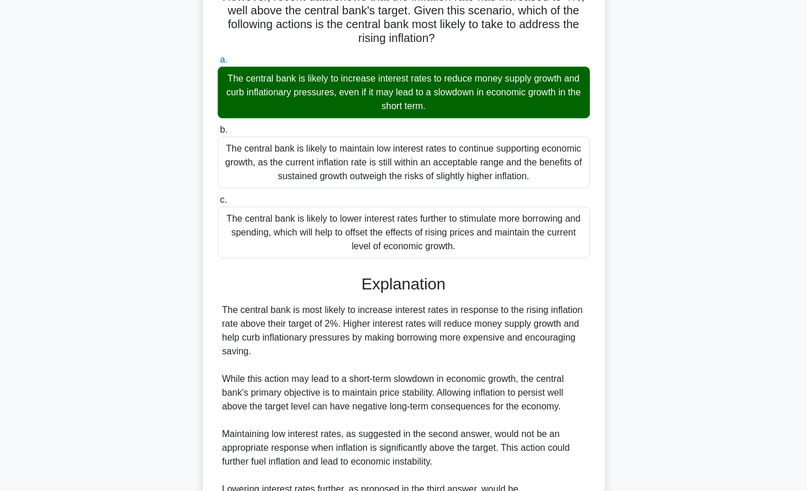
scroll to position [340, 0]
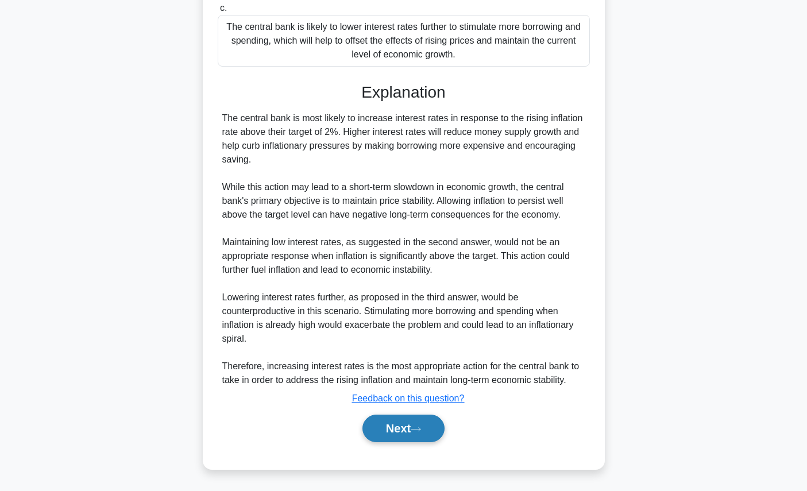
click at [421, 434] on button "Next" at bounding box center [404, 429] width 82 height 28
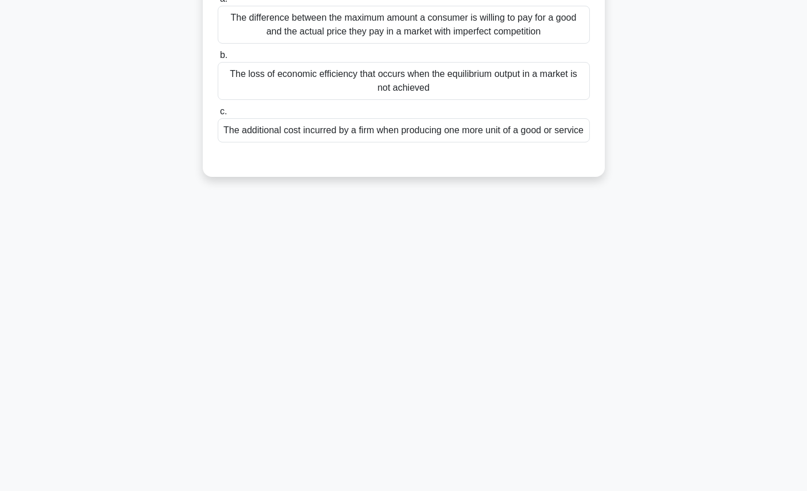
scroll to position [0, 0]
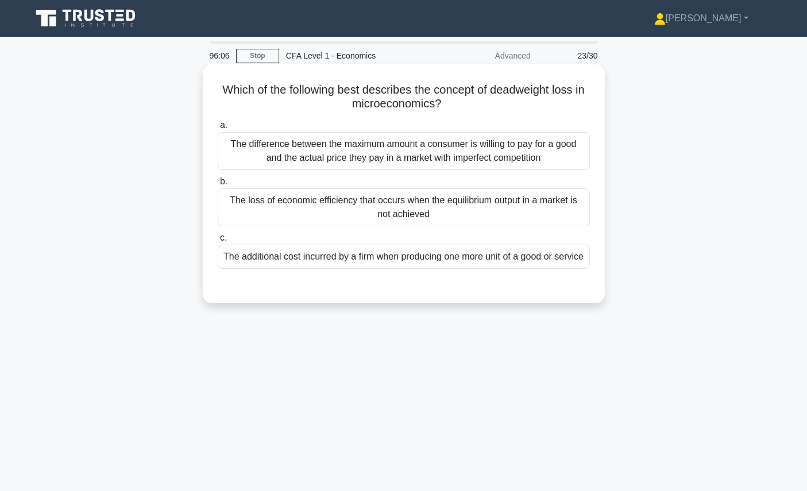
click at [504, 219] on div "The loss of economic efficiency that occurs when the equilibrium output in a ma…" at bounding box center [404, 207] width 372 height 38
click at [218, 186] on input "b. The loss of economic efficiency that occurs when the equilibrium output in a…" at bounding box center [218, 181] width 0 height 7
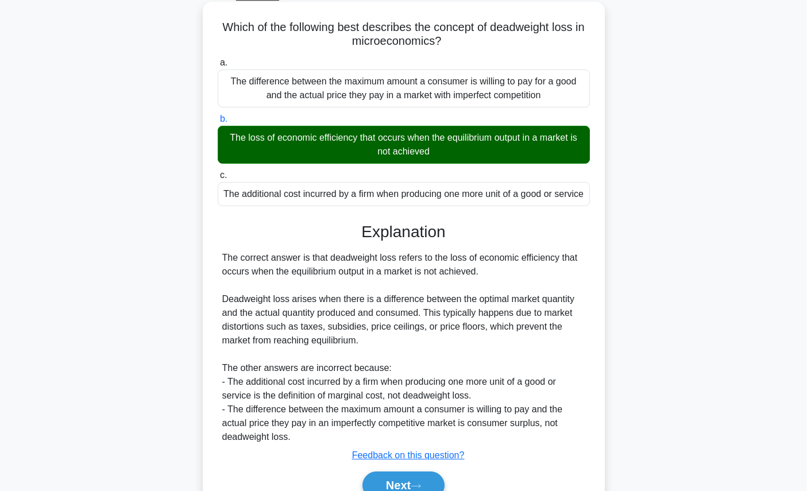
scroll to position [103, 0]
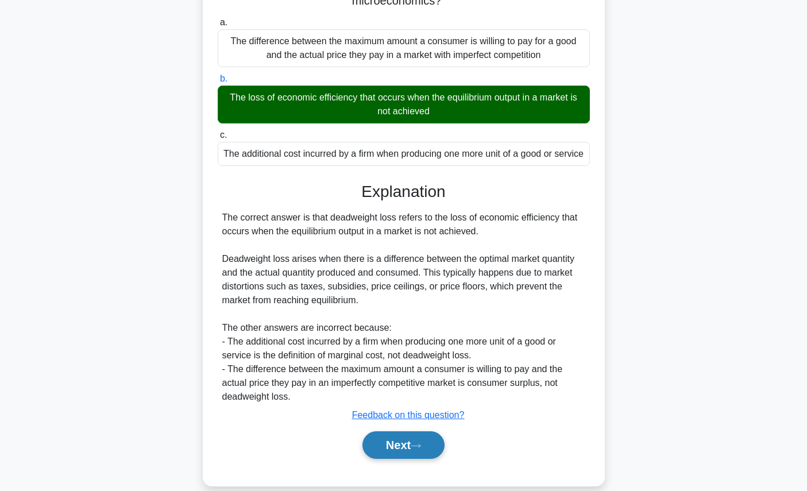
click at [437, 459] on button "Next" at bounding box center [404, 445] width 82 height 28
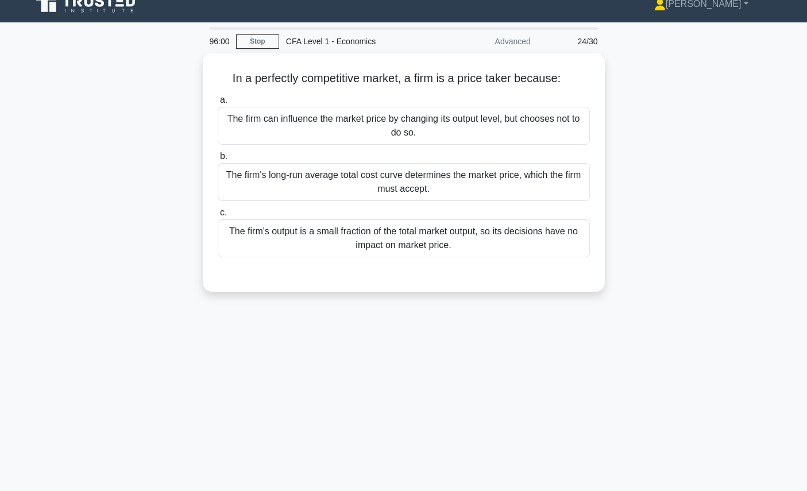
scroll to position [0, 0]
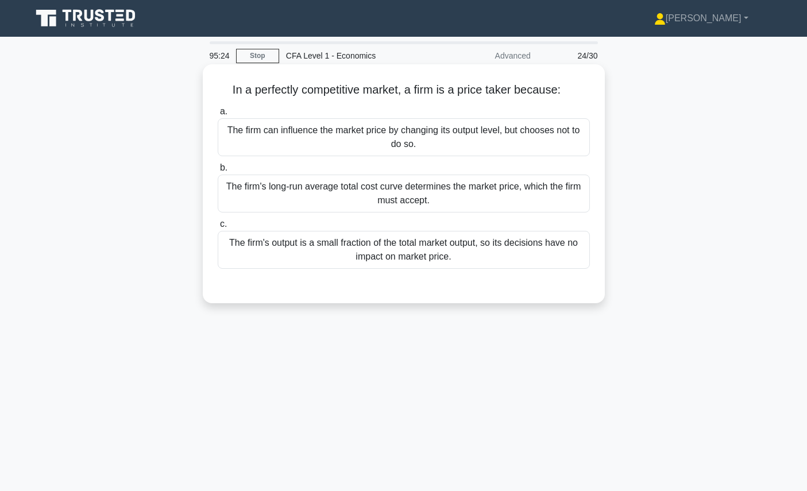
click at [472, 248] on div "The firm's output is a small fraction of the total market output, so its decisi…" at bounding box center [404, 250] width 372 height 38
click at [218, 228] on input "c. The firm's output is a small fraction of the total market output, so its dec…" at bounding box center [218, 224] width 0 height 7
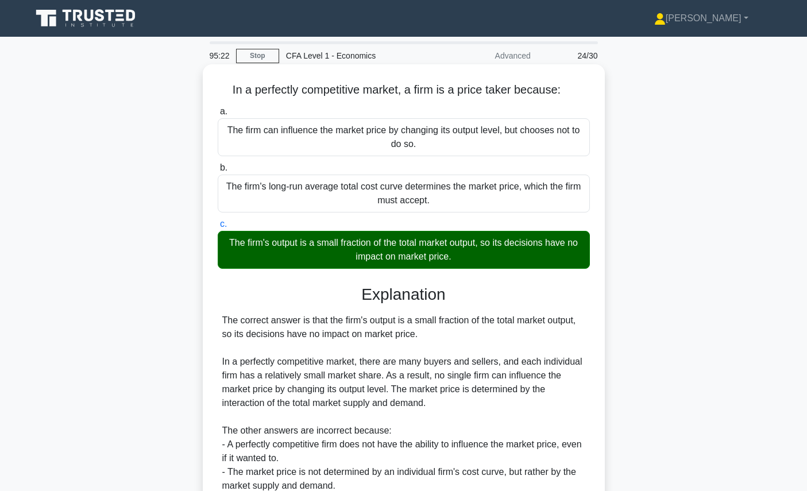
scroll to position [129, 0]
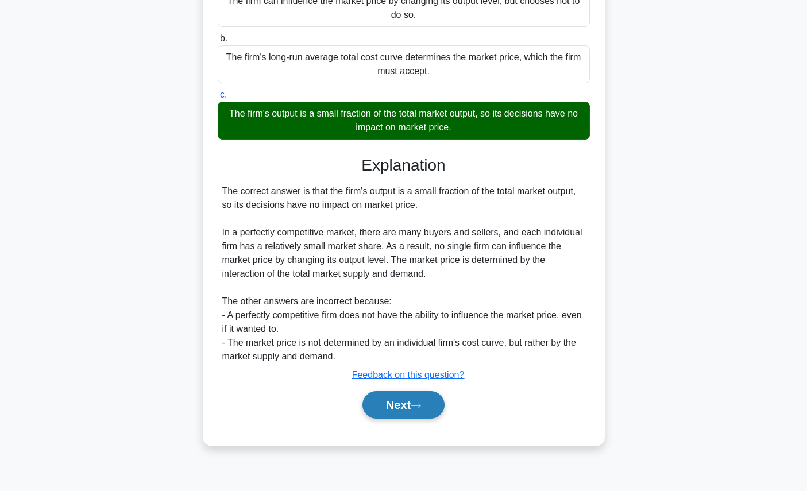
click at [427, 403] on button "Next" at bounding box center [404, 405] width 82 height 28
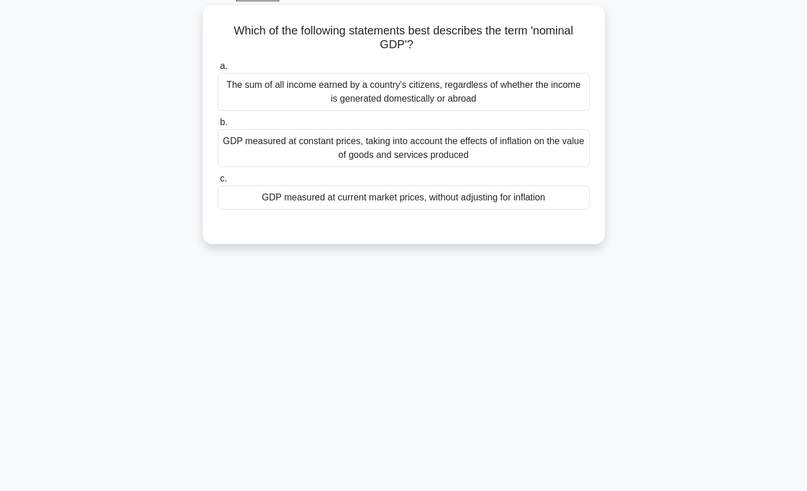
scroll to position [0, 0]
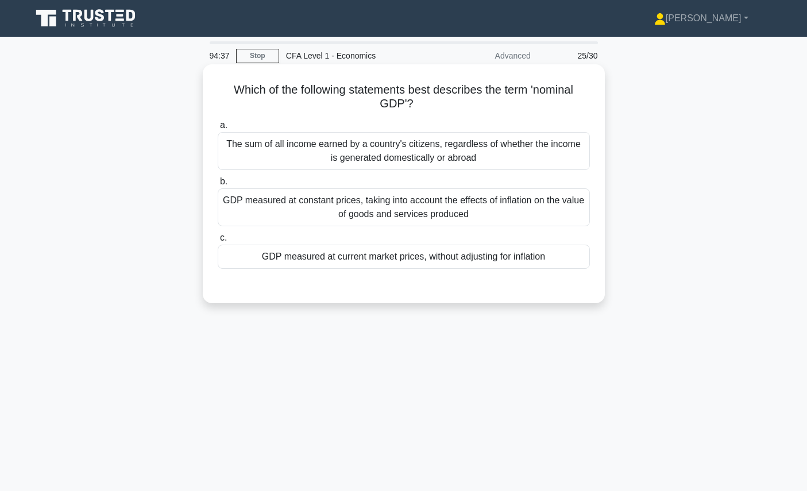
click at [483, 259] on div "GDP measured at current market prices, without adjusting for inflation" at bounding box center [404, 257] width 372 height 24
click at [218, 242] on input "c. GDP measured at current market prices, without adjusting for inflation" at bounding box center [218, 237] width 0 height 7
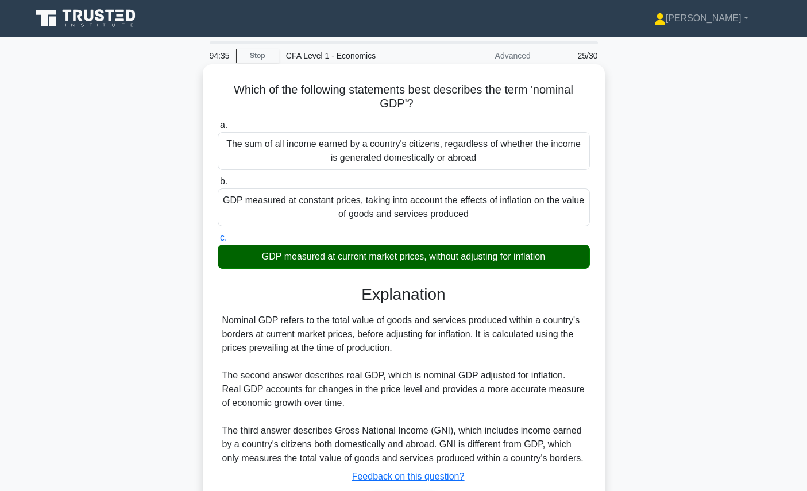
scroll to position [129, 0]
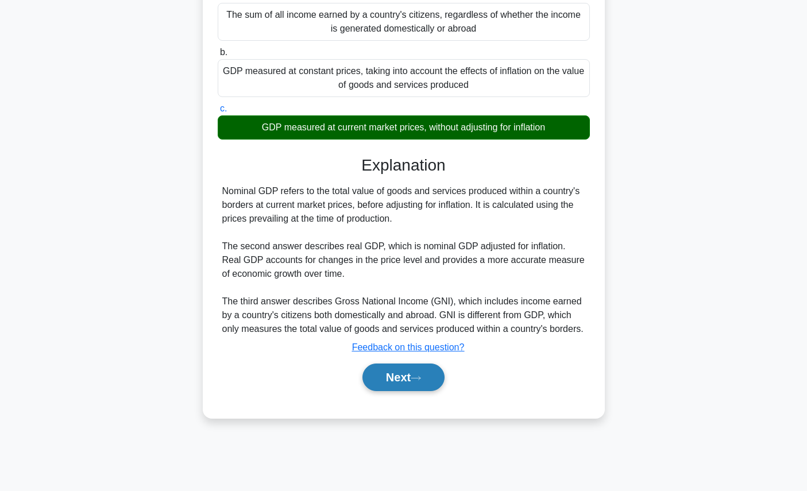
click at [426, 390] on button "Next" at bounding box center [404, 378] width 82 height 28
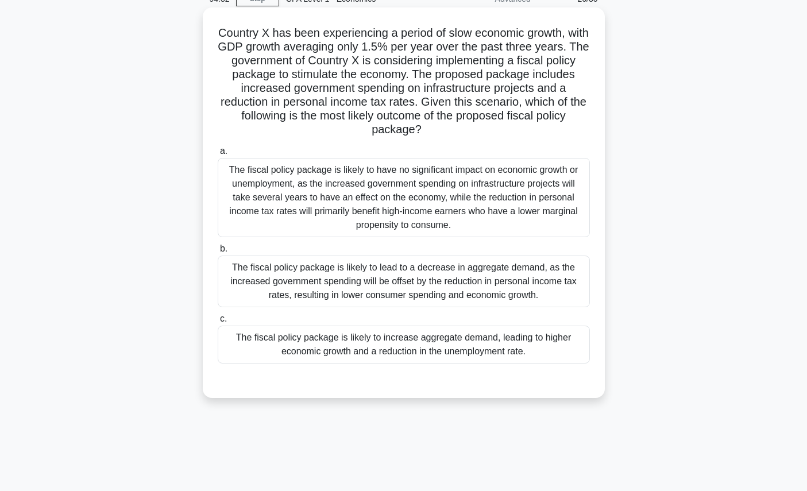
scroll to position [0, 0]
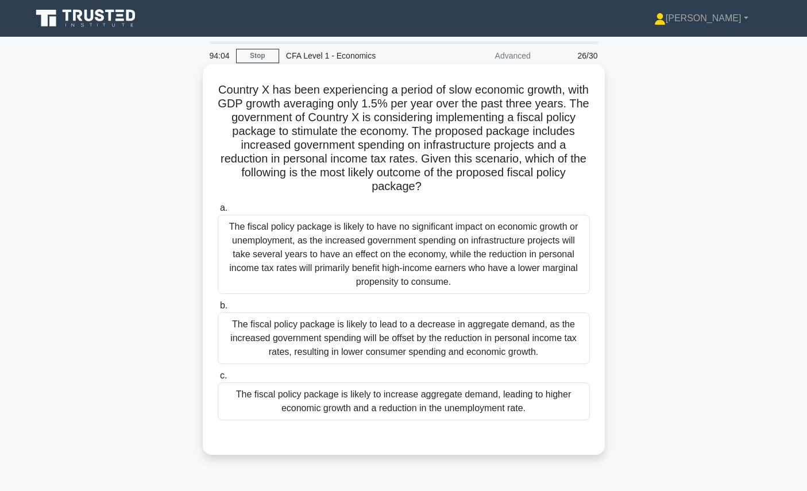
click at [395, 398] on div "The fiscal policy package is likely to increase aggregate demand, leading to hi…" at bounding box center [404, 402] width 372 height 38
click at [218, 380] on input "c. The fiscal policy package is likely to increase aggregate demand, leading to…" at bounding box center [218, 375] width 0 height 7
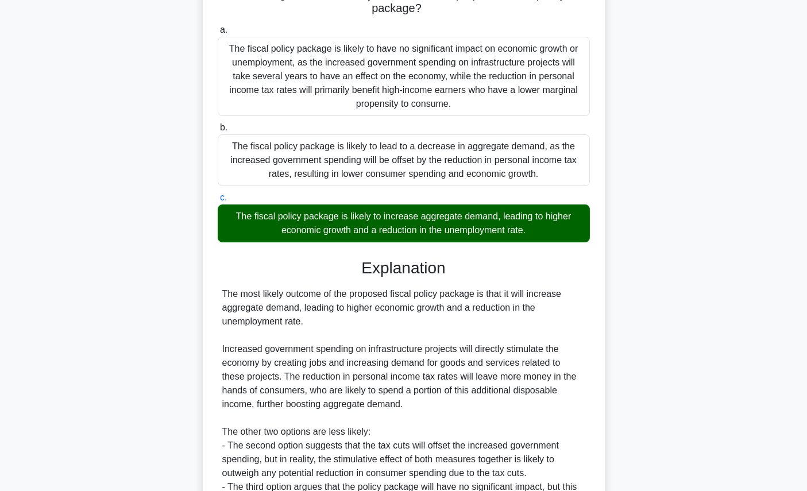
scroll to position [326, 0]
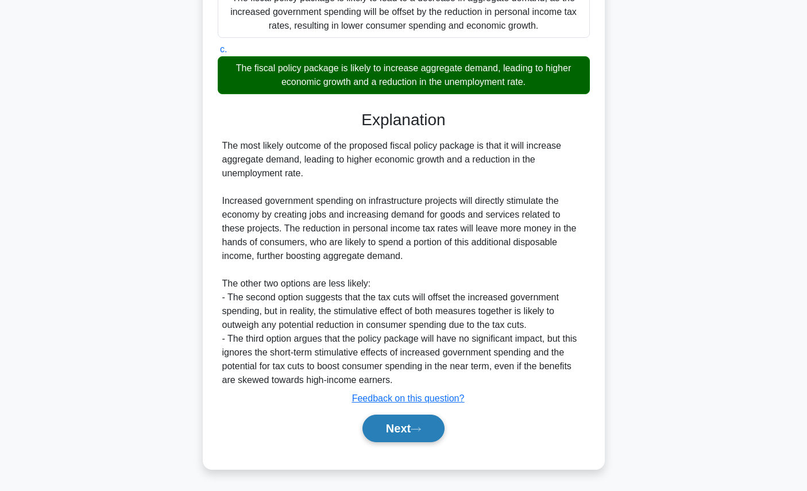
click at [420, 426] on icon at bounding box center [416, 429] width 10 height 6
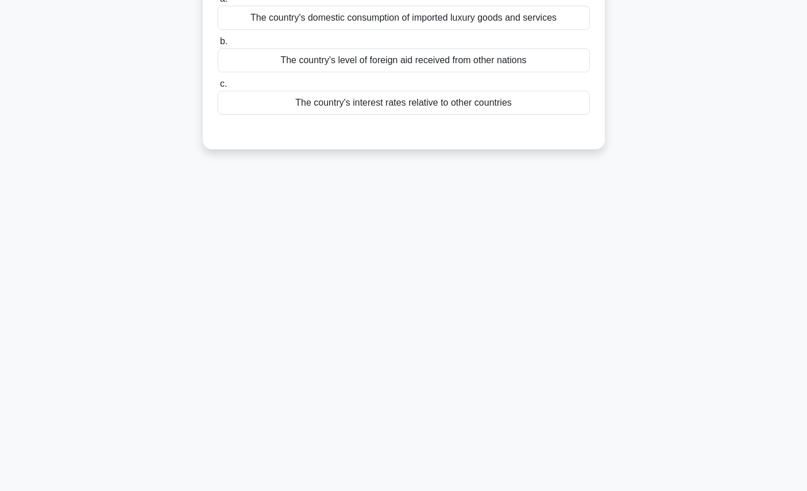
scroll to position [0, 0]
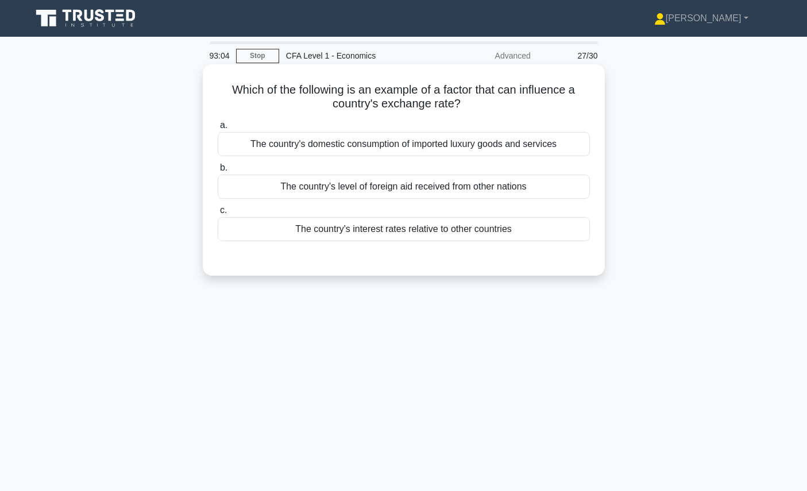
click at [468, 229] on div "The country's interest rates relative to other countries" at bounding box center [404, 229] width 372 height 24
click at [218, 214] on input "c. The country's interest rates relative to other countries" at bounding box center [218, 210] width 0 height 7
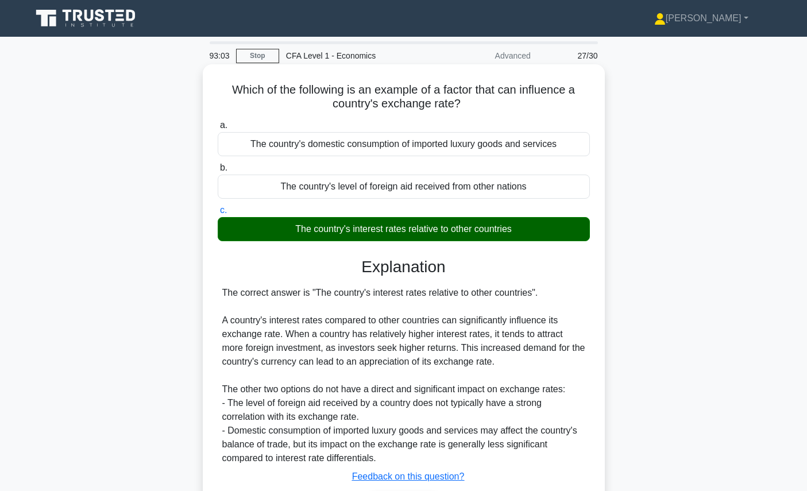
scroll to position [129, 0]
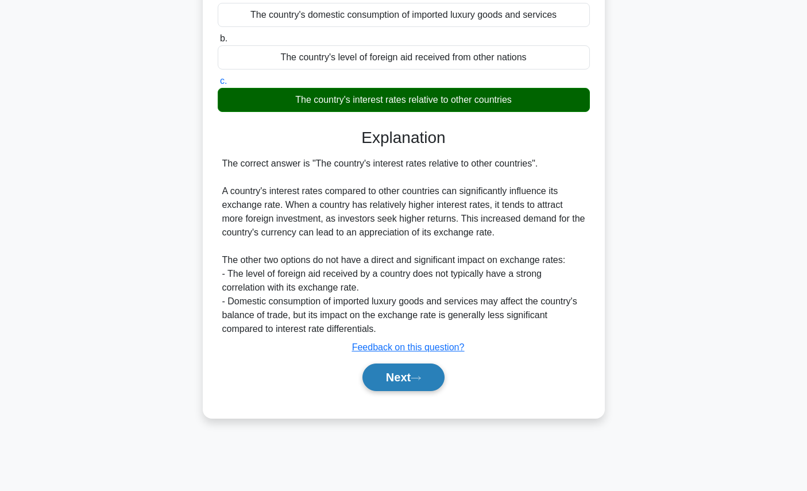
click at [438, 380] on button "Next" at bounding box center [404, 378] width 82 height 28
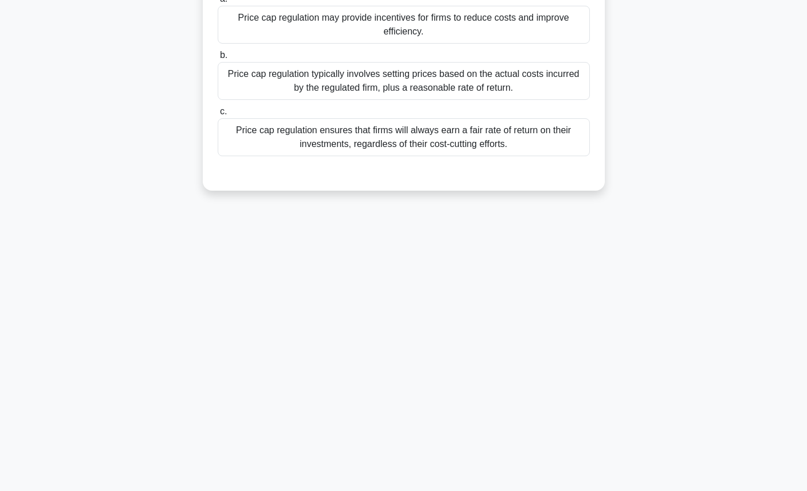
scroll to position [0, 0]
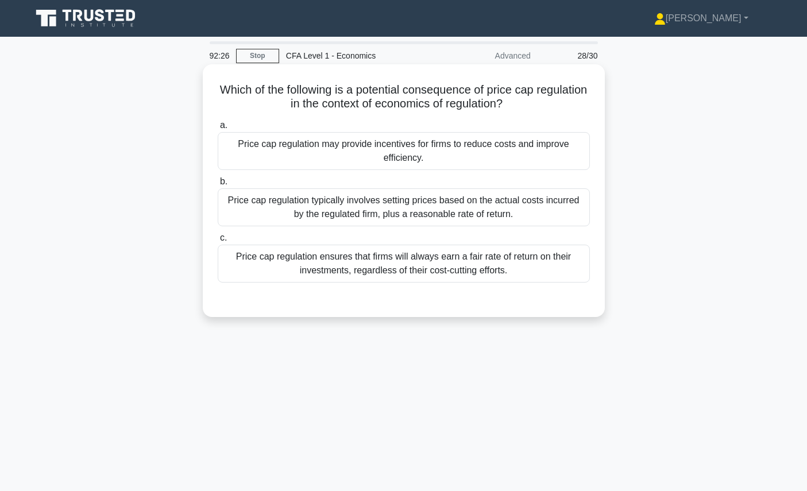
click at [533, 145] on div "Price cap regulation may provide incentives for firms to reduce costs and impro…" at bounding box center [404, 151] width 372 height 38
click at [218, 129] on input "a. Price cap regulation may provide incentives for firms to reduce costs and im…" at bounding box center [218, 125] width 0 height 7
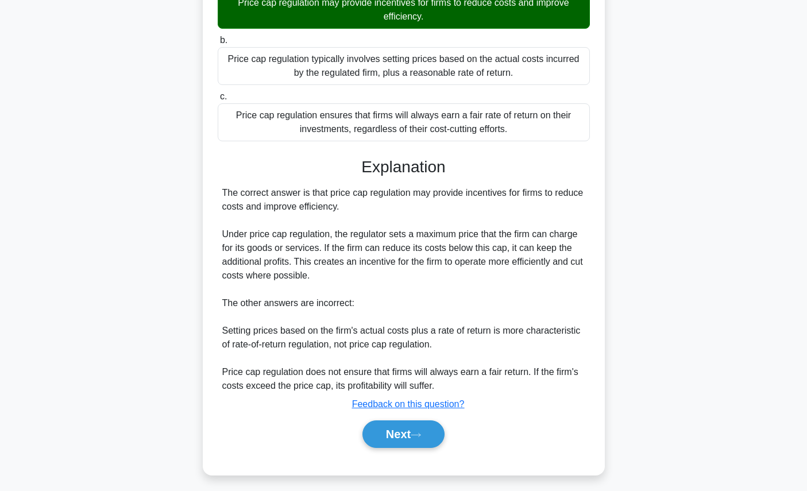
scroll to position [147, 0]
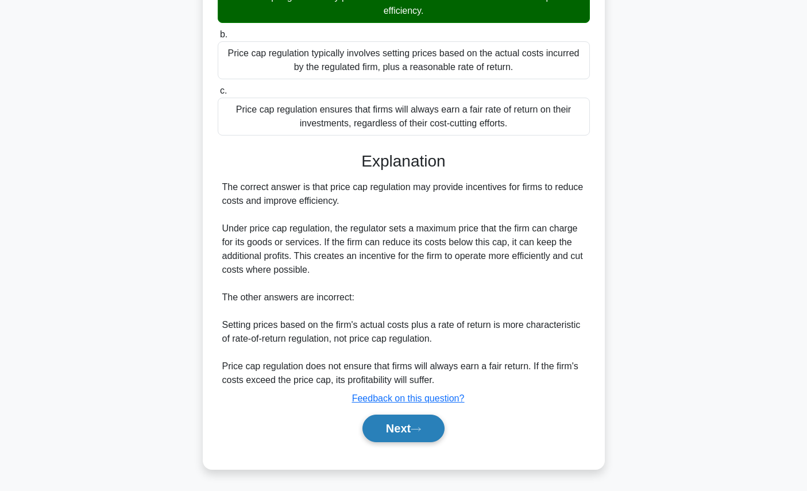
click at [400, 420] on button "Next" at bounding box center [404, 429] width 82 height 28
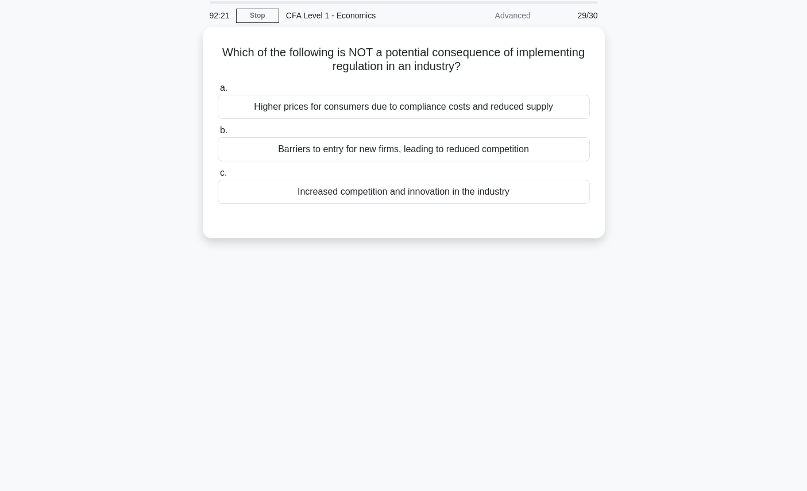
scroll to position [0, 0]
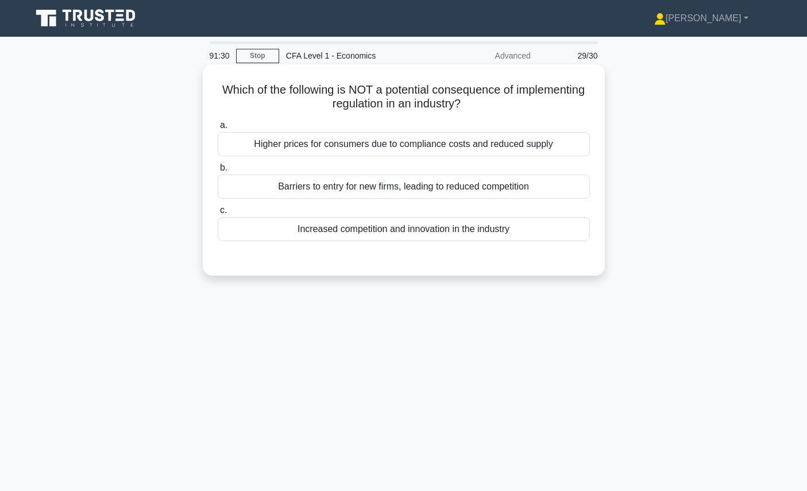
click at [476, 237] on div "Increased competition and innovation in the industry" at bounding box center [404, 229] width 372 height 24
click at [218, 214] on input "c. Increased competition and innovation in the industry" at bounding box center [218, 210] width 0 height 7
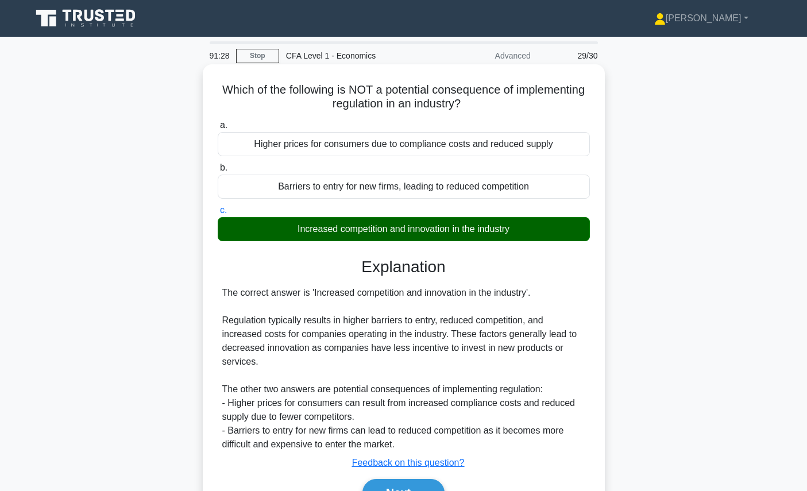
scroll to position [129, 0]
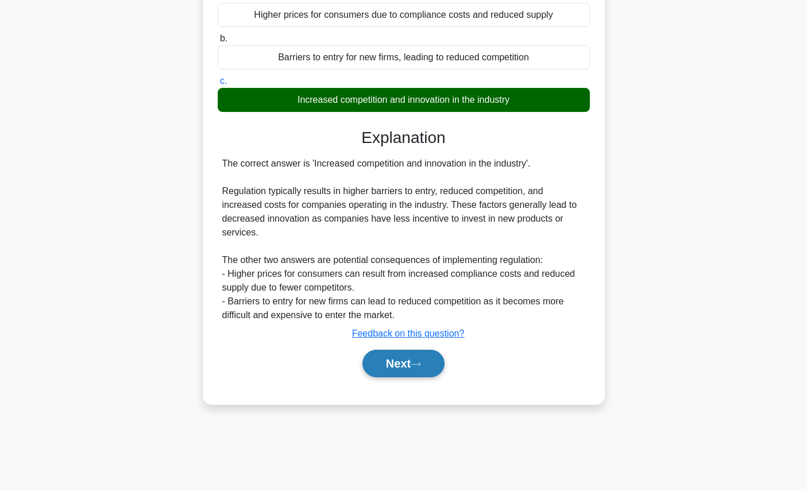
click at [421, 368] on button "Next" at bounding box center [404, 364] width 82 height 28
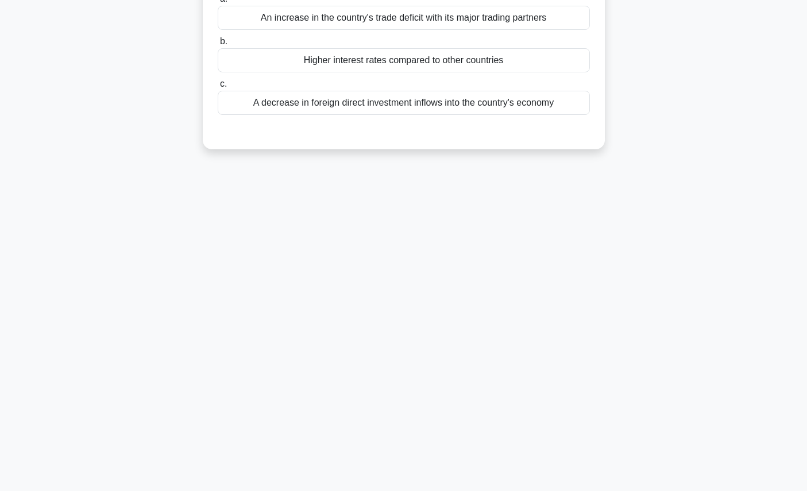
scroll to position [0, 0]
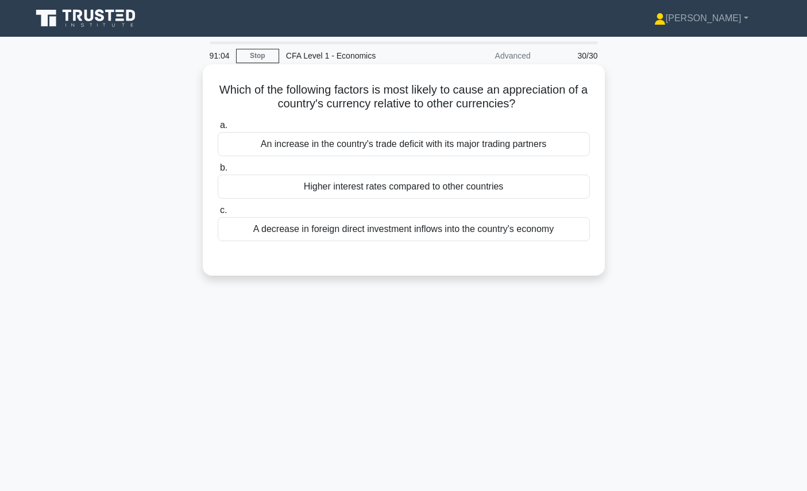
click at [419, 196] on div "Higher interest rates compared to other countries" at bounding box center [404, 187] width 372 height 24
click at [218, 172] on input "b. Higher interest rates compared to other countries" at bounding box center [218, 167] width 0 height 7
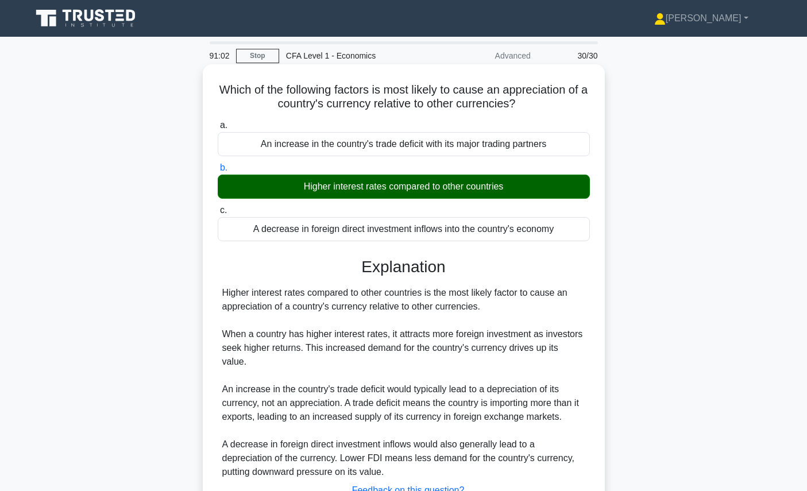
scroll to position [129, 0]
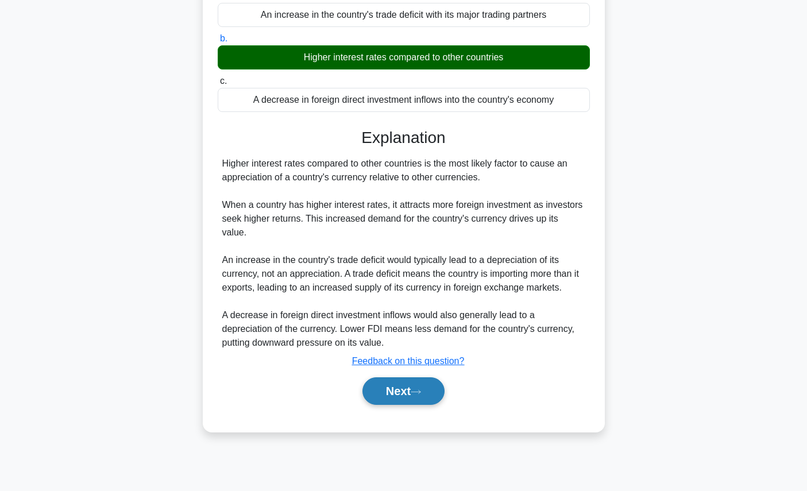
click at [385, 398] on button "Next" at bounding box center [404, 391] width 82 height 28
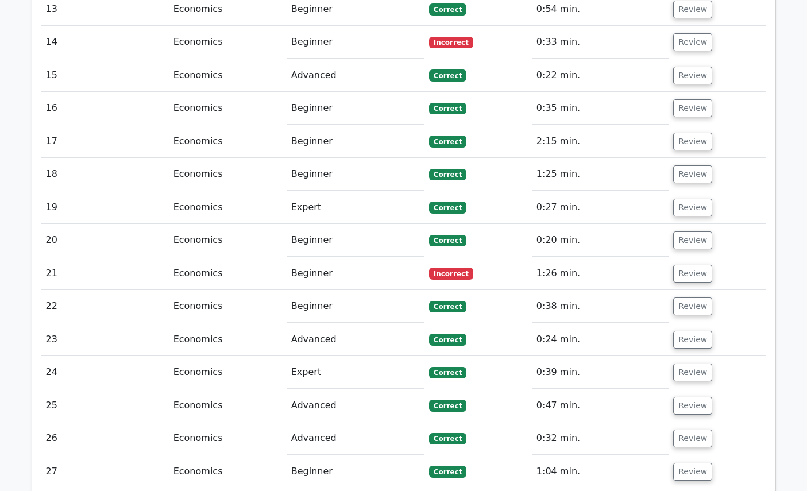
scroll to position [1832, 0]
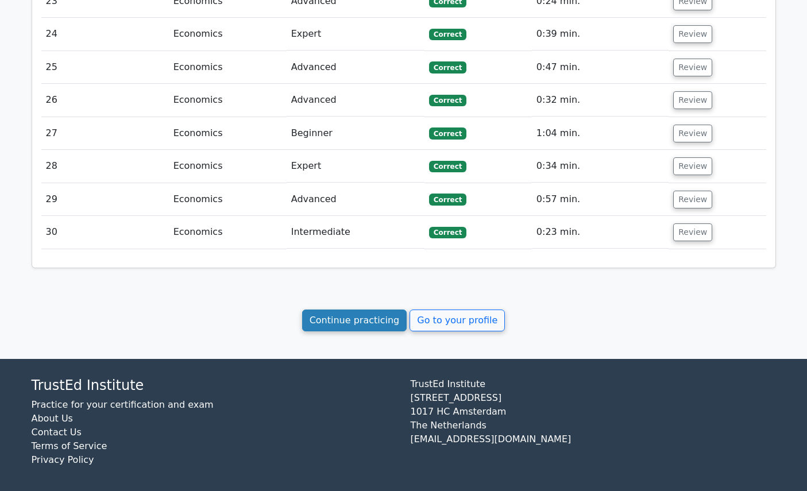
click at [387, 315] on link "Continue practicing" at bounding box center [354, 321] width 105 height 22
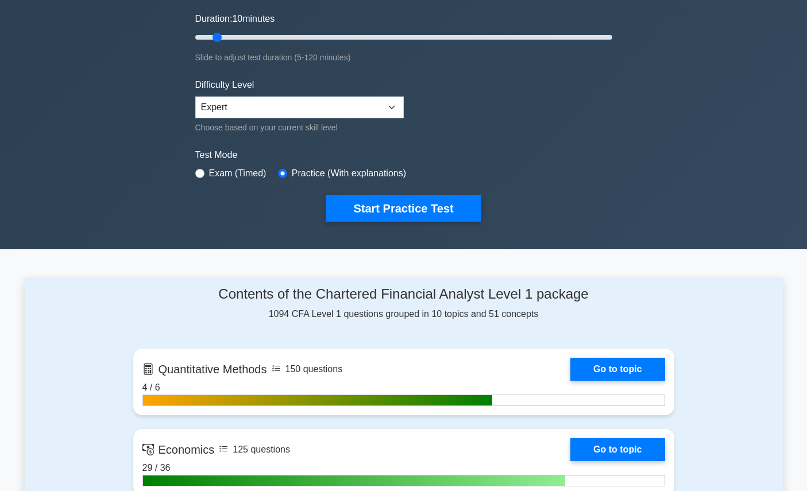
scroll to position [49, 0]
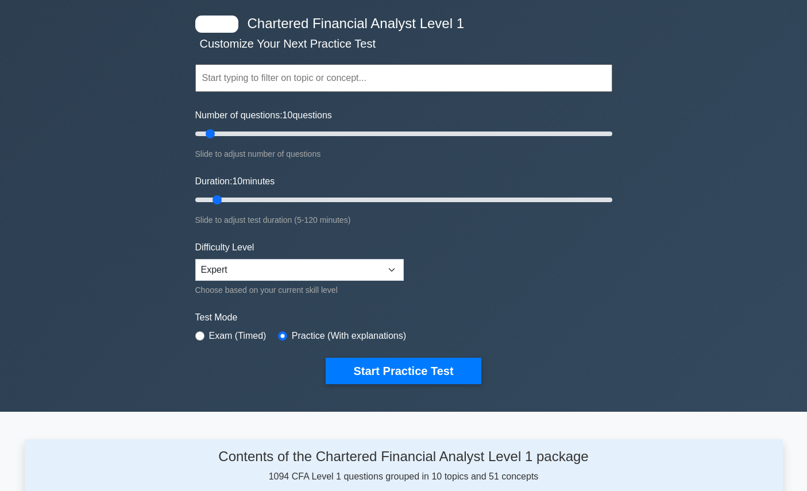
click at [406, 85] on input "text" at bounding box center [403, 78] width 417 height 28
type input "v"
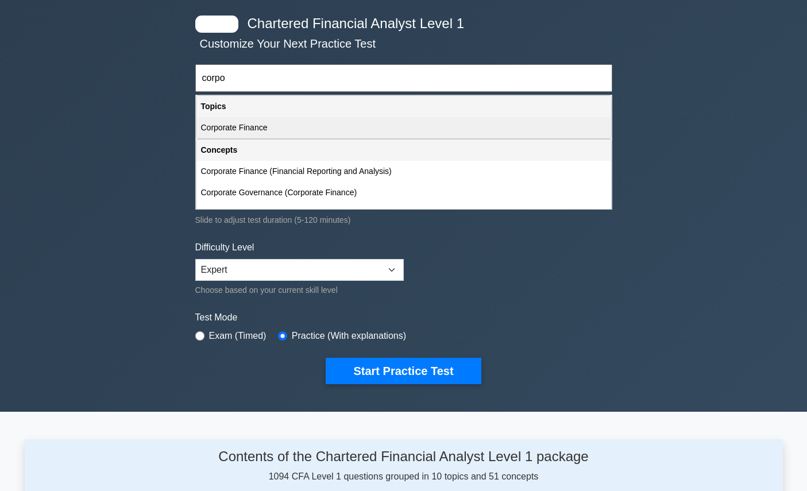
click at [371, 122] on div "Corporate Finance" at bounding box center [403, 127] width 415 height 21
type input "Corporate Finance"
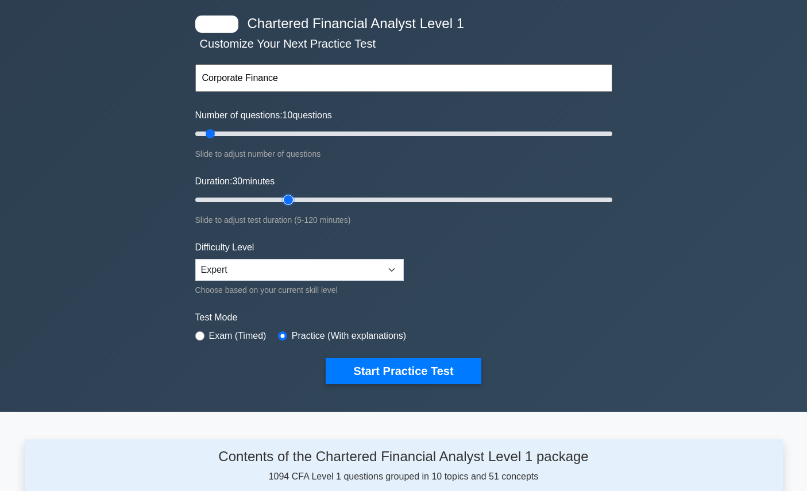
drag, startPoint x: 256, startPoint y: 203, endPoint x: 282, endPoint y: 207, distance: 26.2
type input "30"
click at [282, 207] on input "Duration: 30 minutes" at bounding box center [403, 200] width 417 height 14
drag, startPoint x: 213, startPoint y: 132, endPoint x: 256, endPoint y: 133, distance: 43.1
type input "30"
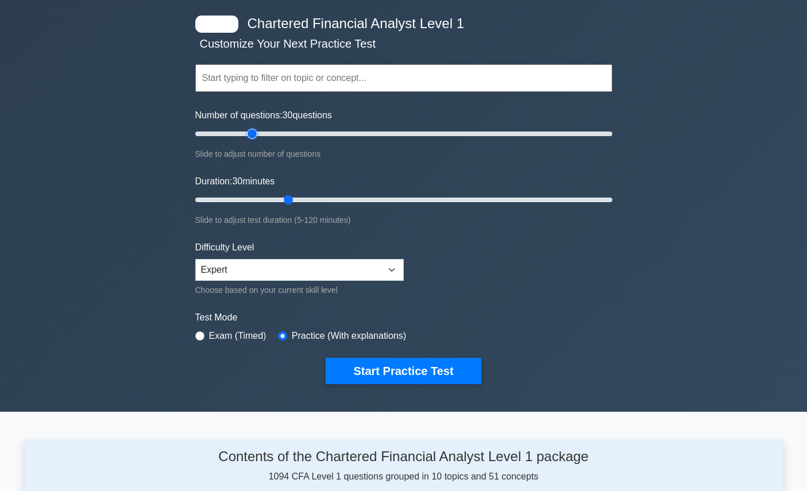
click at [256, 133] on input "Number of questions: 30 questions" at bounding box center [403, 134] width 417 height 14
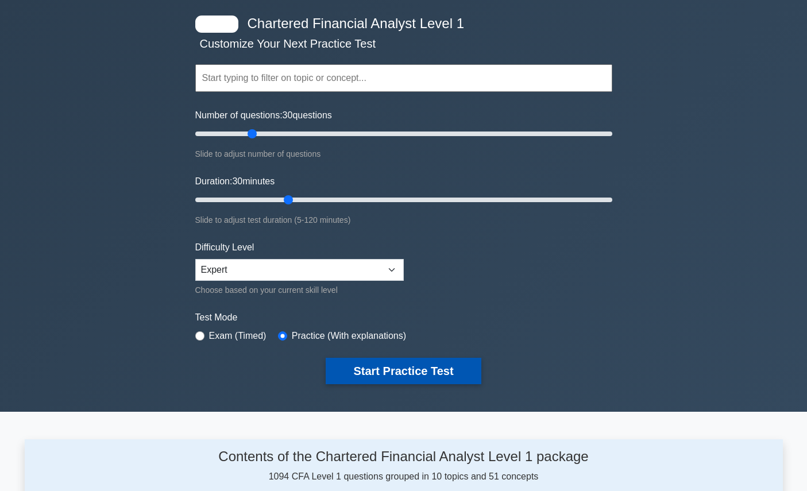
click at [380, 375] on button "Start Practice Test" at bounding box center [403, 371] width 155 height 26
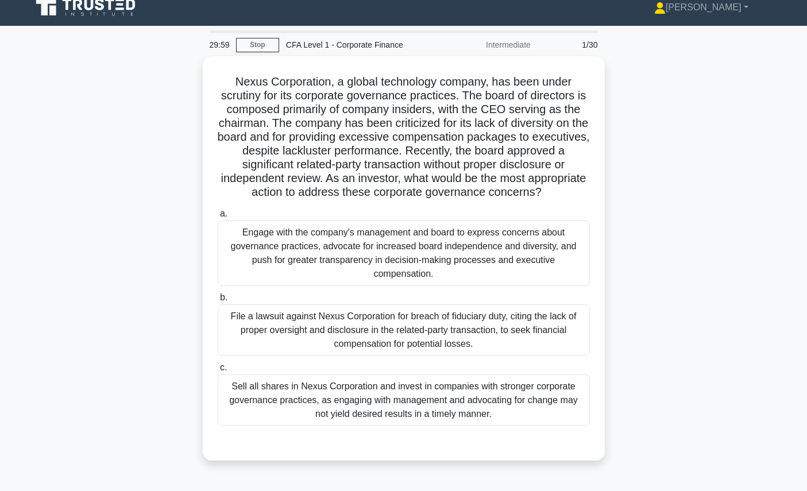
scroll to position [12, 0]
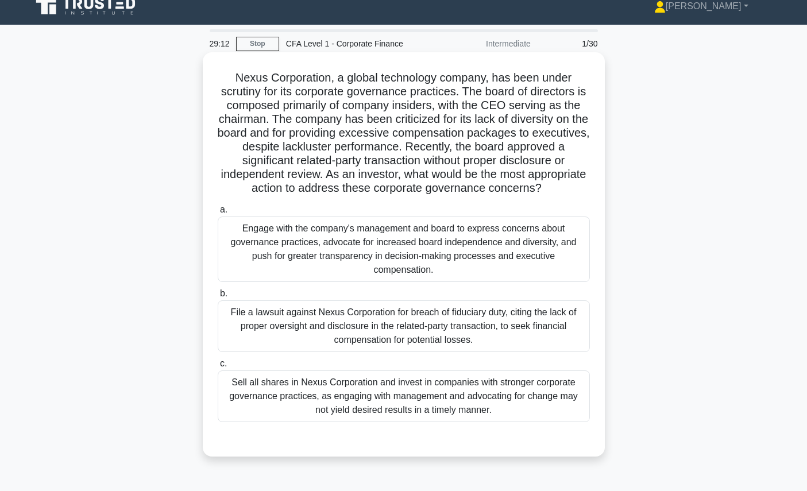
click at [514, 331] on div "File a lawsuit against Nexus Corporation for breach of fiduciary duty, citing t…" at bounding box center [404, 326] width 372 height 52
click at [218, 298] on input "b. File a lawsuit against Nexus Corporation for breach of fiduciary duty, citin…" at bounding box center [218, 293] width 0 height 7
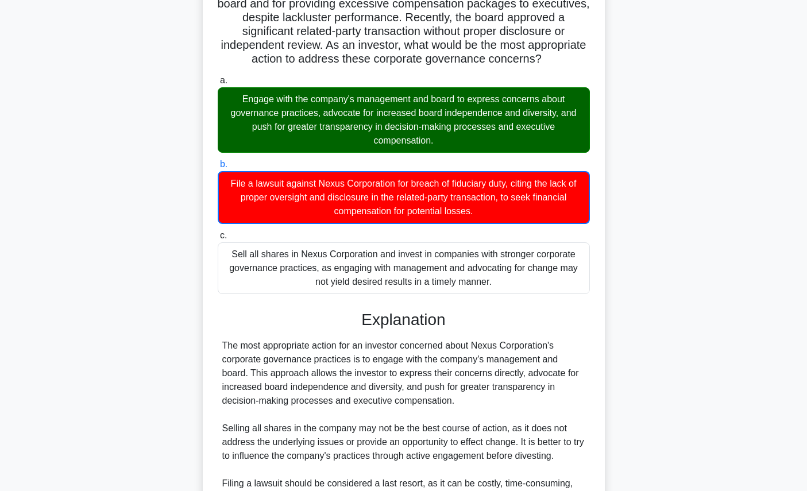
scroll to position [286, 0]
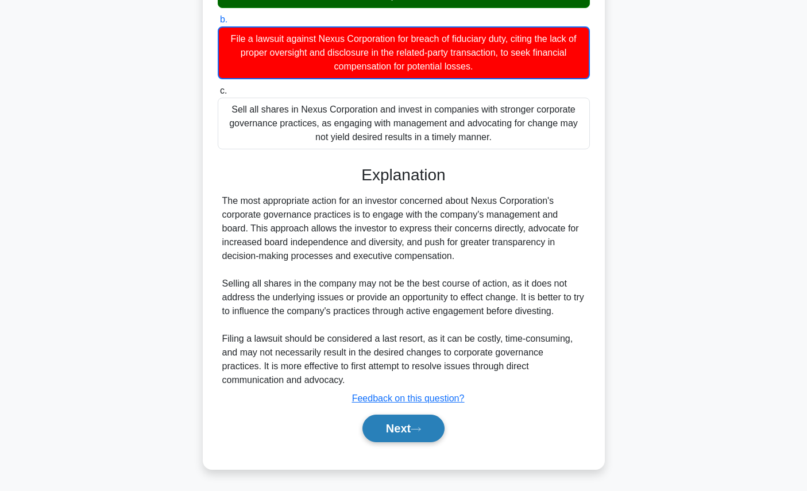
click at [381, 432] on button "Next" at bounding box center [404, 429] width 82 height 28
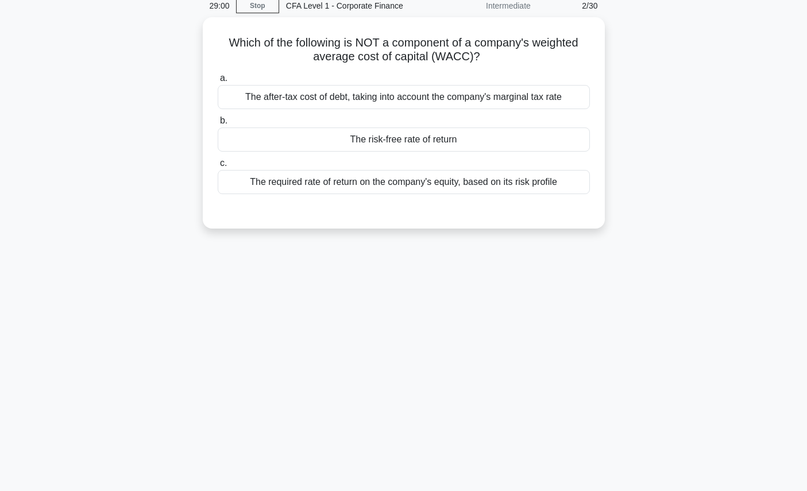
scroll to position [0, 0]
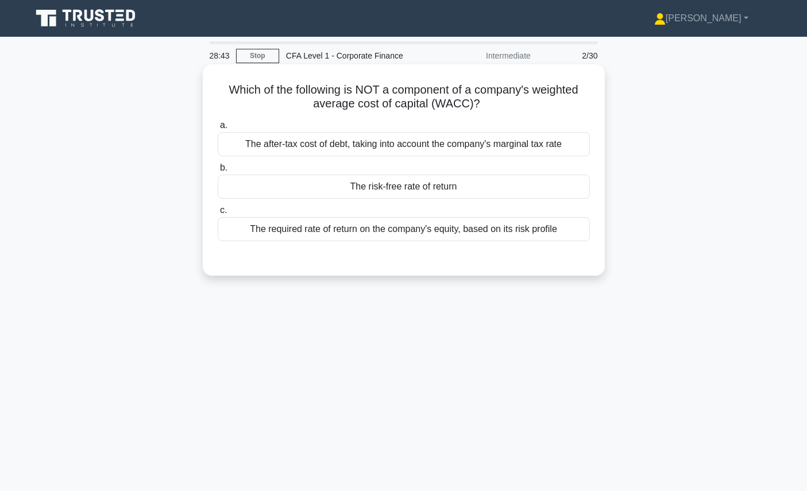
click at [496, 180] on div "The risk-free rate of return" at bounding box center [404, 187] width 372 height 24
click at [218, 172] on input "b. The risk-free rate of return" at bounding box center [218, 167] width 0 height 7
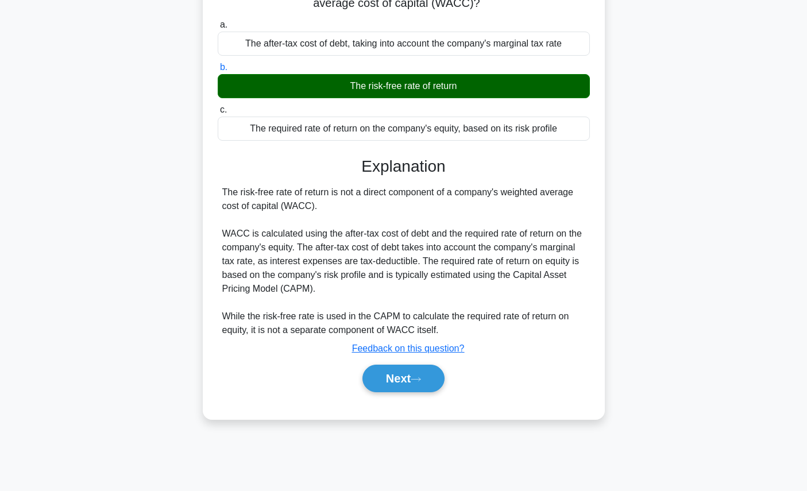
scroll to position [129, 0]
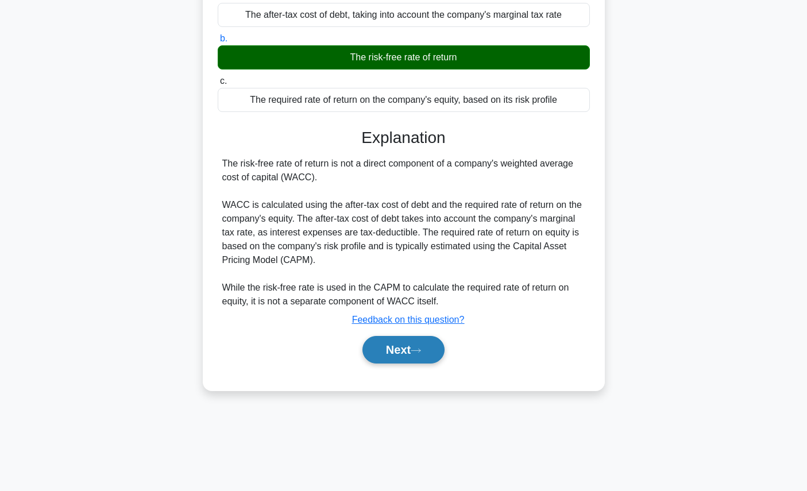
click at [440, 354] on button "Next" at bounding box center [404, 350] width 82 height 28
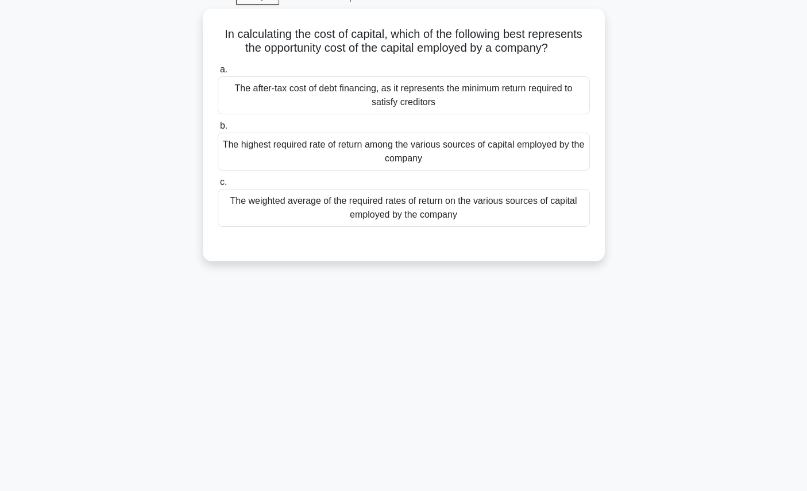
scroll to position [0, 0]
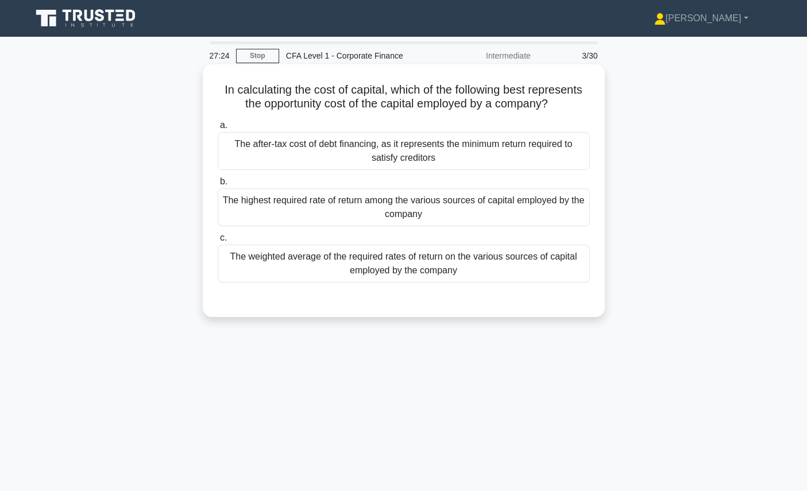
click at [429, 215] on div "The highest required rate of return among the various sources of capital employ…" at bounding box center [404, 207] width 372 height 38
click at [218, 186] on input "b. The highest required rate of return among the various sources of capital emp…" at bounding box center [218, 181] width 0 height 7
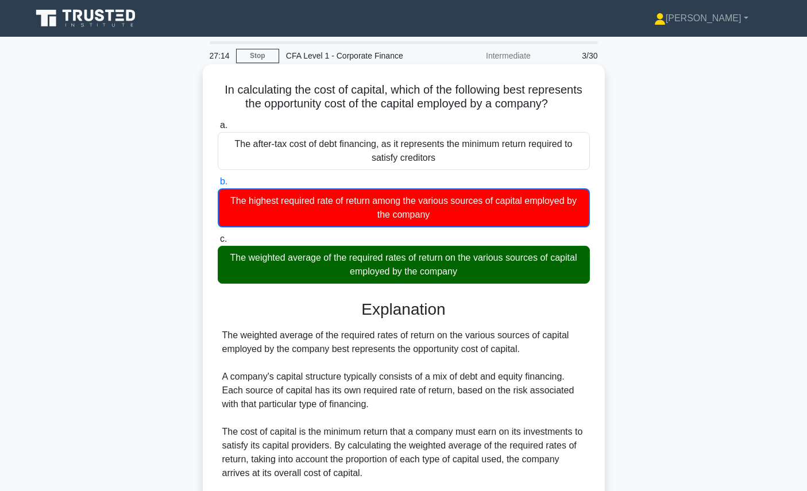
scroll to position [134, 0]
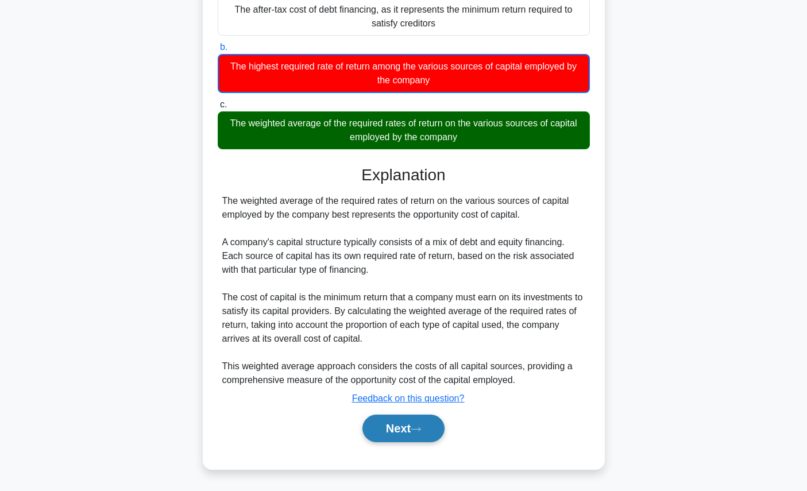
click at [397, 437] on button "Next" at bounding box center [404, 429] width 82 height 28
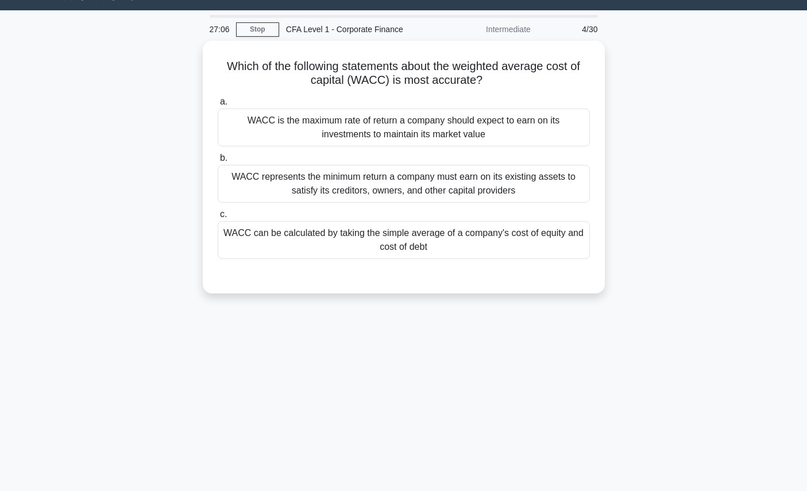
scroll to position [0, 0]
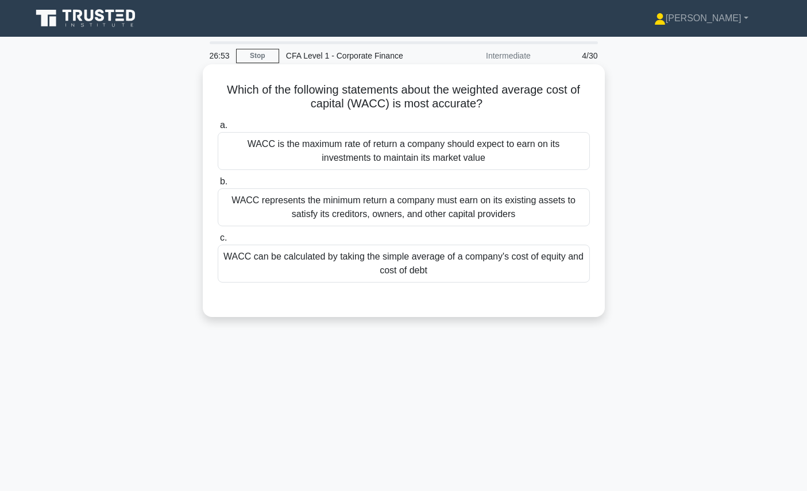
click at [537, 209] on div "WACC represents the minimum return a company must earn on its existing assets t…" at bounding box center [404, 207] width 372 height 38
click at [218, 186] on input "b. WACC represents the minimum return a company must earn on its existing asset…" at bounding box center [218, 181] width 0 height 7
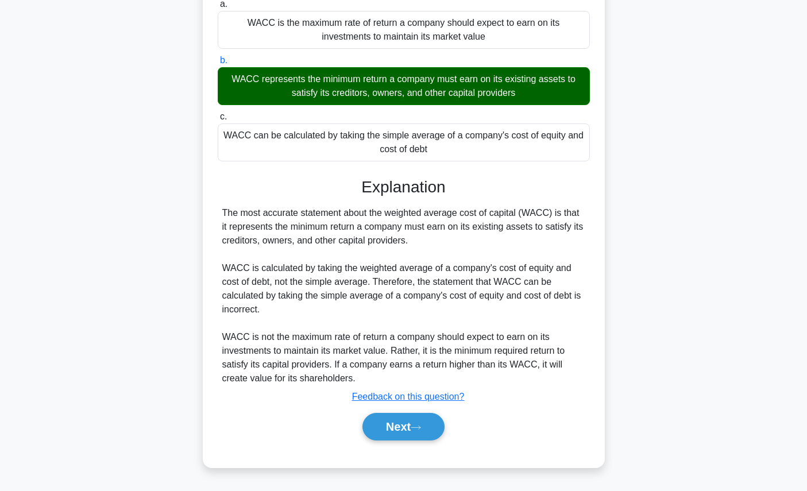
scroll to position [129, 0]
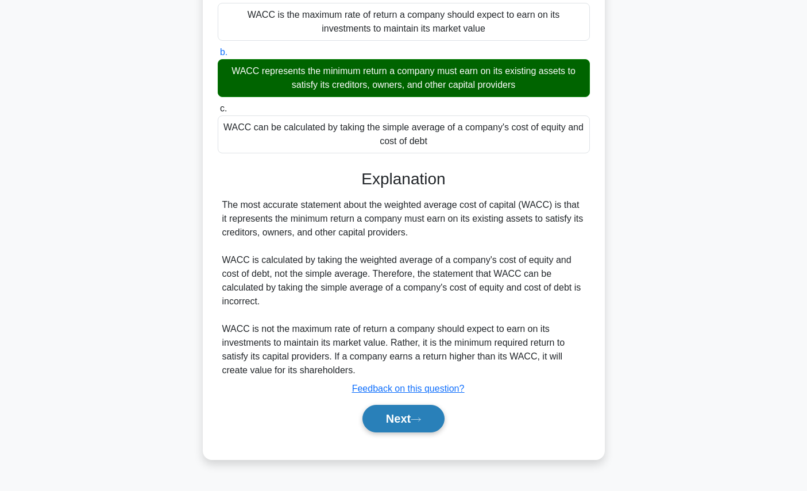
click at [414, 422] on button "Next" at bounding box center [404, 419] width 82 height 28
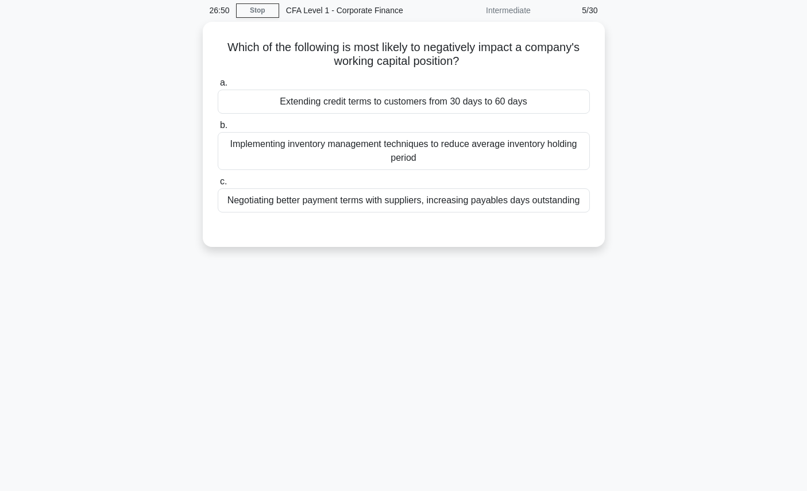
scroll to position [0, 0]
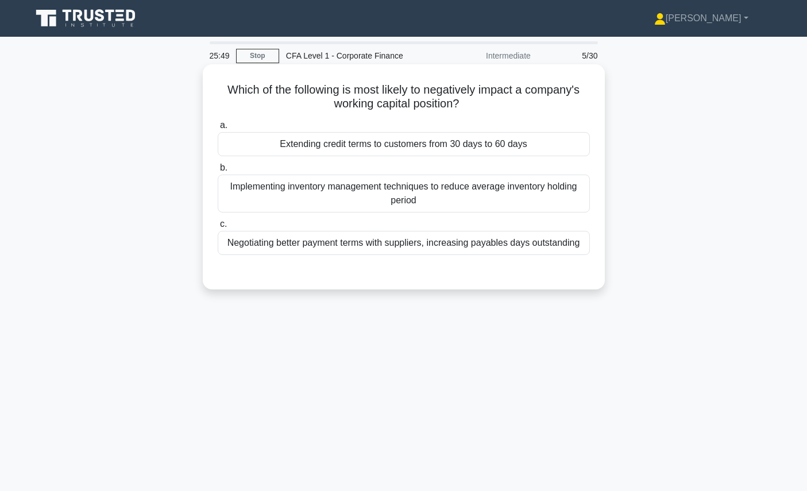
click at [479, 145] on div "Extending credit terms to customers from 30 days to 60 days" at bounding box center [404, 144] width 372 height 24
click at [218, 129] on input "a. Extending credit terms to customers from 30 days to 60 days" at bounding box center [218, 125] width 0 height 7
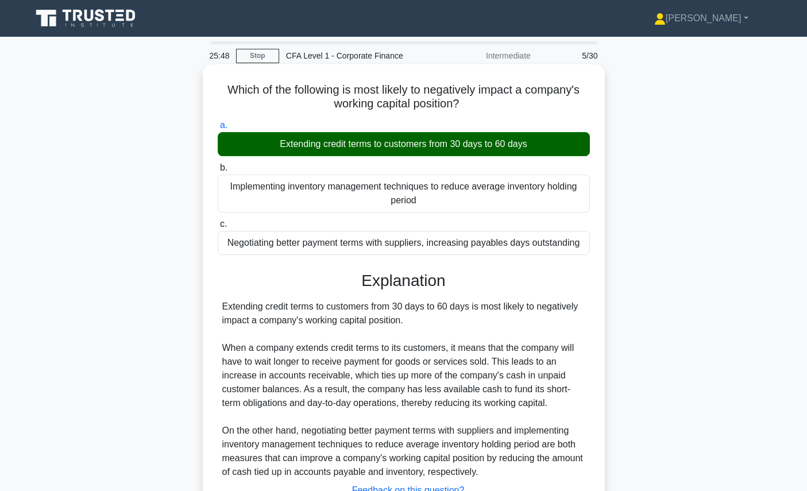
scroll to position [129, 0]
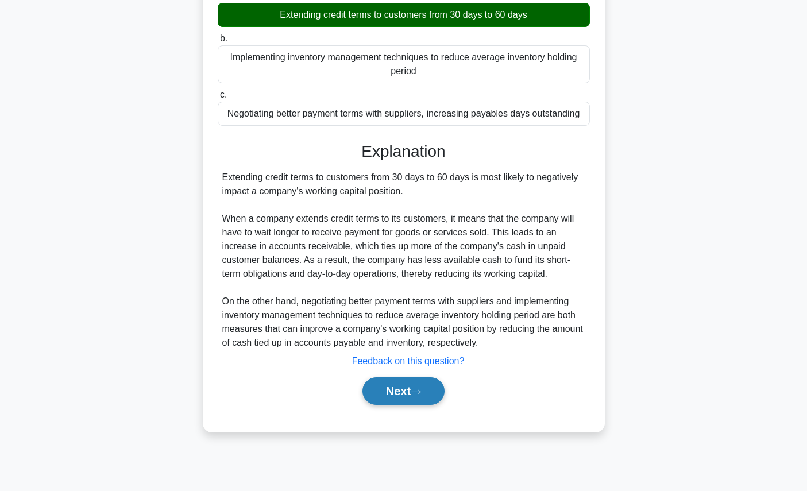
click at [402, 401] on button "Next" at bounding box center [404, 391] width 82 height 28
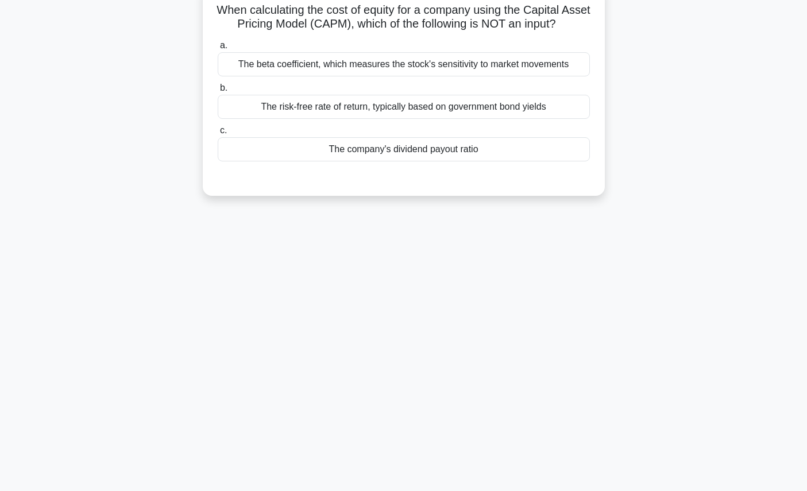
scroll to position [0, 0]
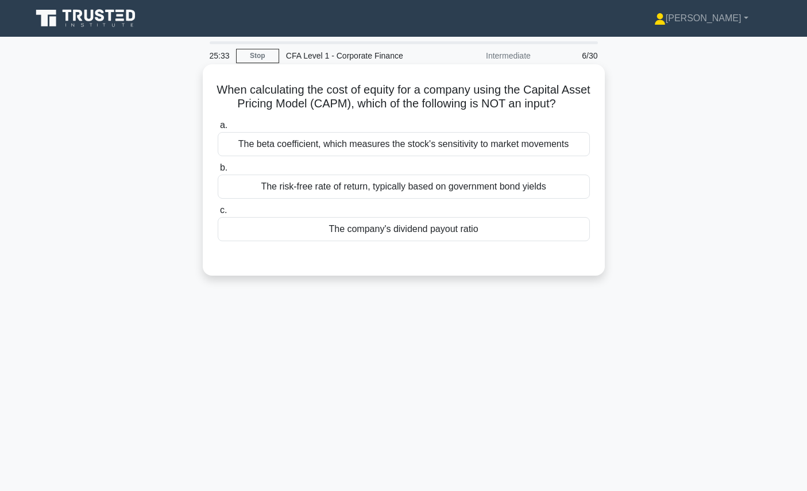
click at [392, 236] on div "The company's dividend payout ratio" at bounding box center [404, 229] width 372 height 24
click at [218, 214] on input "c. The company's dividend payout ratio" at bounding box center [218, 210] width 0 height 7
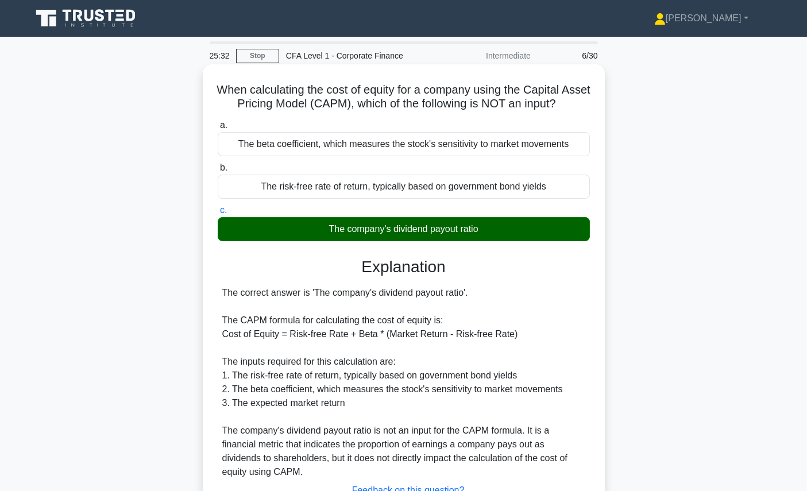
scroll to position [129, 0]
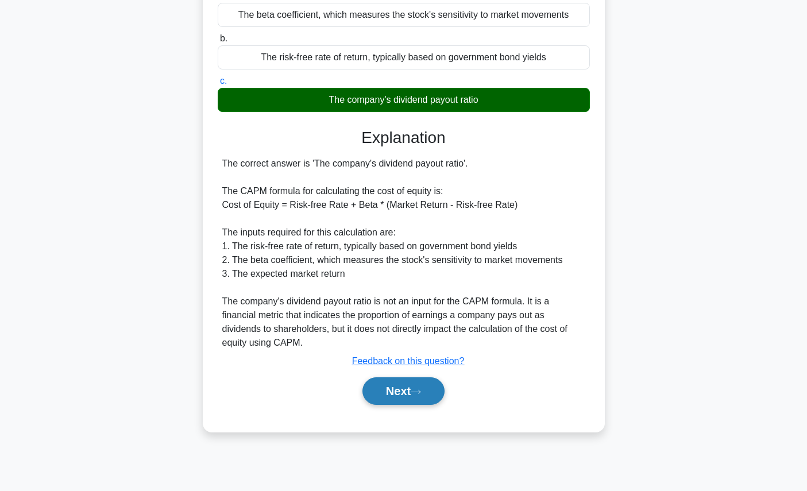
click at [409, 393] on button "Next" at bounding box center [404, 391] width 82 height 28
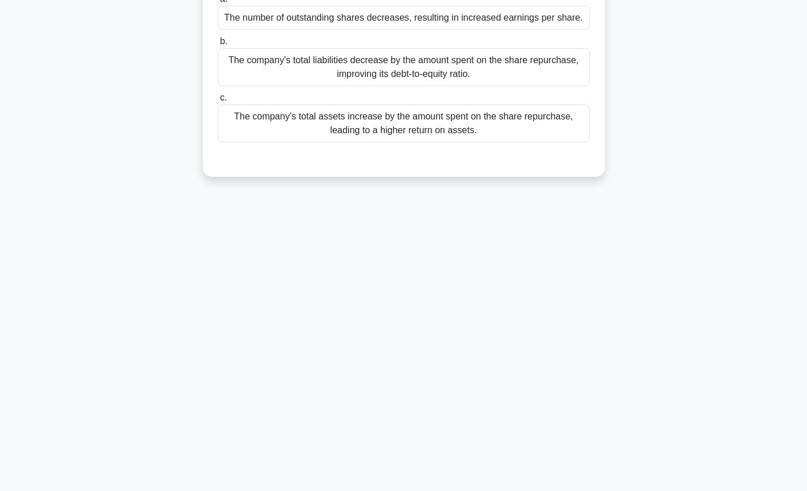
scroll to position [0, 0]
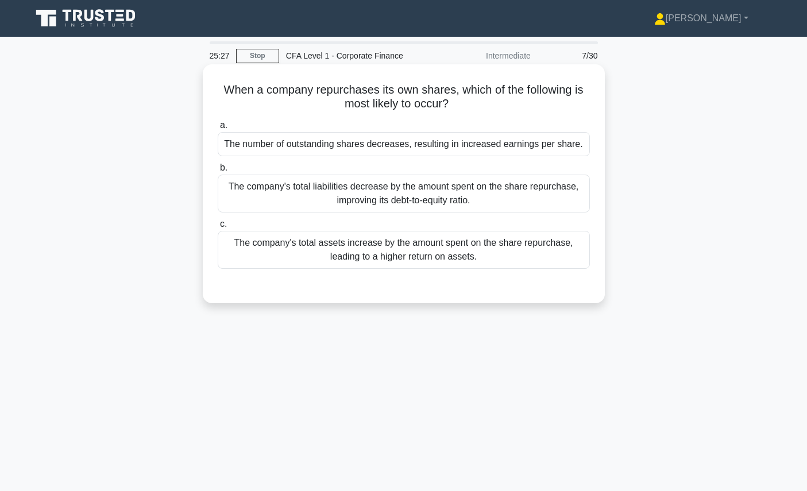
click at [398, 100] on h5 "When a company repurchases its own shares, which of the following is most likel…" at bounding box center [404, 97] width 375 height 29
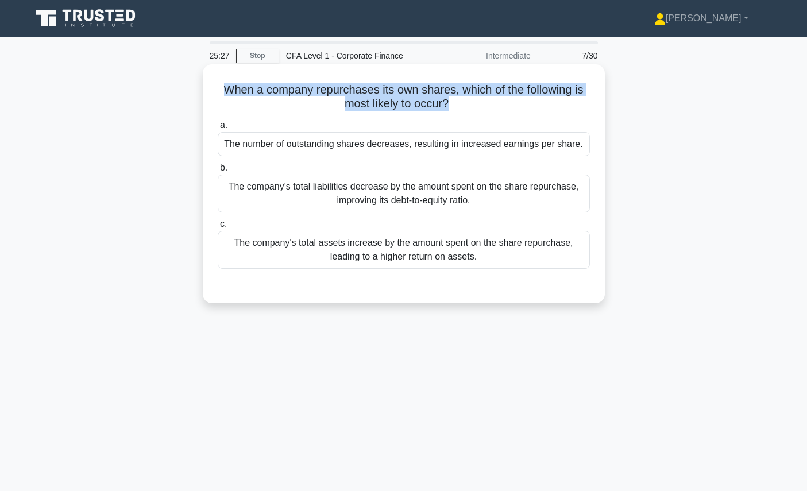
click at [398, 100] on h5 "When a company repurchases its own shares, which of the following is most likel…" at bounding box center [404, 97] width 375 height 29
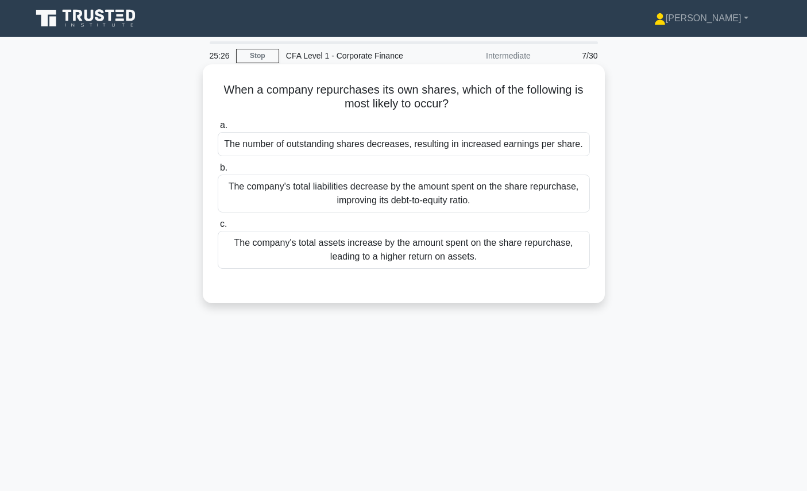
click at [424, 94] on h5 "When a company repurchases its own shares, which of the following is most likel…" at bounding box center [404, 97] width 375 height 29
click at [354, 158] on div "a. The number of outstanding shares decreases, resulting in increased earnings …" at bounding box center [404, 193] width 386 height 155
click at [364, 139] on div "The number of outstanding shares decreases, resulting in increased earnings per…" at bounding box center [404, 144] width 372 height 24
click at [218, 129] on input "a. The number of outstanding shares decreases, resulting in increased earnings …" at bounding box center [218, 125] width 0 height 7
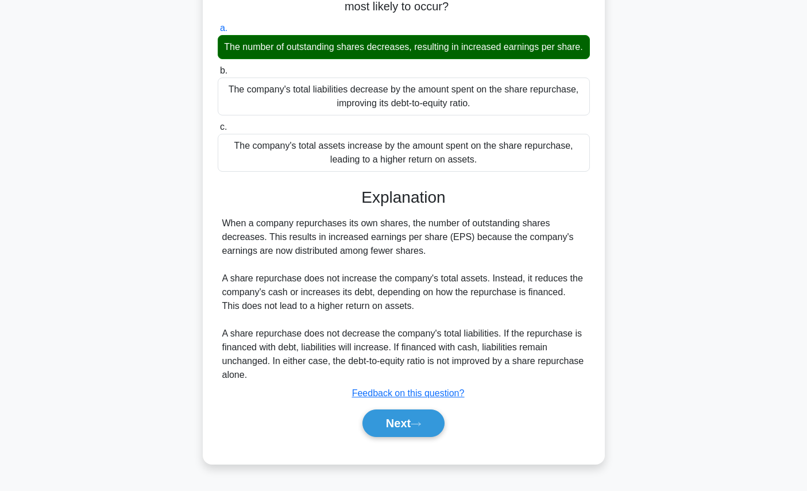
scroll to position [129, 0]
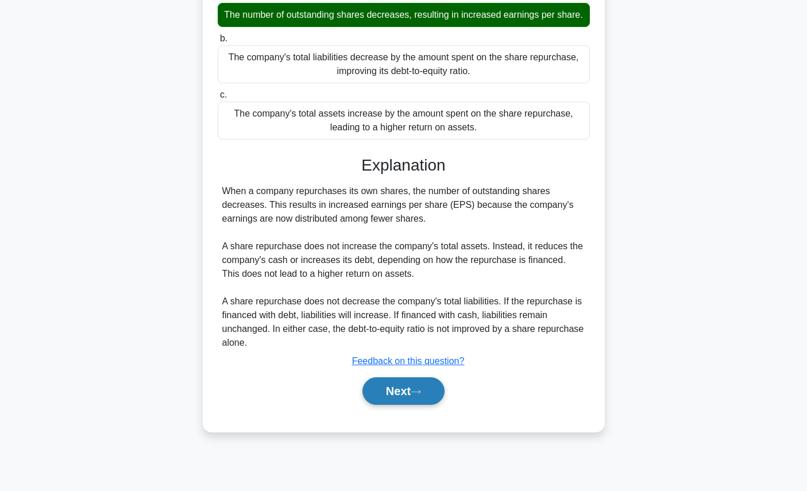
click at [410, 402] on button "Next" at bounding box center [404, 391] width 82 height 28
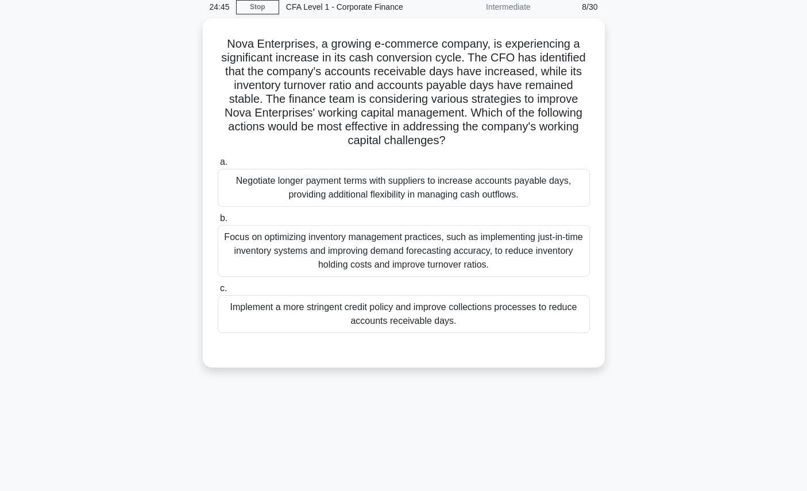
scroll to position [48, 0]
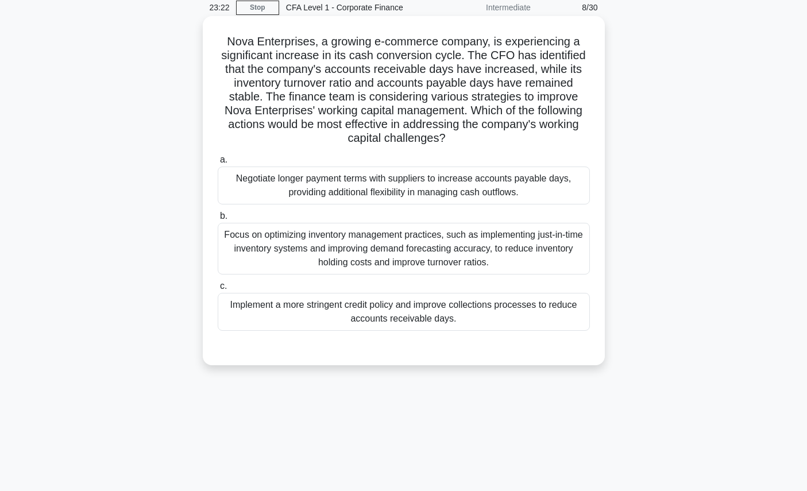
click at [408, 128] on h5 "Nova Enterprises, a growing e-commerce company, is experiencing a significant i…" at bounding box center [404, 89] width 375 height 111
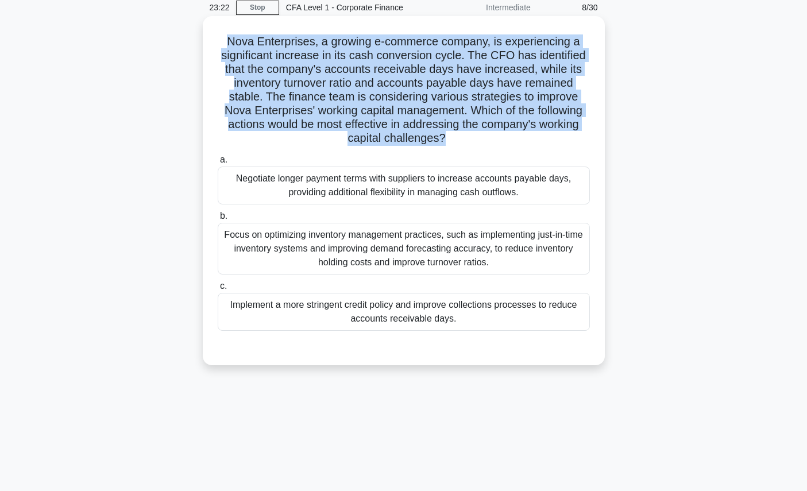
click at [408, 128] on h5 "Nova Enterprises, a growing e-commerce company, is experiencing a significant i…" at bounding box center [404, 89] width 375 height 111
click at [408, 132] on h5 "Nova Enterprises, a growing e-commerce company, is experiencing a significant i…" at bounding box center [404, 89] width 375 height 111
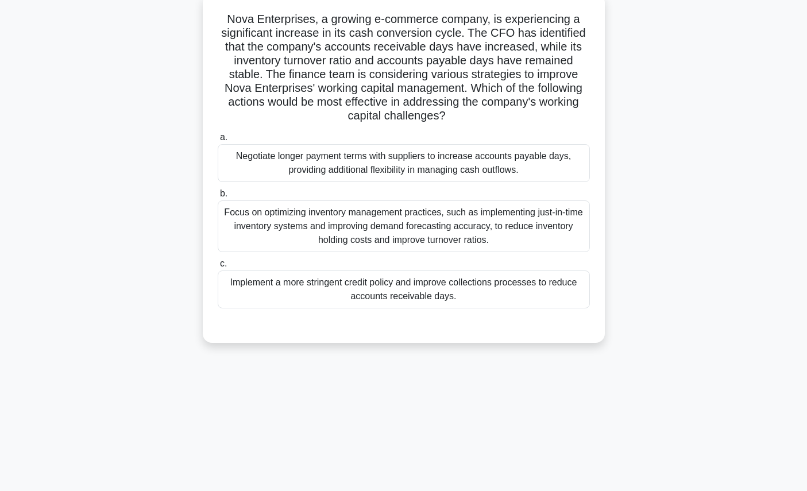
scroll to position [72, 0]
click at [380, 305] on div "Implement a more stringent credit policy and improve collections processes to r…" at bounding box center [404, 288] width 372 height 38
click at [218, 267] on input "c. Implement a more stringent credit policy and improve collections processes t…" at bounding box center [218, 262] width 0 height 7
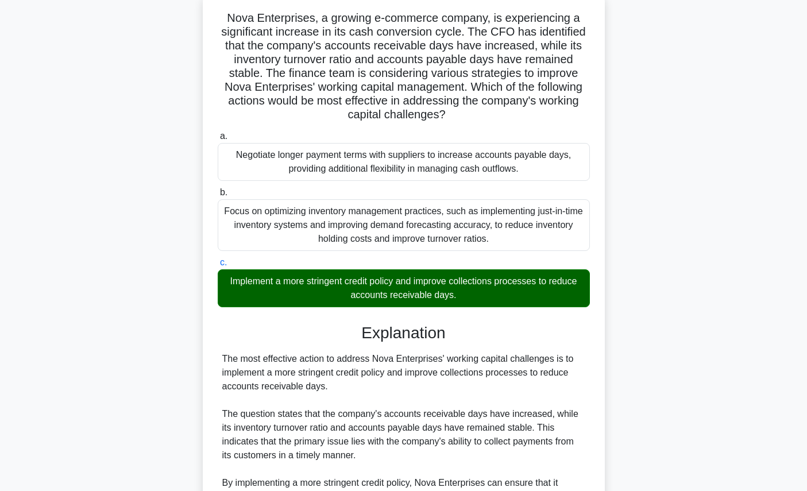
scroll to position [326, 0]
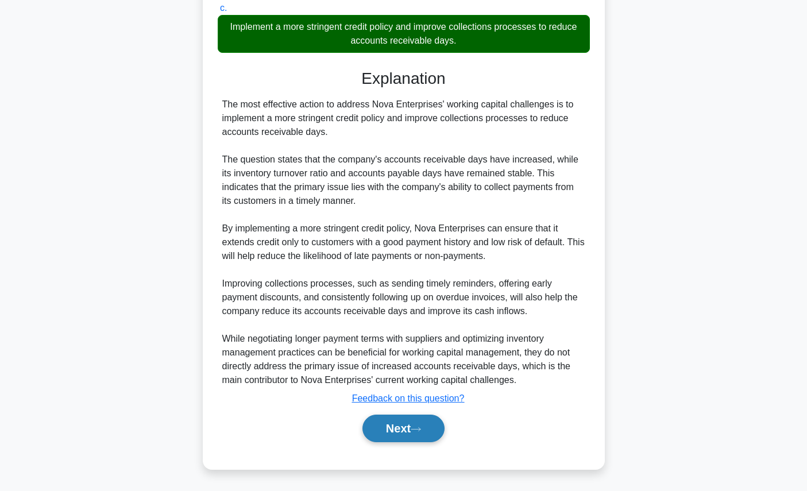
click at [412, 416] on button "Next" at bounding box center [404, 429] width 82 height 28
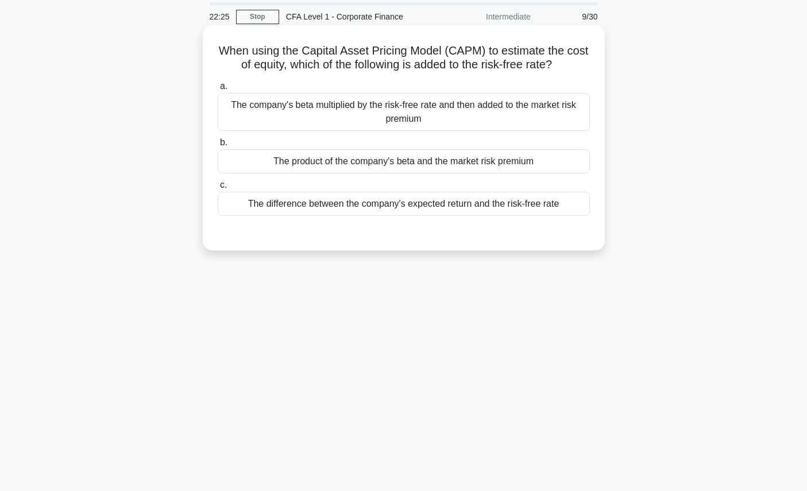
scroll to position [41, 0]
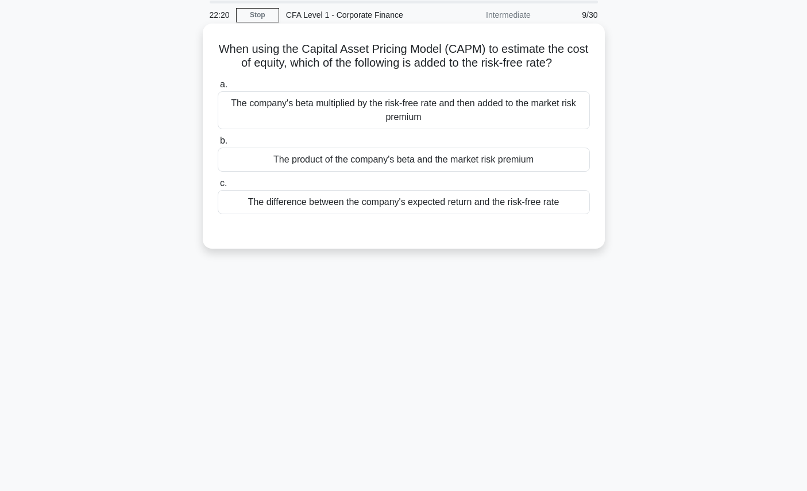
click at [501, 162] on div "The product of the company's beta and the market risk premium" at bounding box center [404, 160] width 372 height 24
click at [218, 145] on input "b. The product of the company's beta and the market risk premium" at bounding box center [218, 140] width 0 height 7
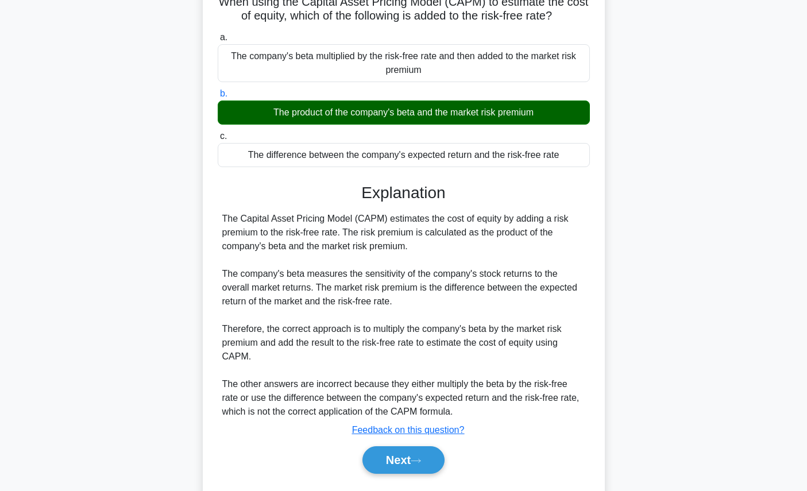
scroll to position [124, 0]
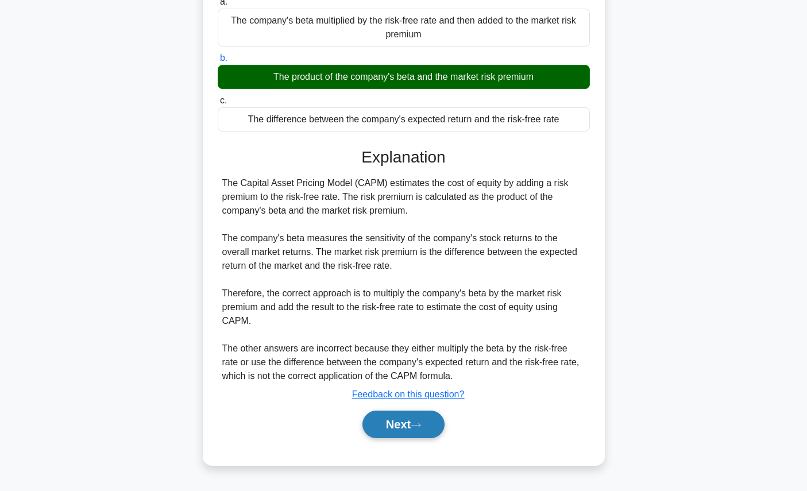
click at [434, 422] on button "Next" at bounding box center [404, 425] width 82 height 28
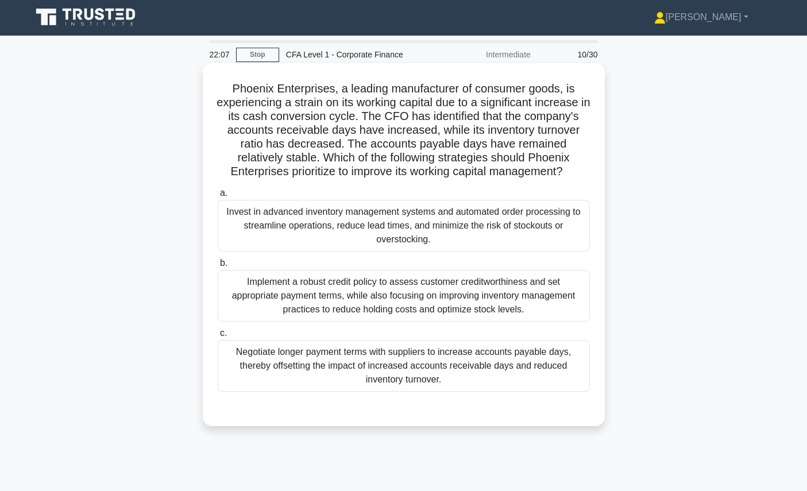
scroll to position [0, 0]
